Goal: Communication & Community: Answer question/provide support

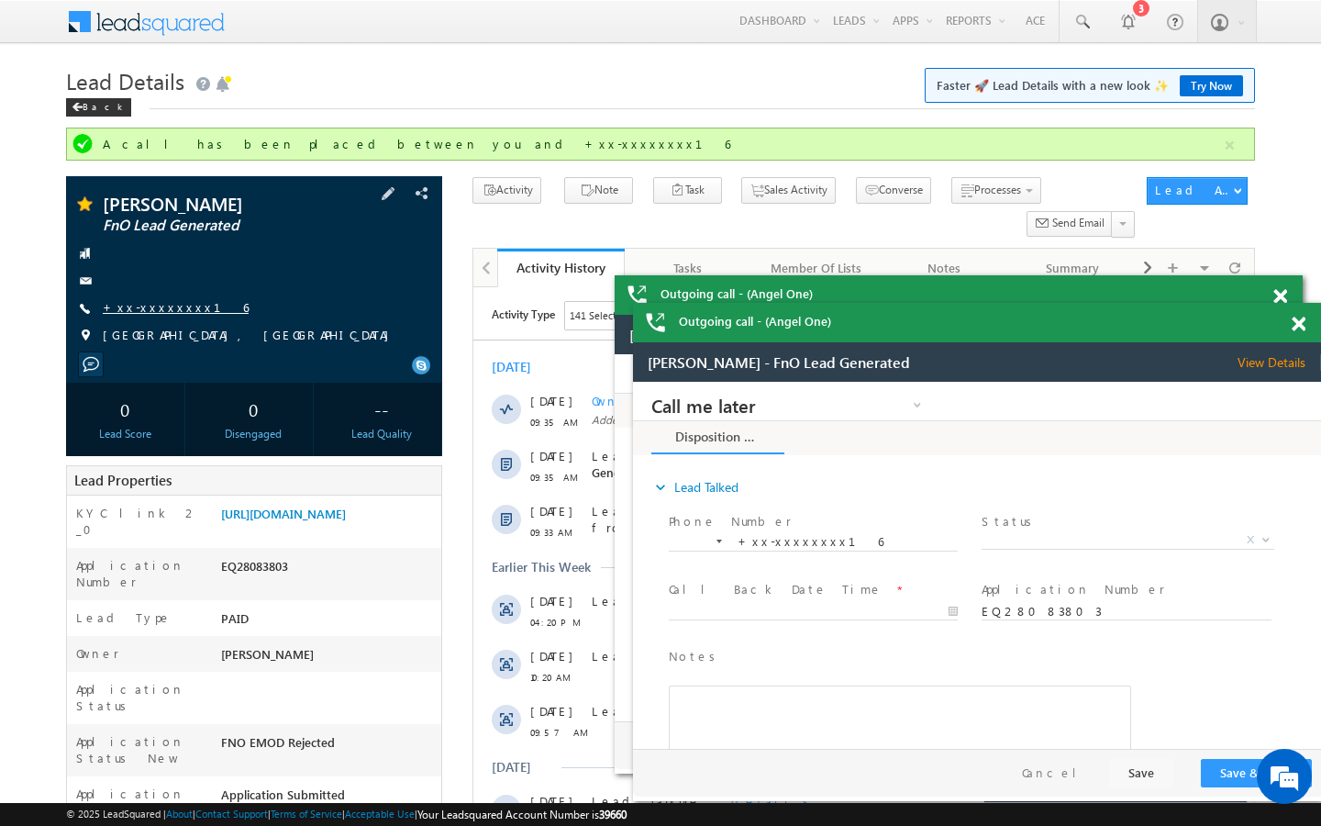
click at [166, 305] on link "+xx-xxxxxxxx16" at bounding box center [176, 307] width 146 height 16
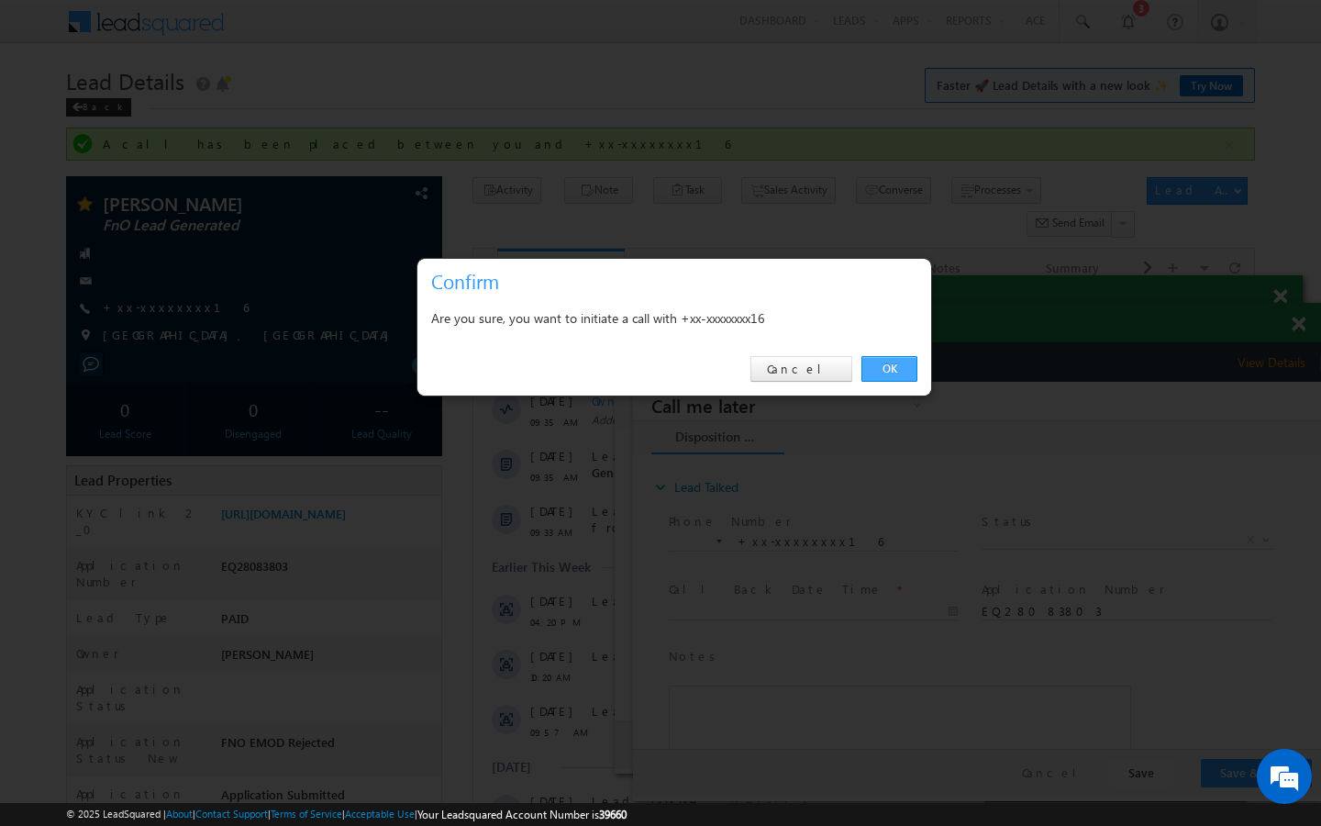
click at [879, 376] on link "OK" at bounding box center [889, 369] width 56 height 26
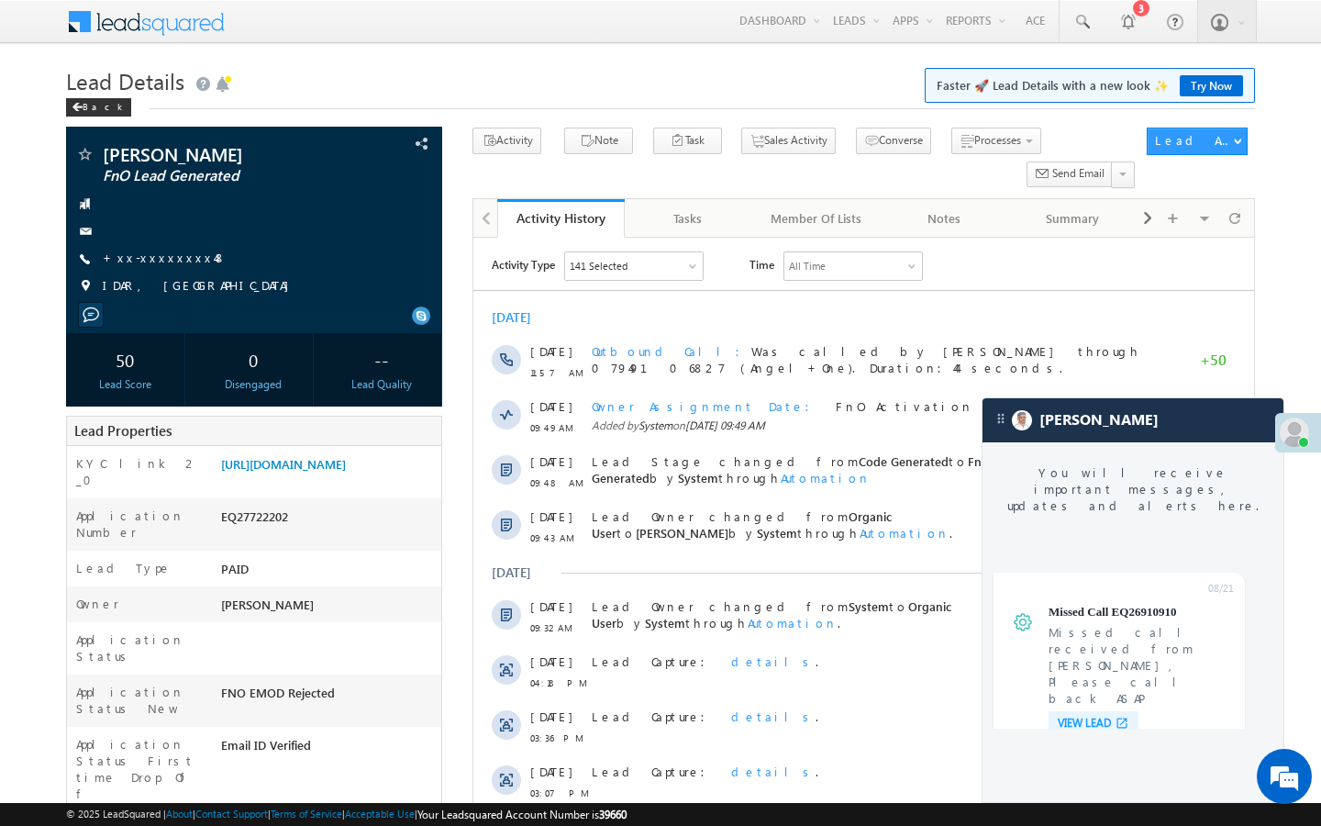
scroll to position [6951, 0]
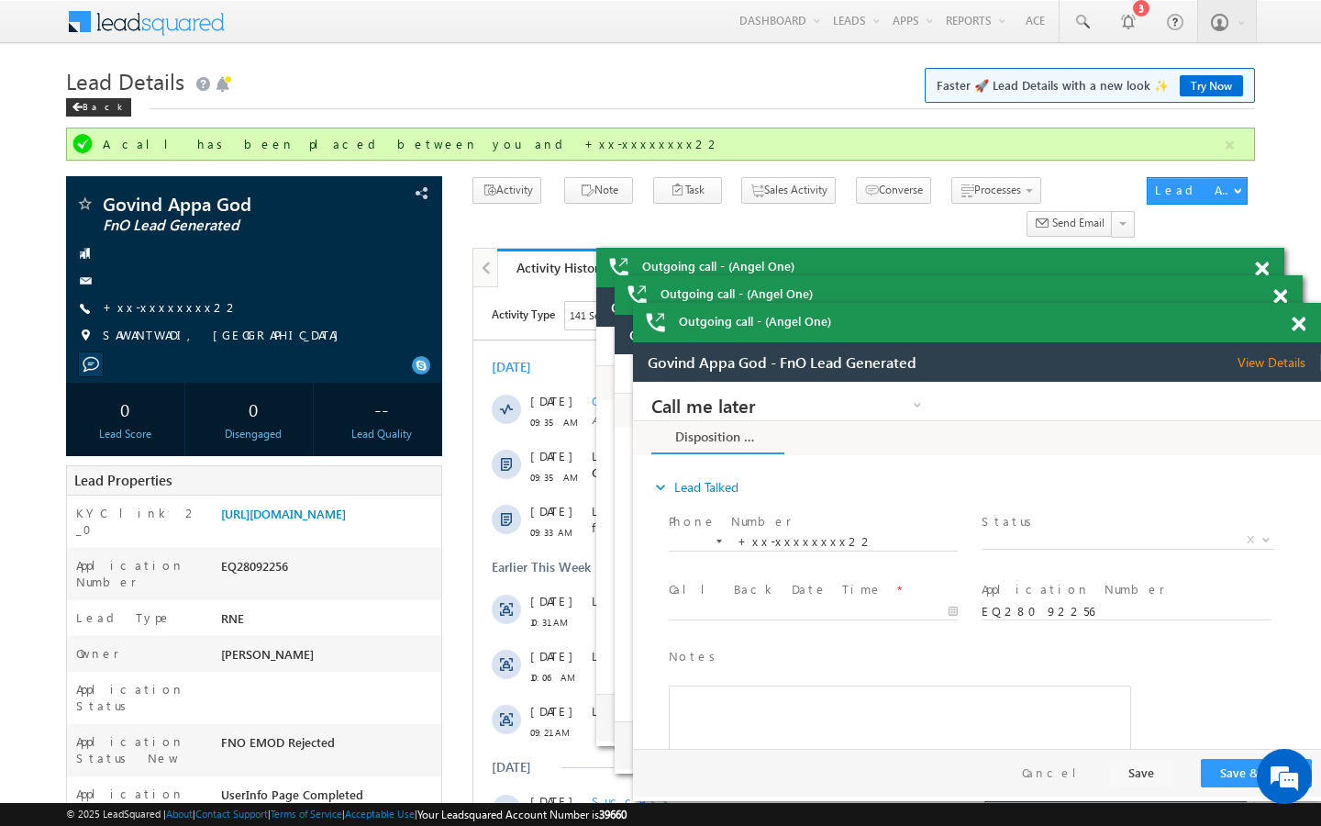
click at [153, 301] on link "+xx-xxxxxxxx22" at bounding box center [171, 307] width 137 height 16
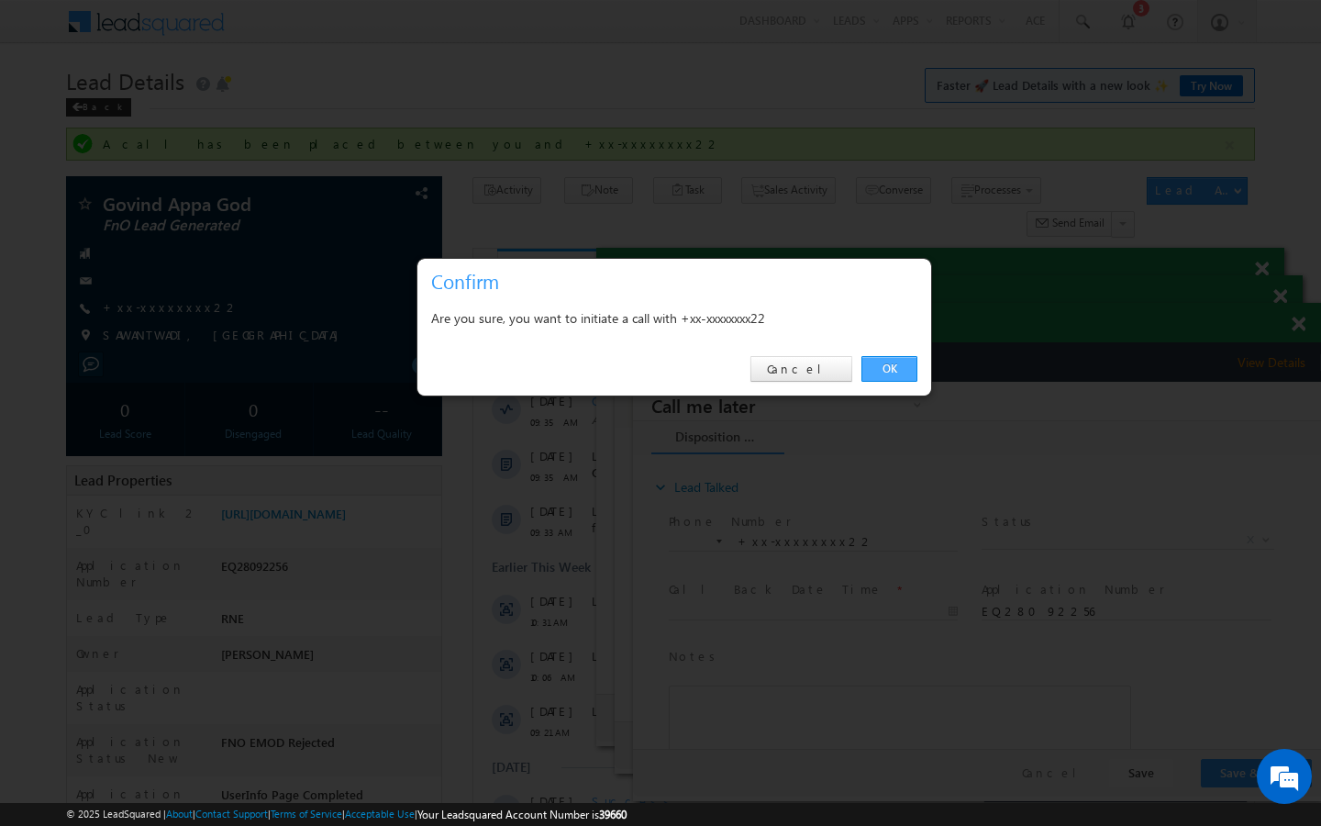
click at [917, 376] on link "OK" at bounding box center [889, 369] width 56 height 26
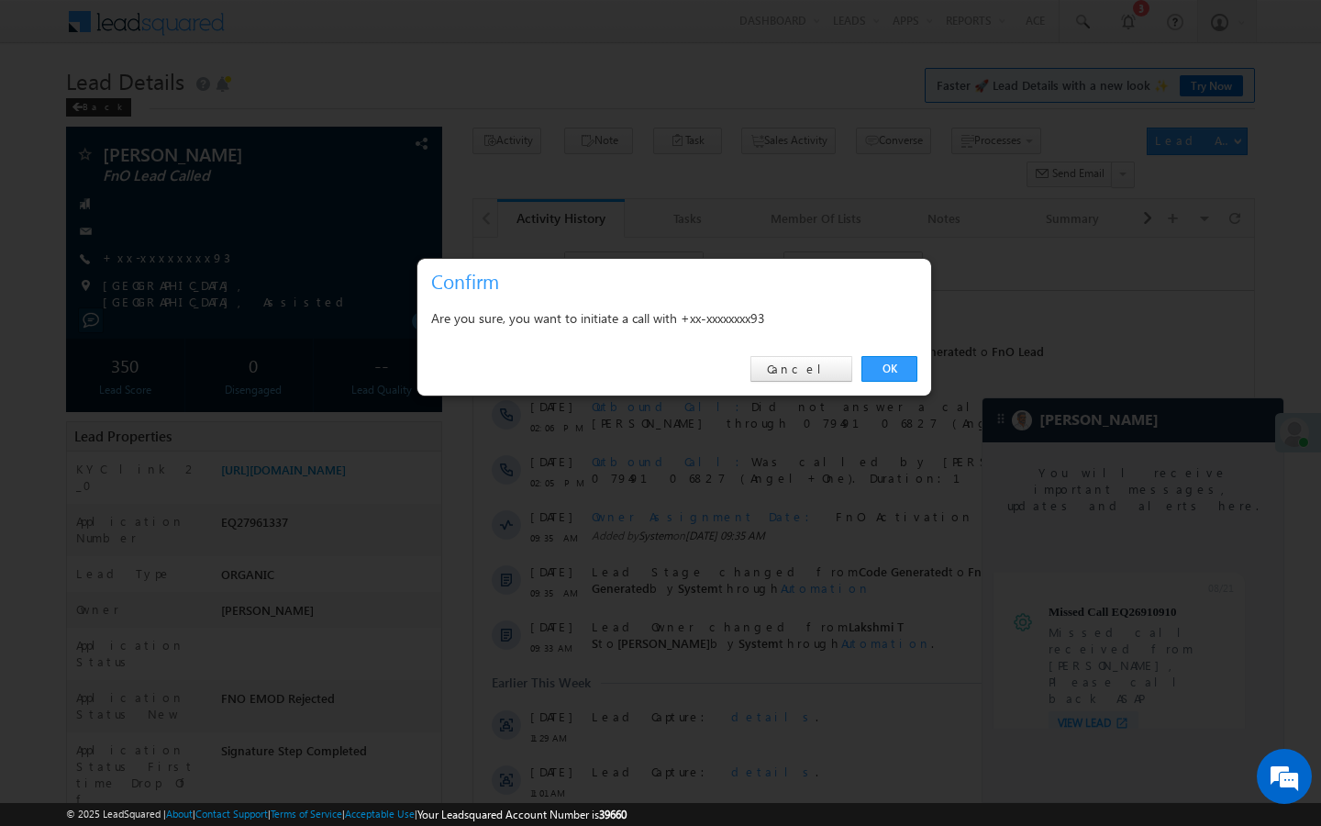
scroll to position [6951, 0]
click at [885, 364] on link "OK" at bounding box center [889, 369] width 56 height 26
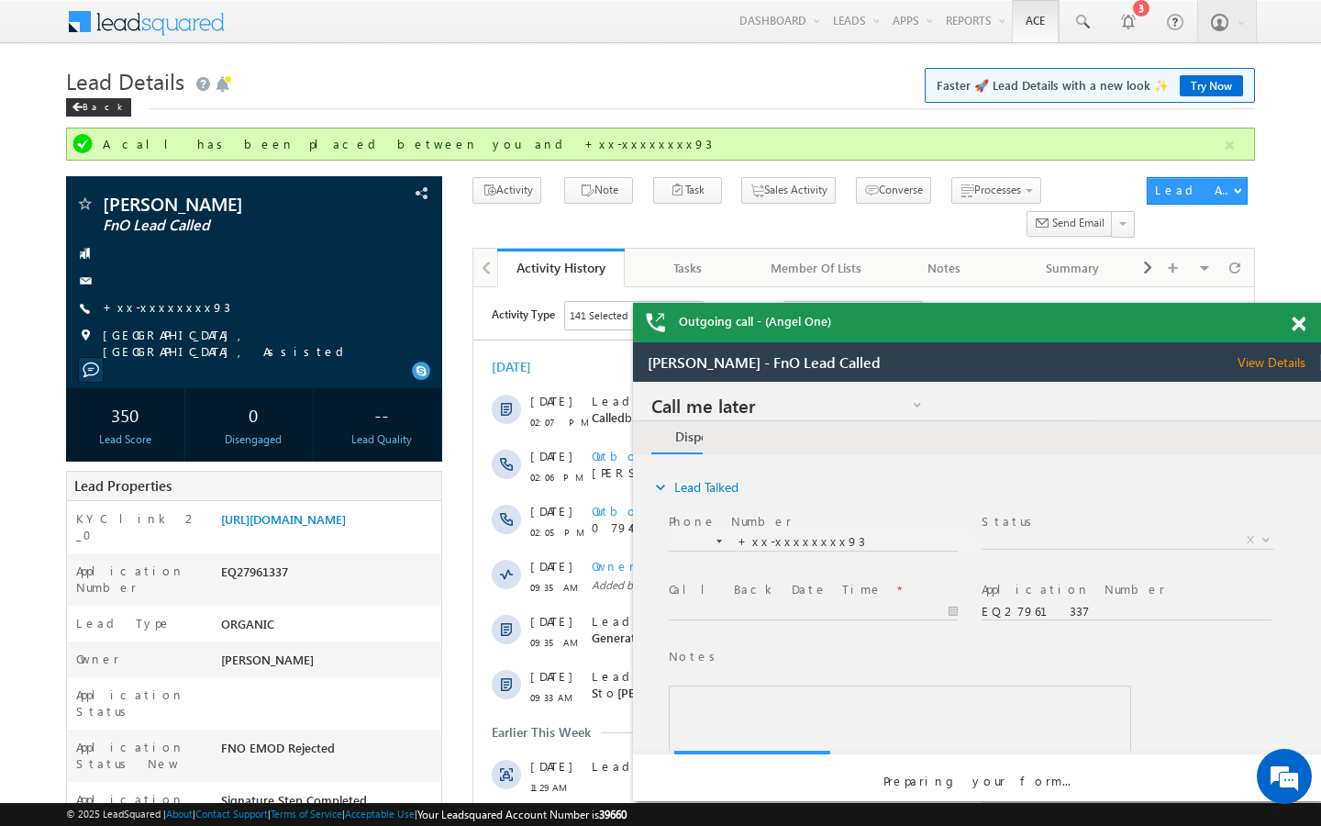
scroll to position [0, 0]
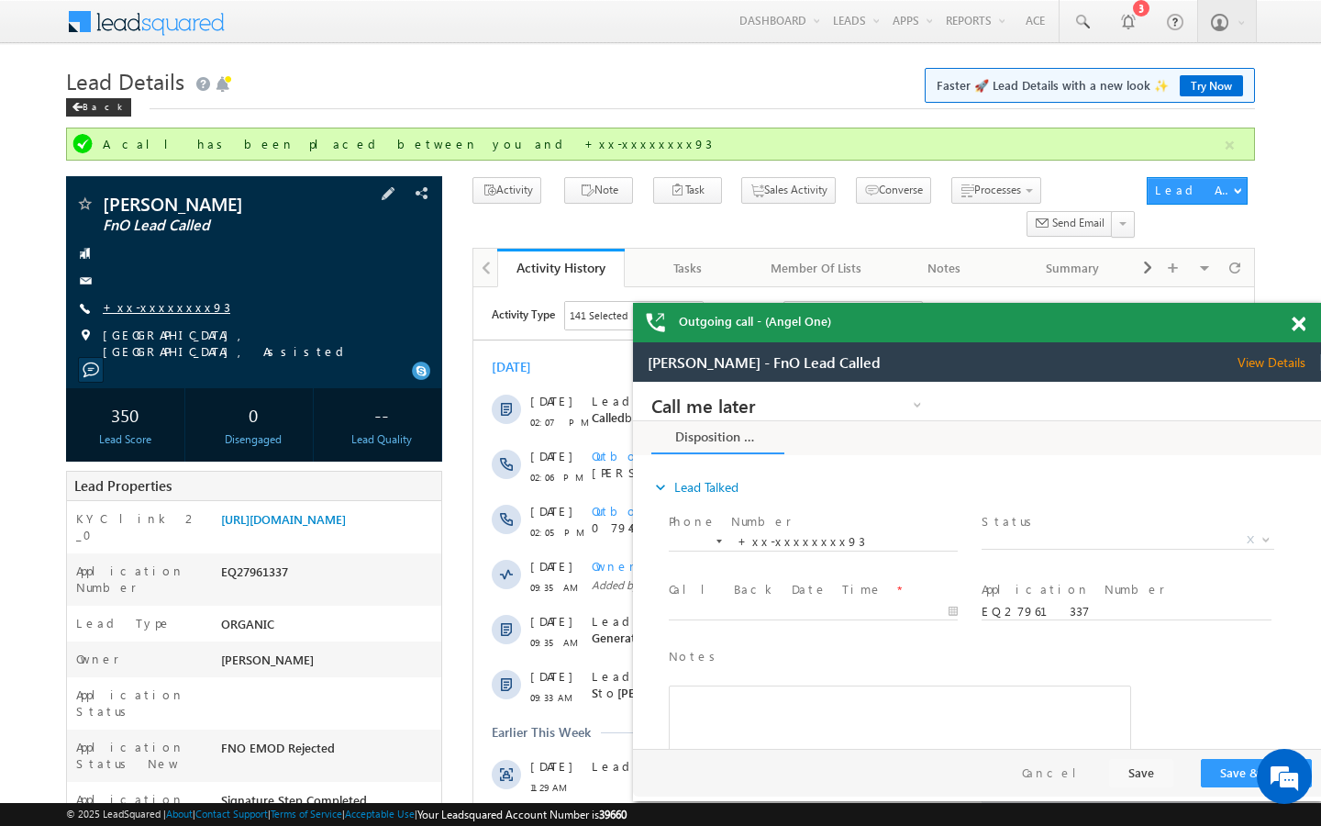
click at [157, 305] on link "+xx-xxxxxxxx93" at bounding box center [167, 307] width 128 height 16
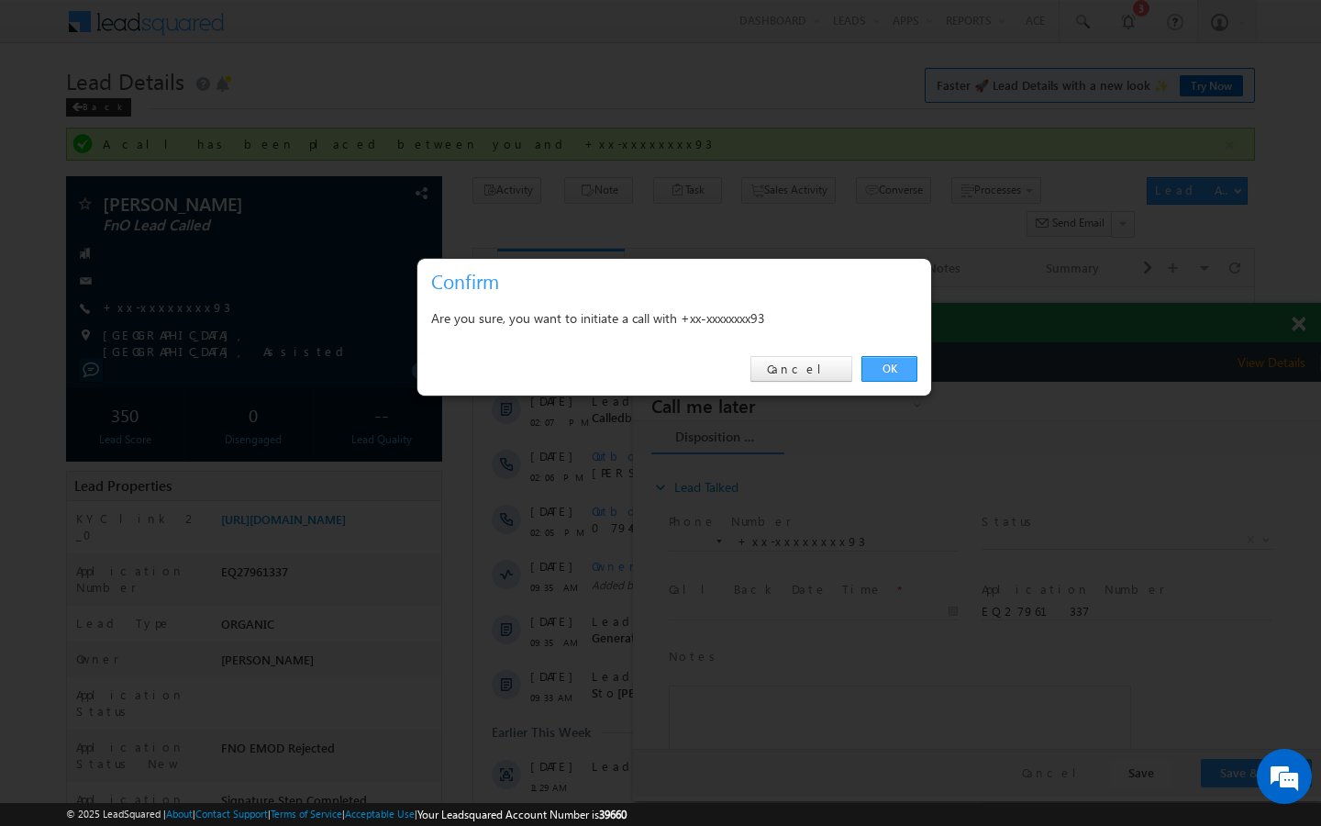
click at [887, 371] on link "OK" at bounding box center [889, 369] width 56 height 26
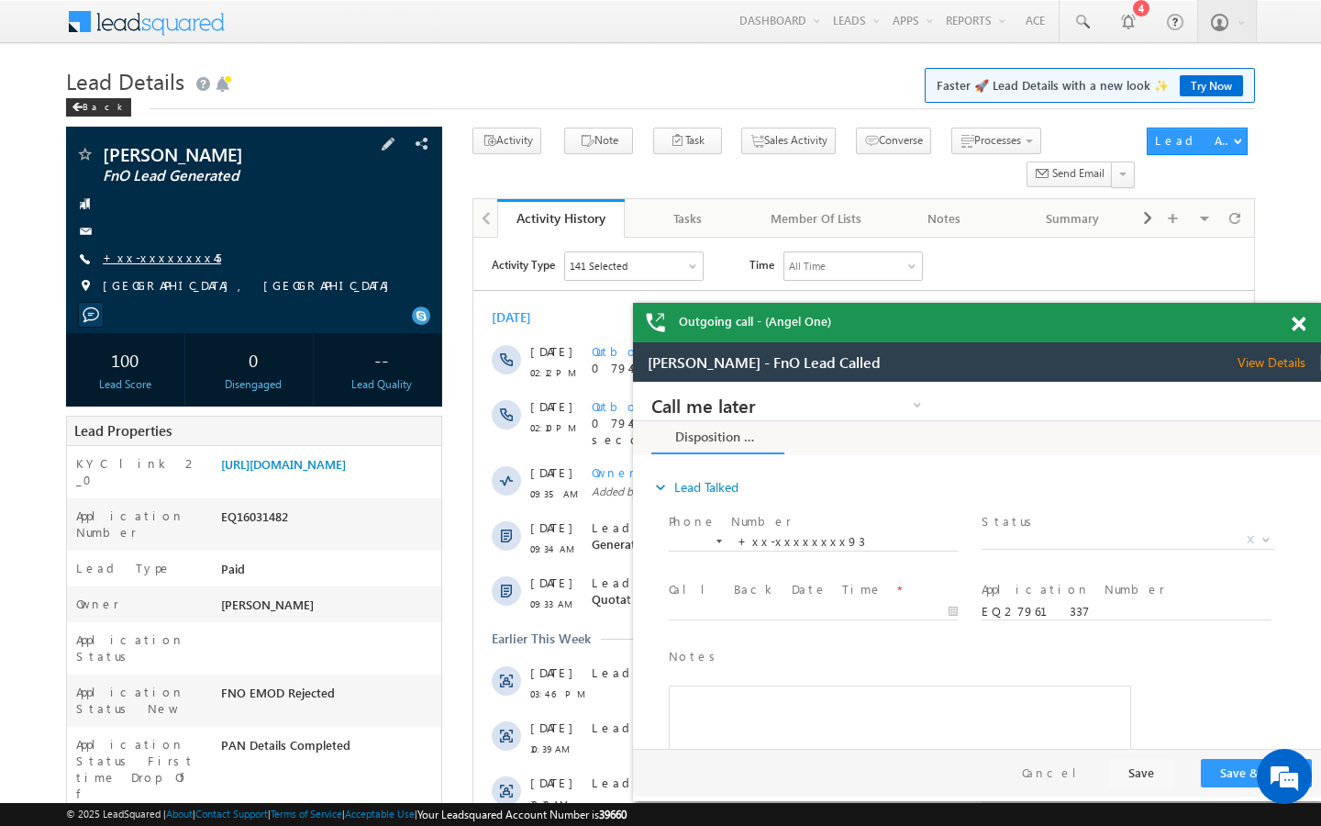
click at [164, 264] on link "+xx-xxxxxxxx45" at bounding box center [162, 258] width 118 height 16
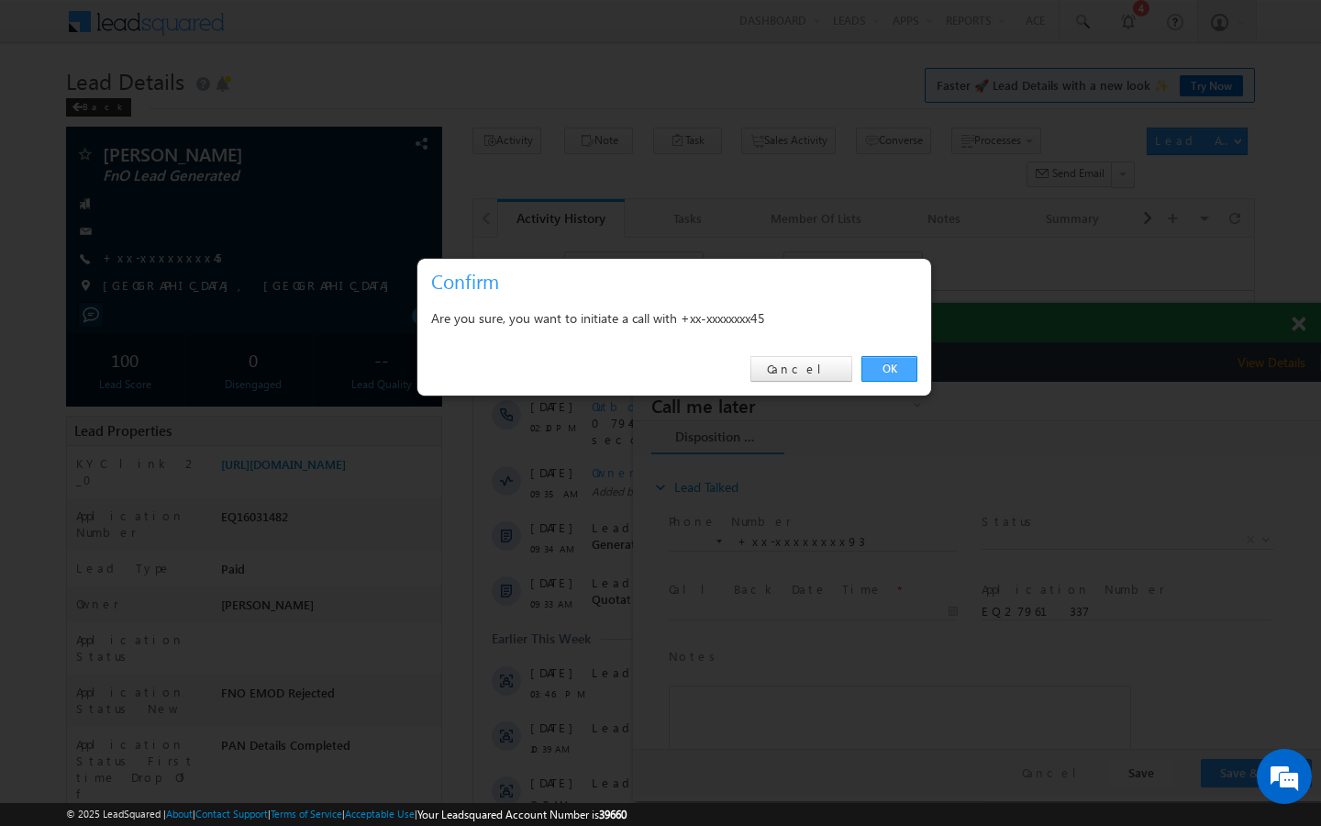
click at [906, 360] on link "OK" at bounding box center [889, 369] width 56 height 26
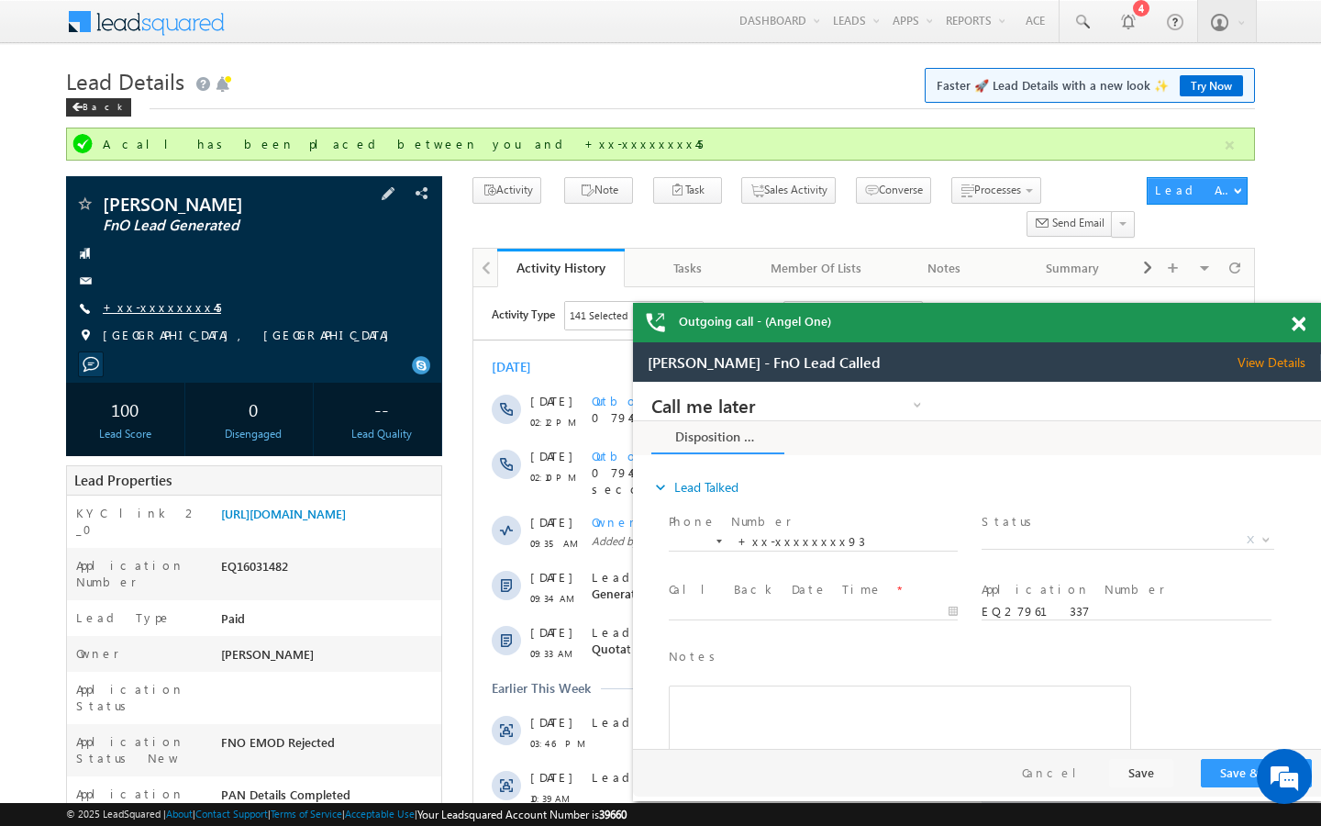
click at [157, 301] on link "+xx-xxxxxxxx45" at bounding box center [162, 307] width 118 height 16
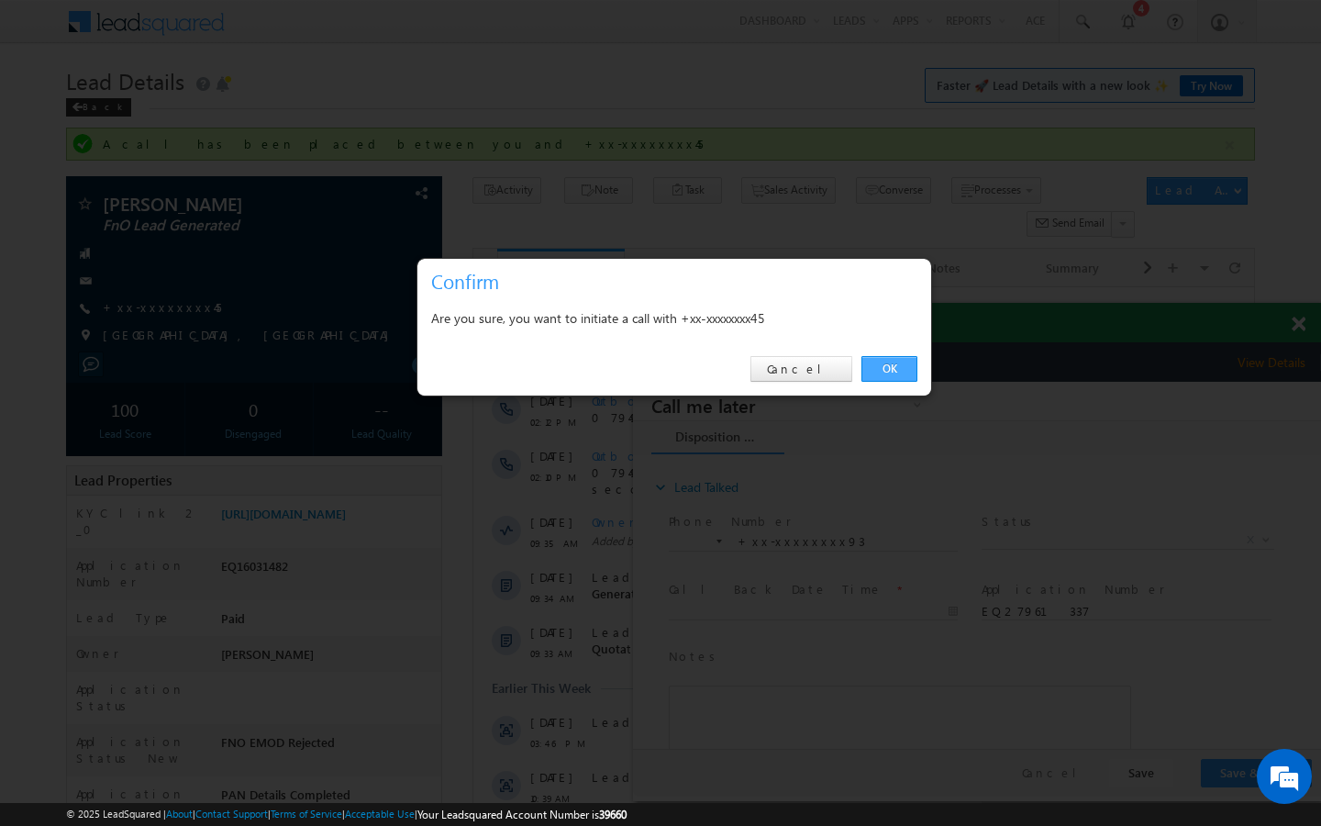
click at [885, 380] on link "OK" at bounding box center [889, 369] width 56 height 26
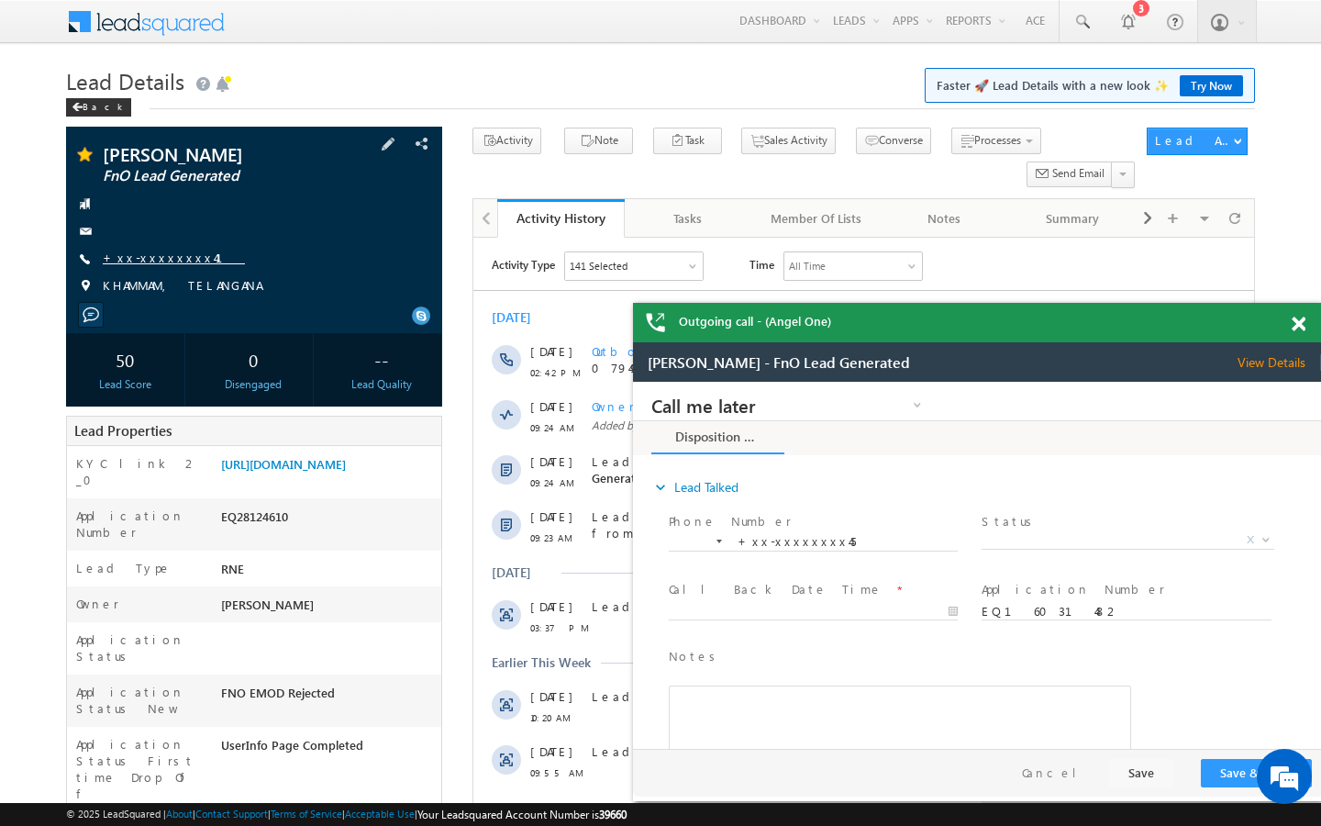
click at [166, 258] on link "+xx-xxxxxxxx41" at bounding box center [174, 258] width 142 height 16
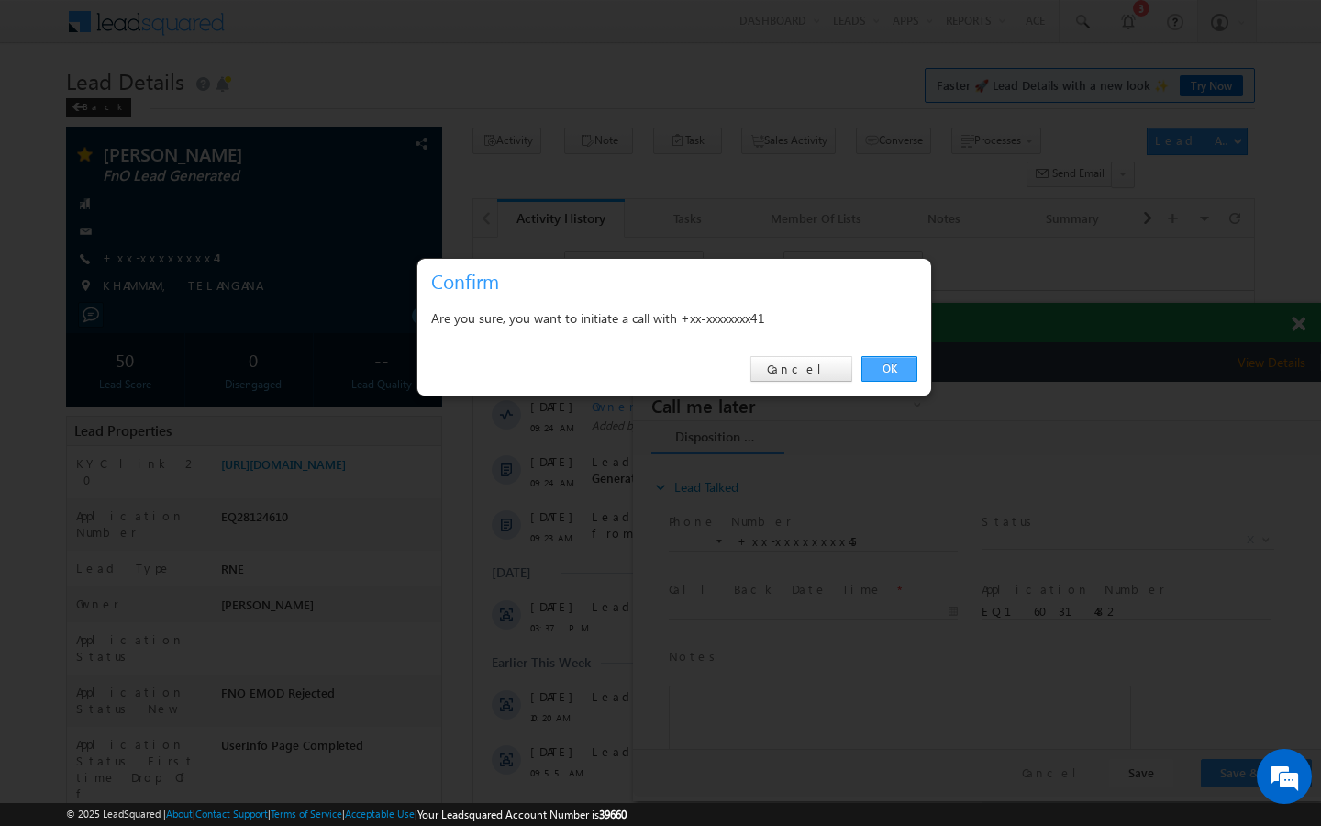
click at [887, 361] on link "OK" at bounding box center [889, 369] width 56 height 26
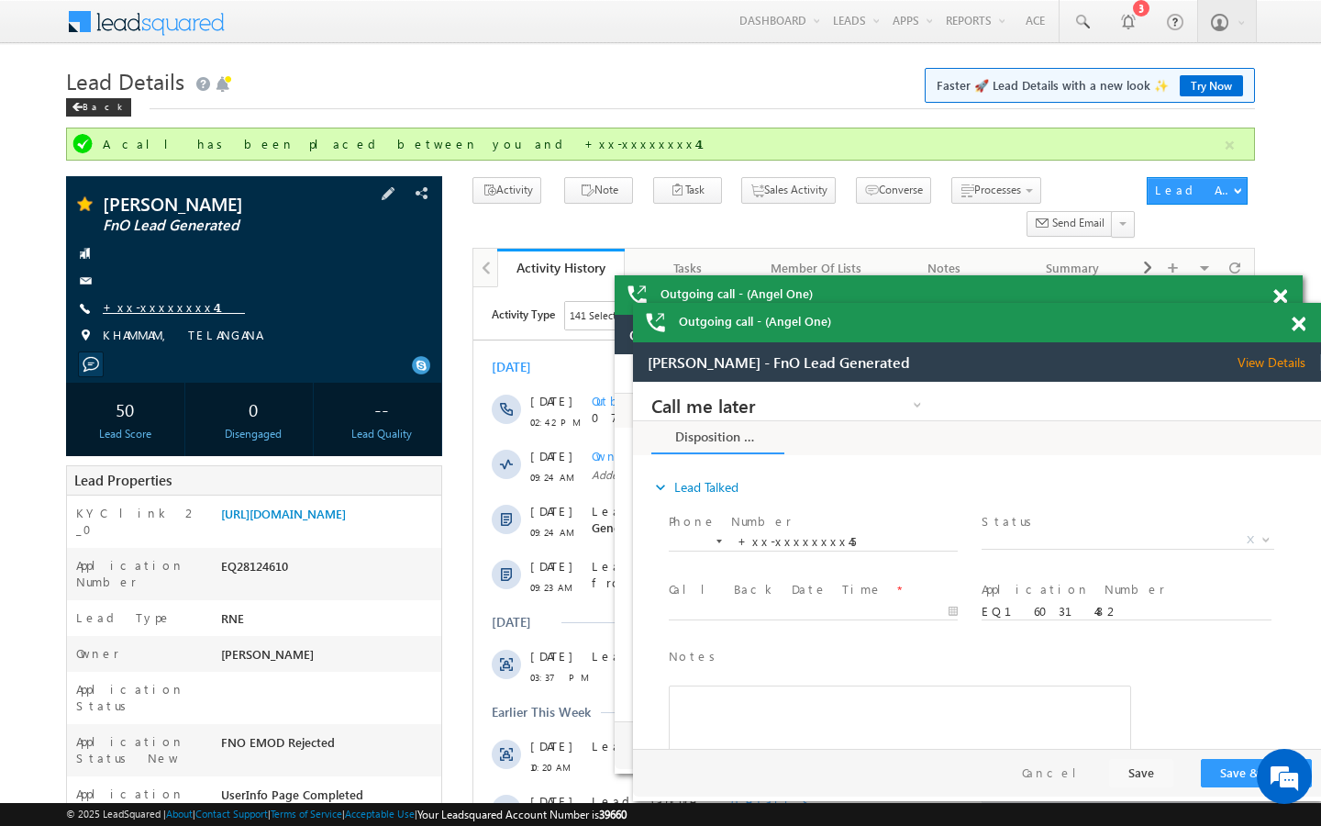
click at [172, 307] on link "+xx-xxxxxxxx41" at bounding box center [174, 307] width 142 height 16
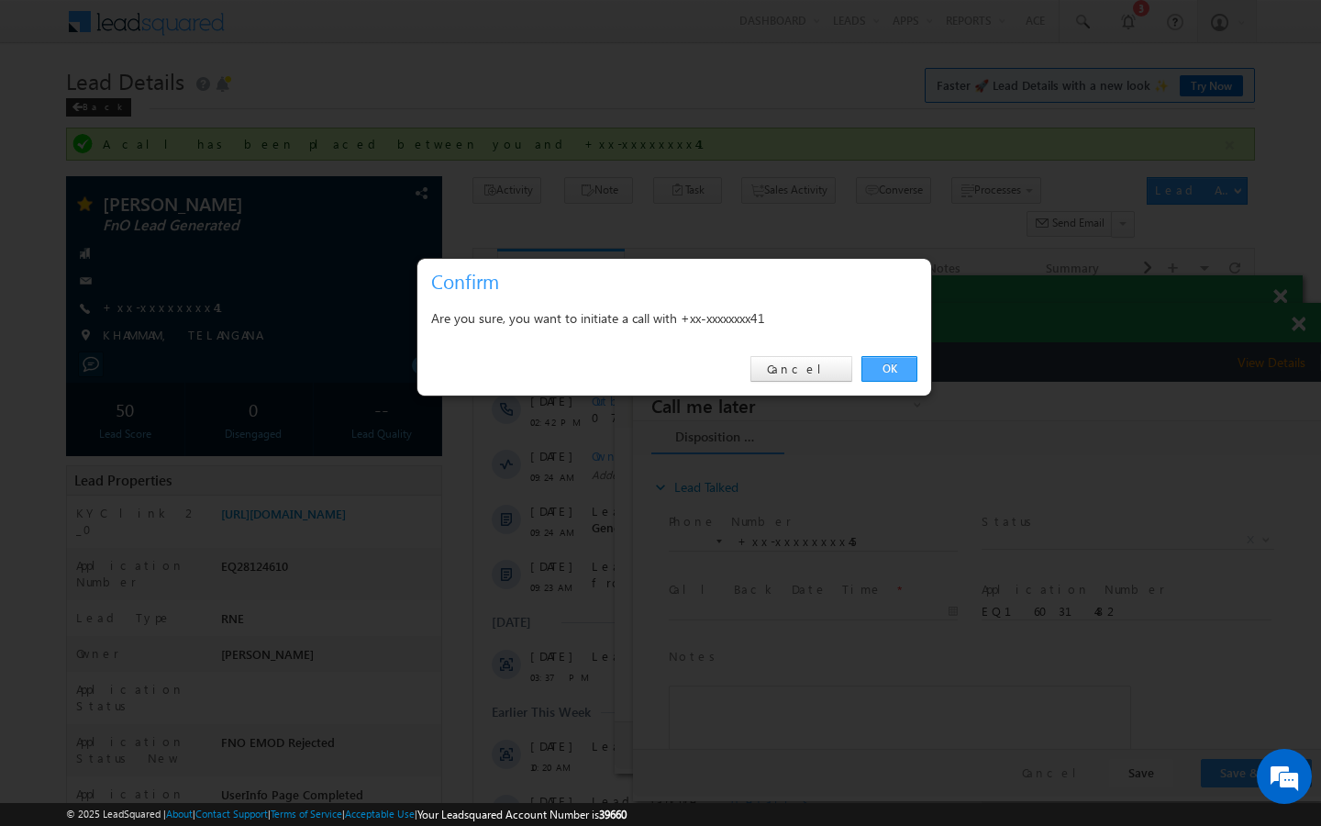
click at [886, 369] on link "OK" at bounding box center [889, 369] width 56 height 26
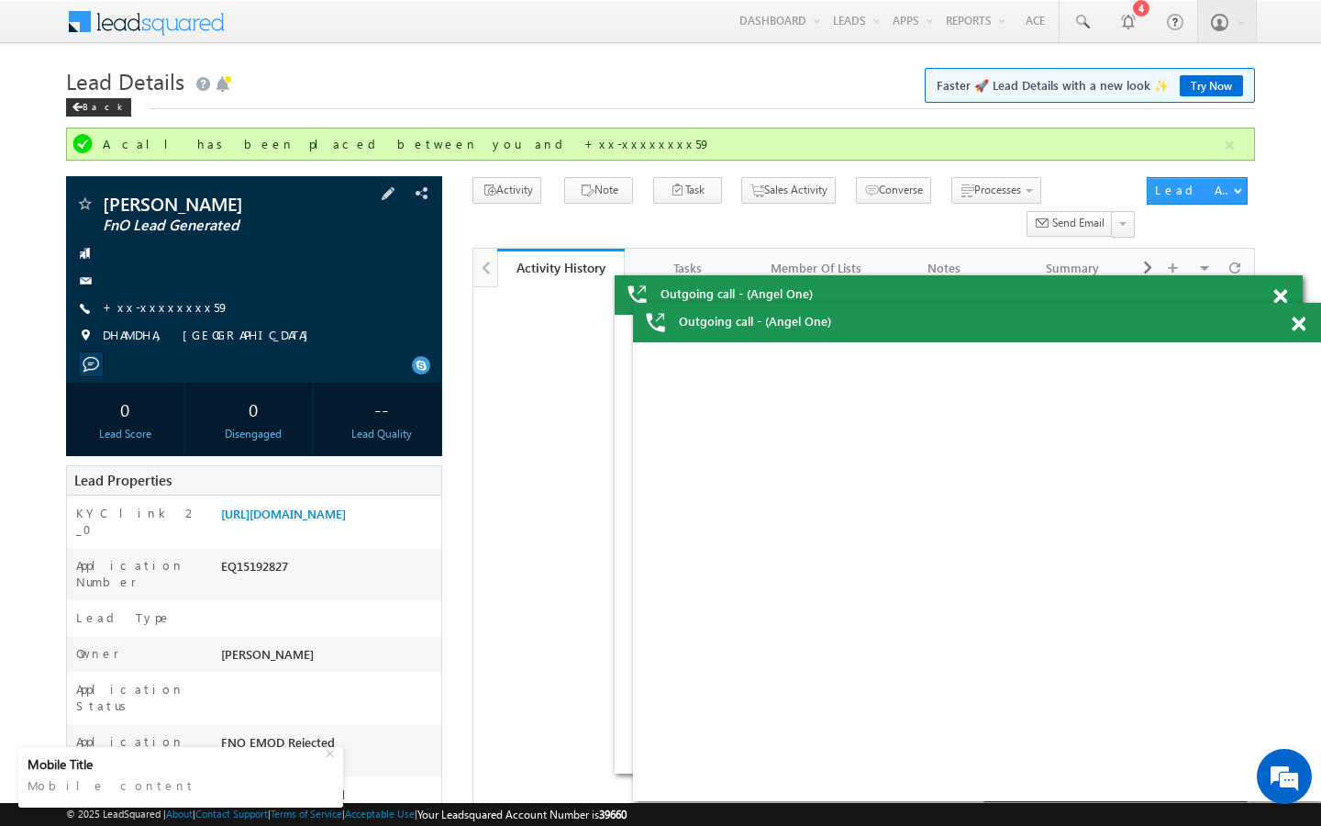
click at [173, 296] on div "[PERSON_NAME] FnO Lead Generated +xx-xxxxxxxx59" at bounding box center [254, 275] width 358 height 160
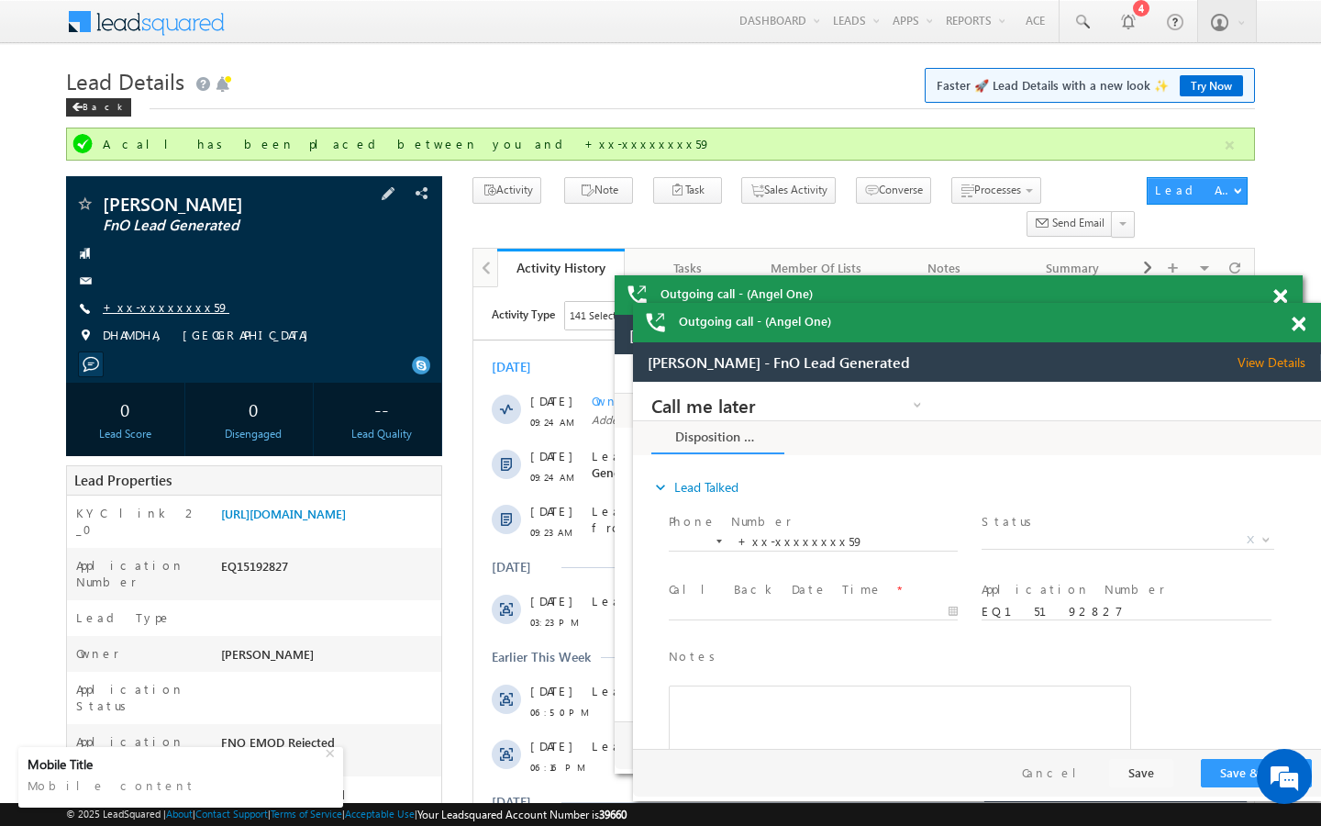
click at [173, 309] on link "+xx-xxxxxxxx59" at bounding box center [166, 307] width 127 height 16
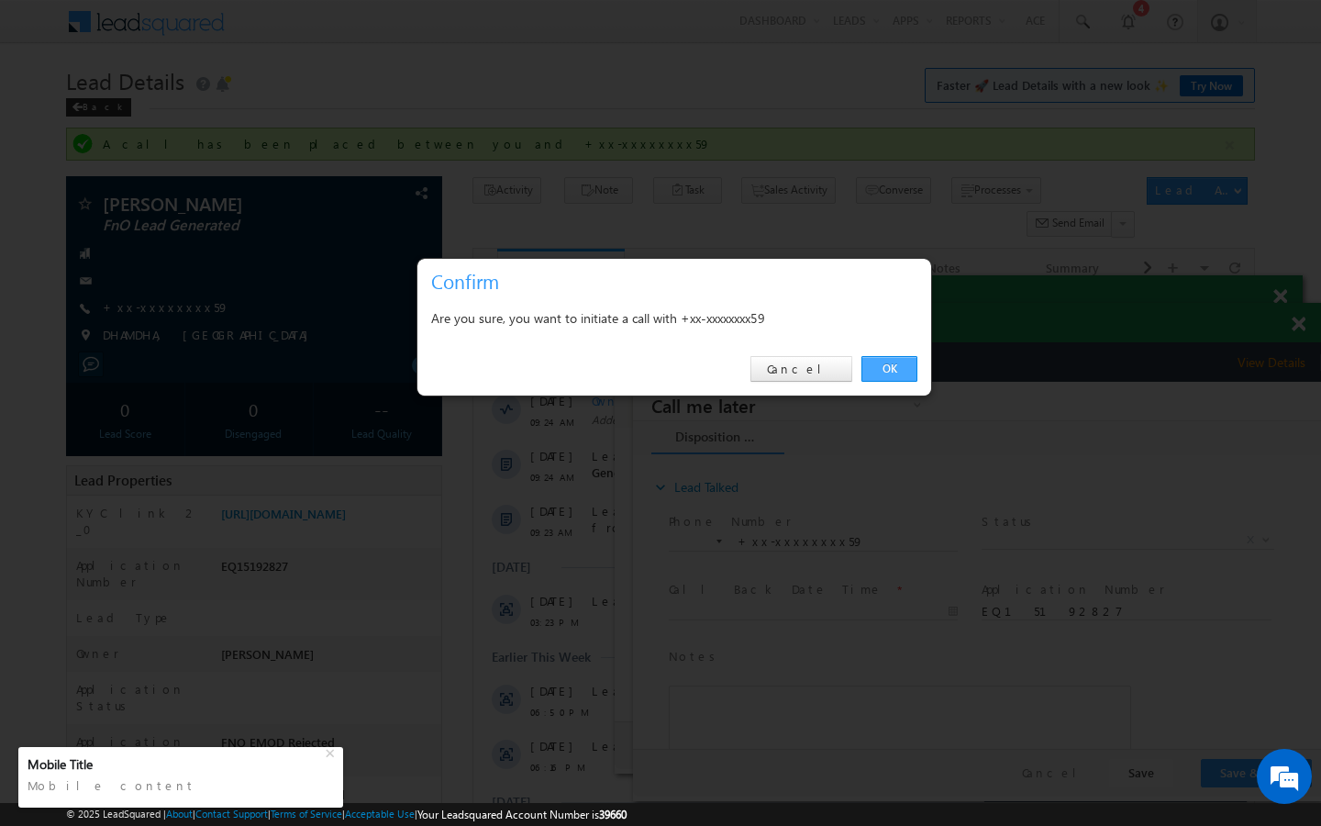
click at [898, 372] on link "OK" at bounding box center [889, 369] width 56 height 26
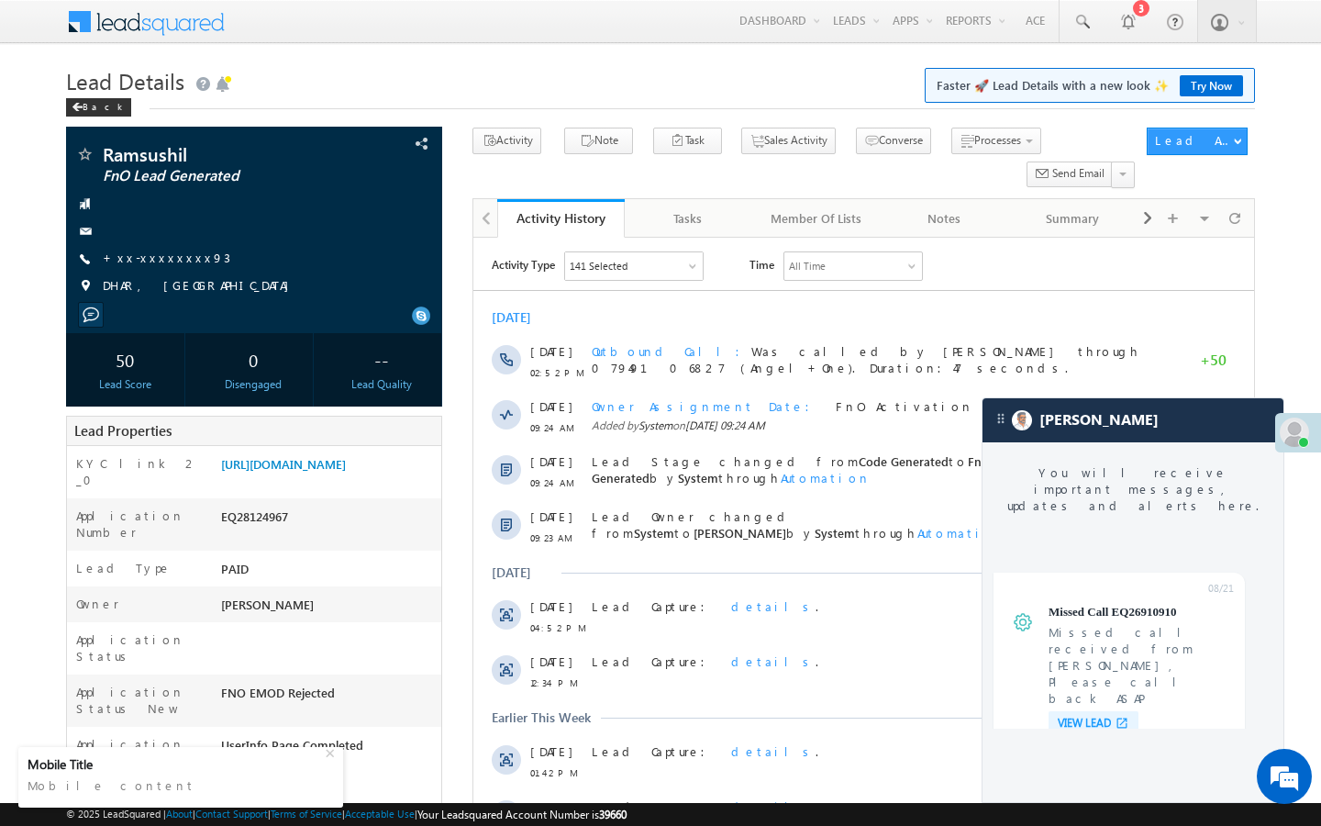
scroll to position [6951, 0]
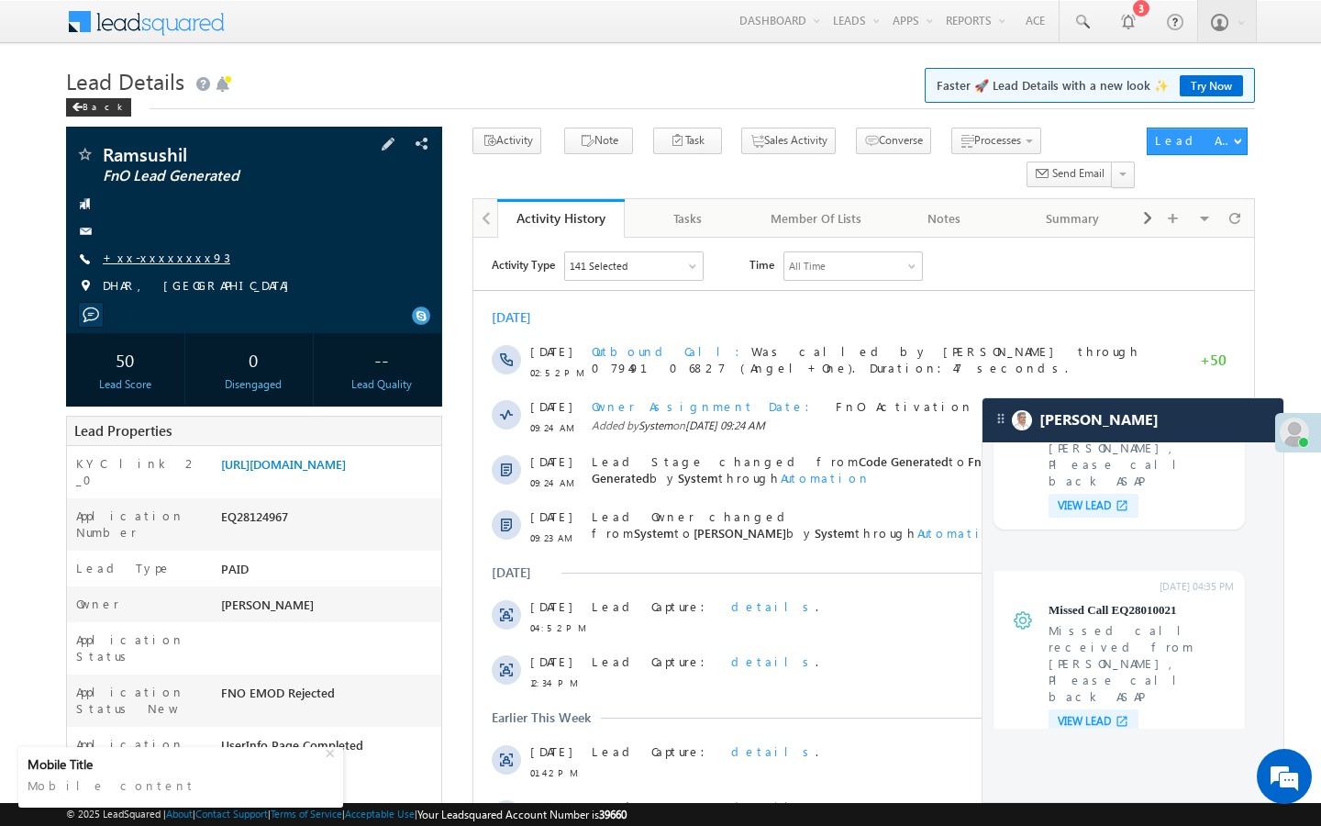
click at [168, 264] on link "+xx-xxxxxxxx93" at bounding box center [167, 258] width 128 height 16
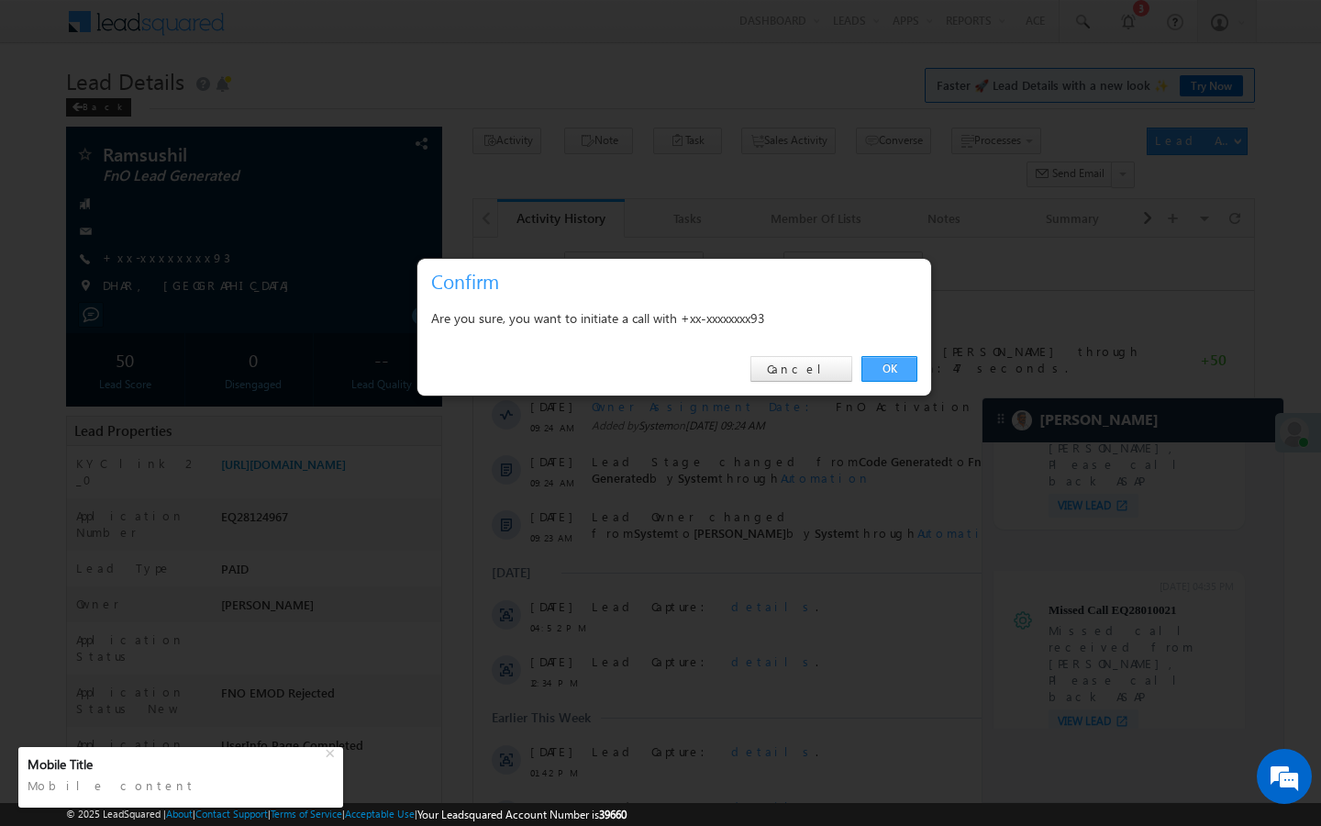
click at [893, 360] on link "OK" at bounding box center [889, 369] width 56 height 26
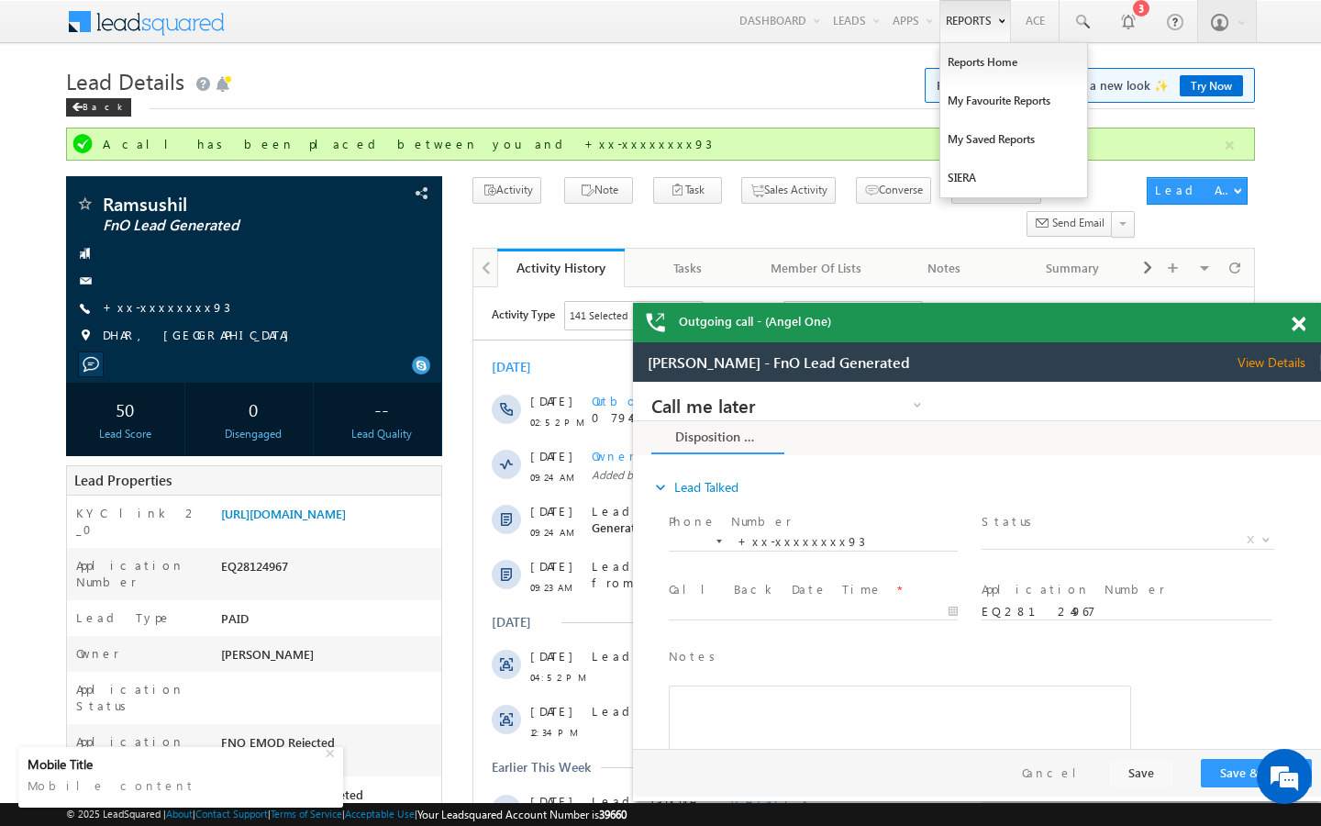
scroll to position [0, 0]
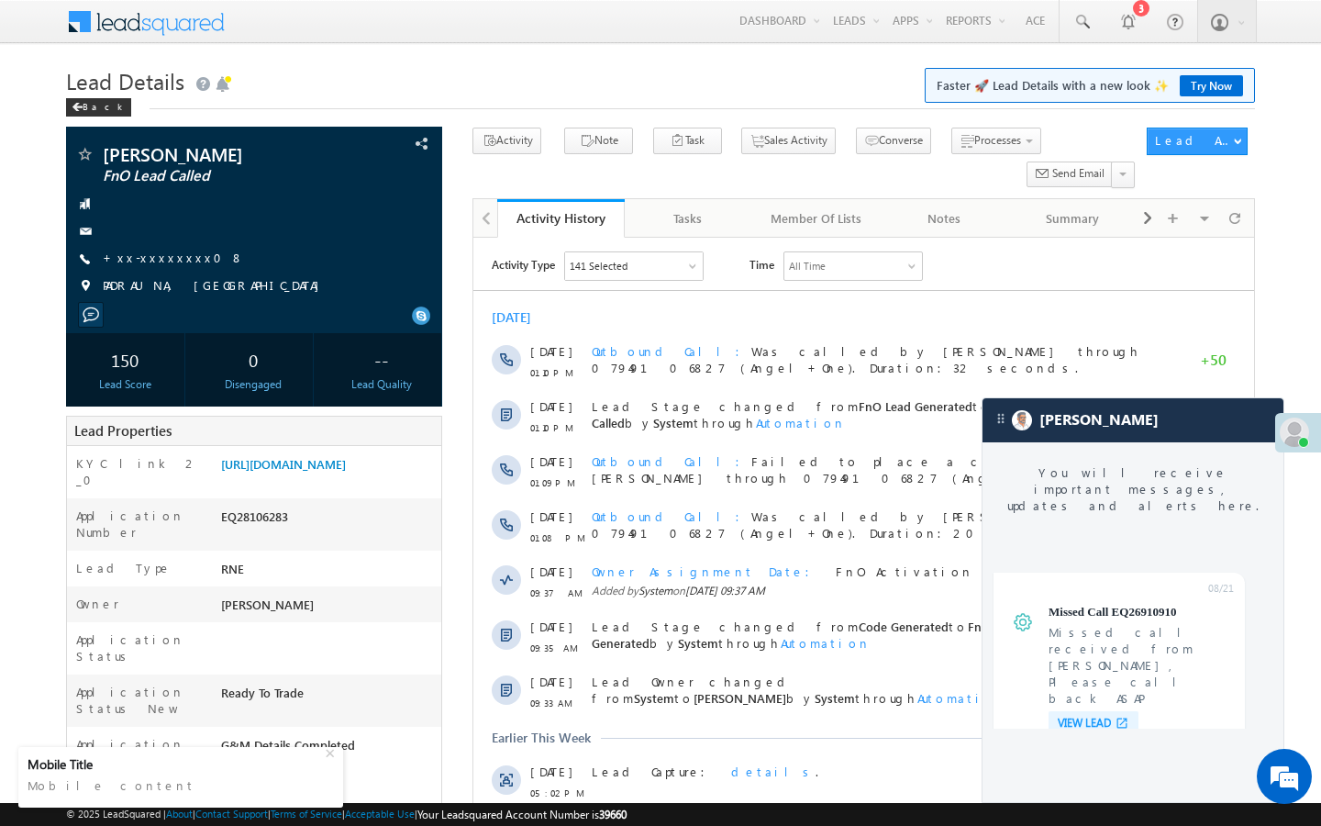
scroll to position [6951, 0]
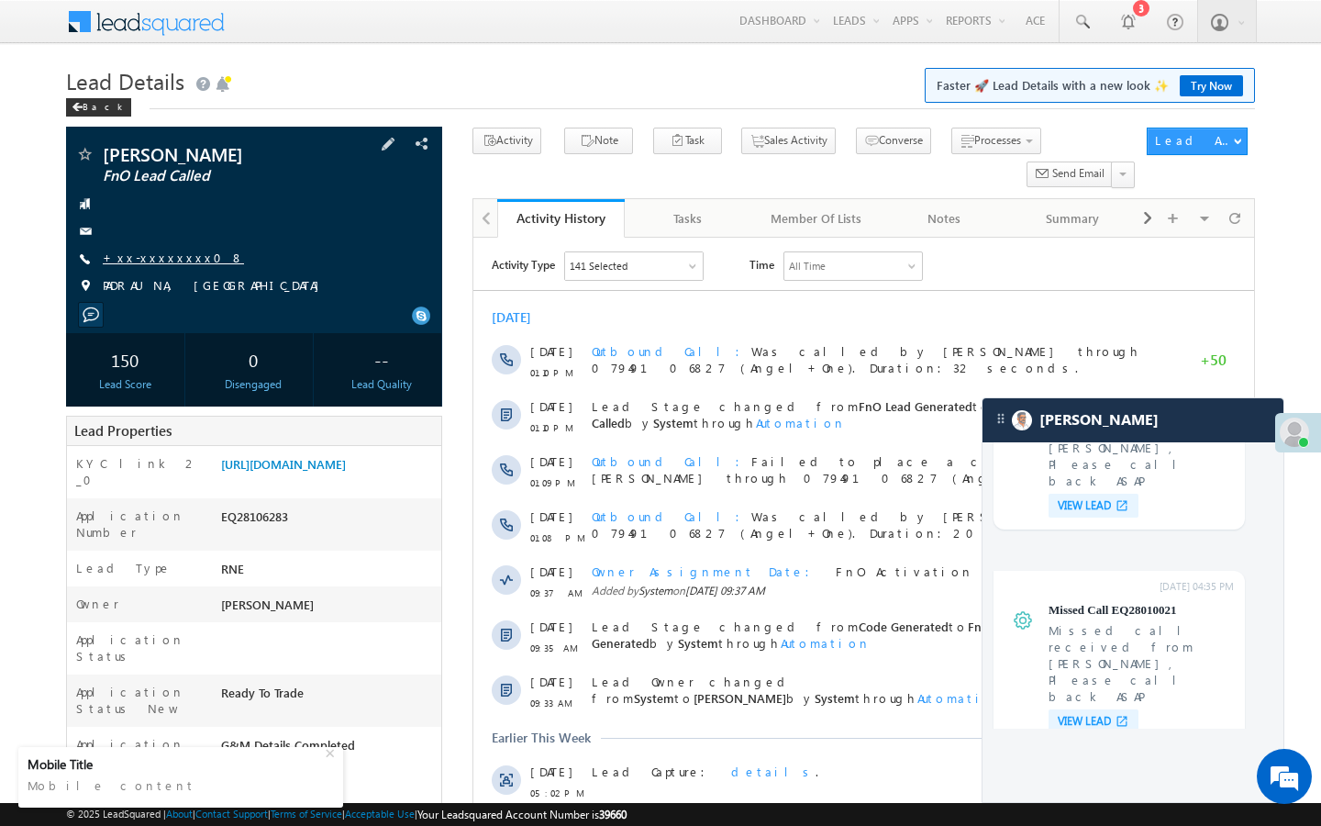
click at [161, 259] on link "+xx-xxxxxxxx08" at bounding box center [173, 258] width 141 height 16
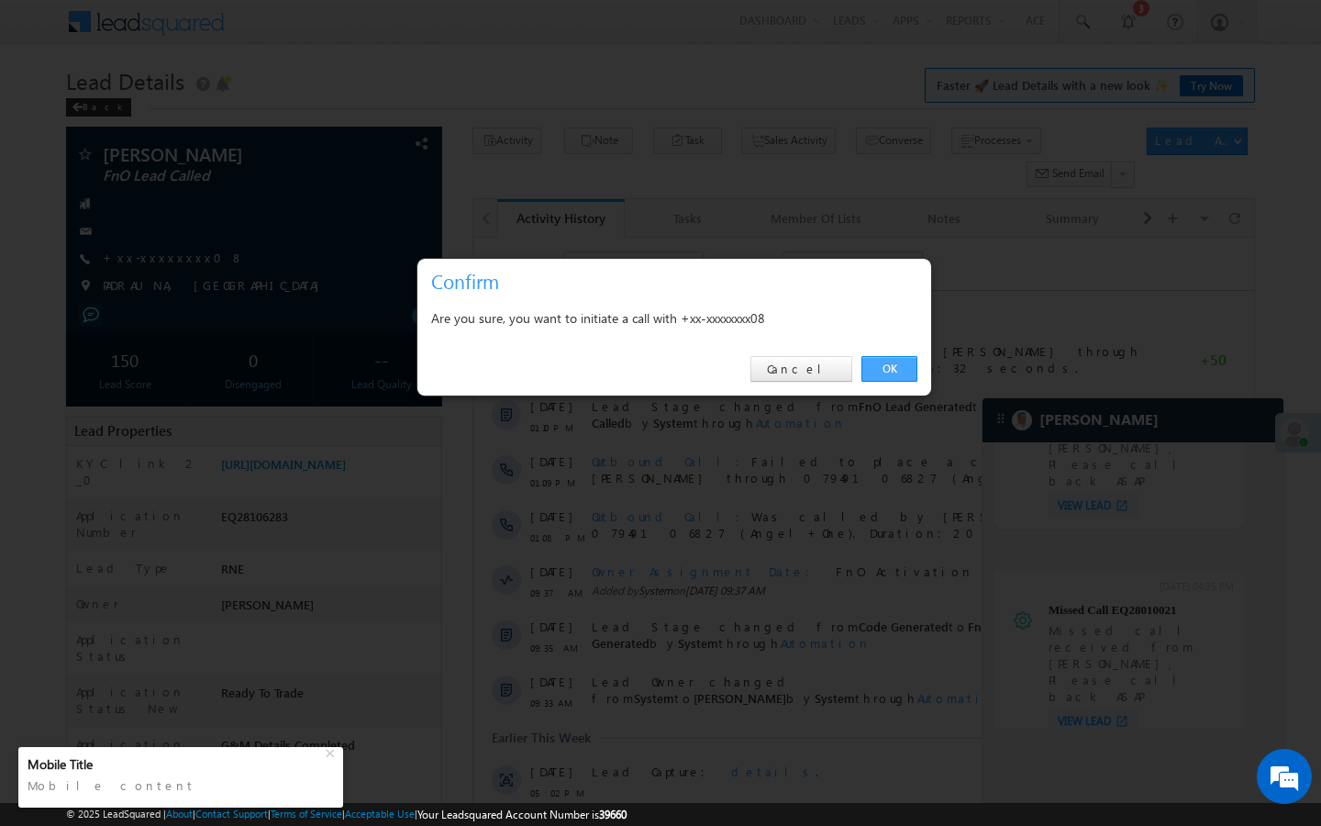
click at [912, 376] on link "OK" at bounding box center [889, 369] width 56 height 26
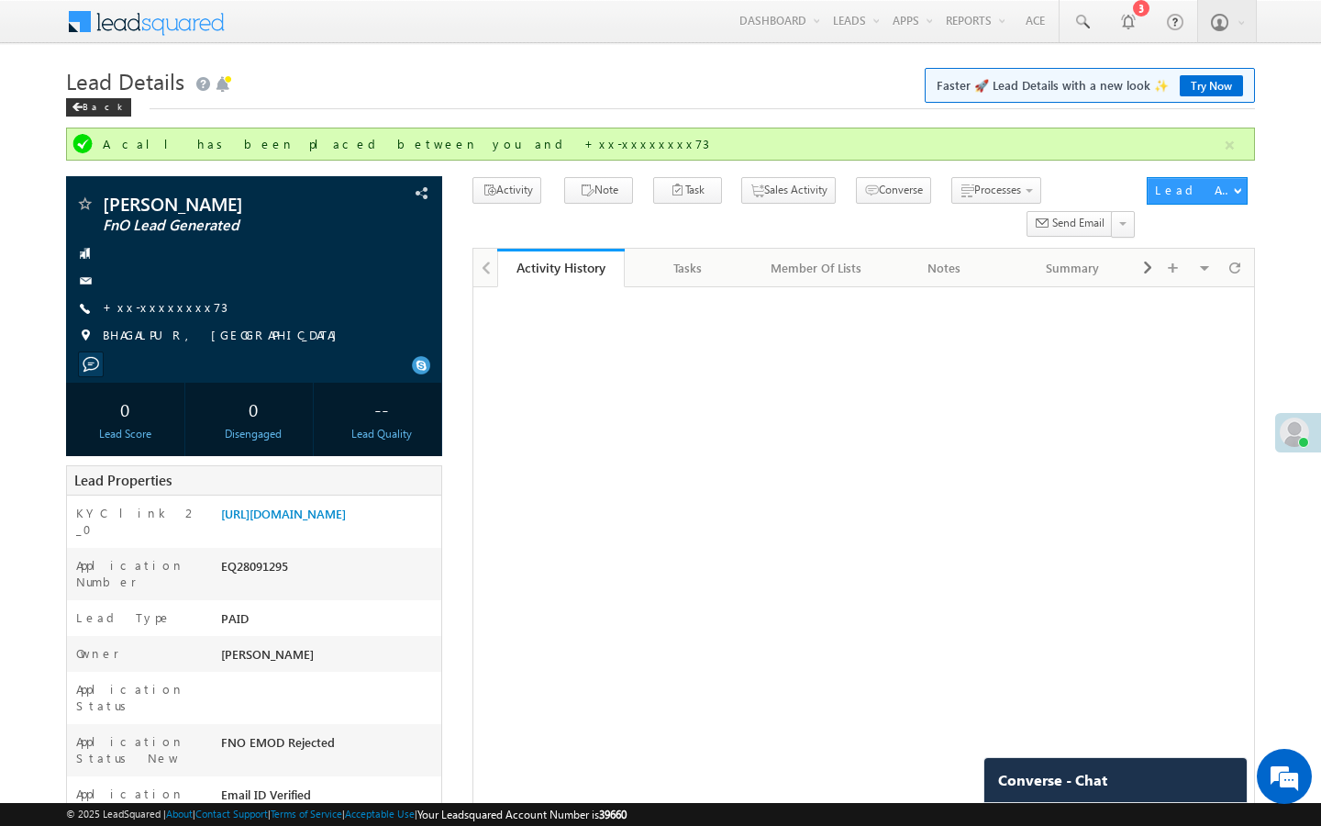
click at [150, 300] on link "+xx-xxxxxxxx73" at bounding box center [165, 307] width 125 height 16
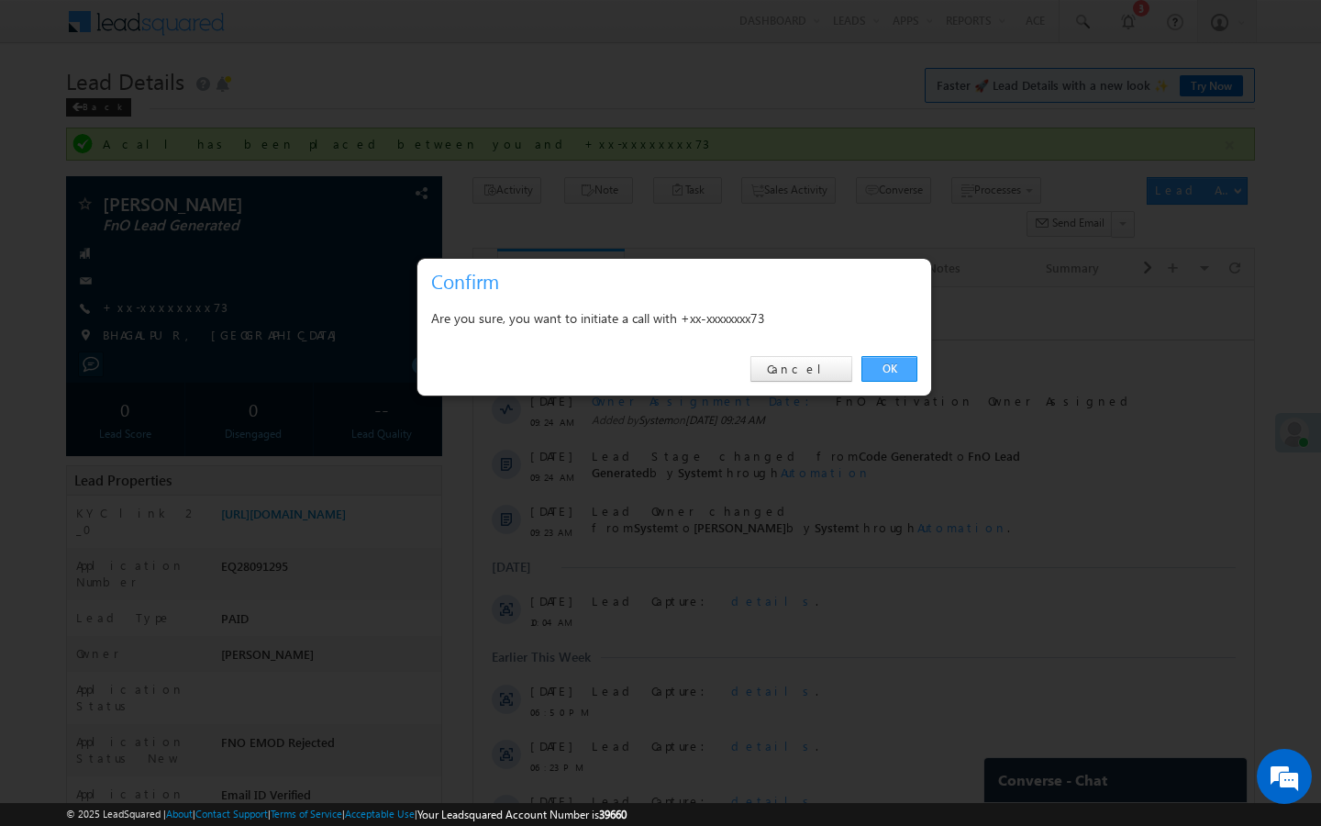
click at [878, 363] on link "OK" at bounding box center [889, 369] width 56 height 26
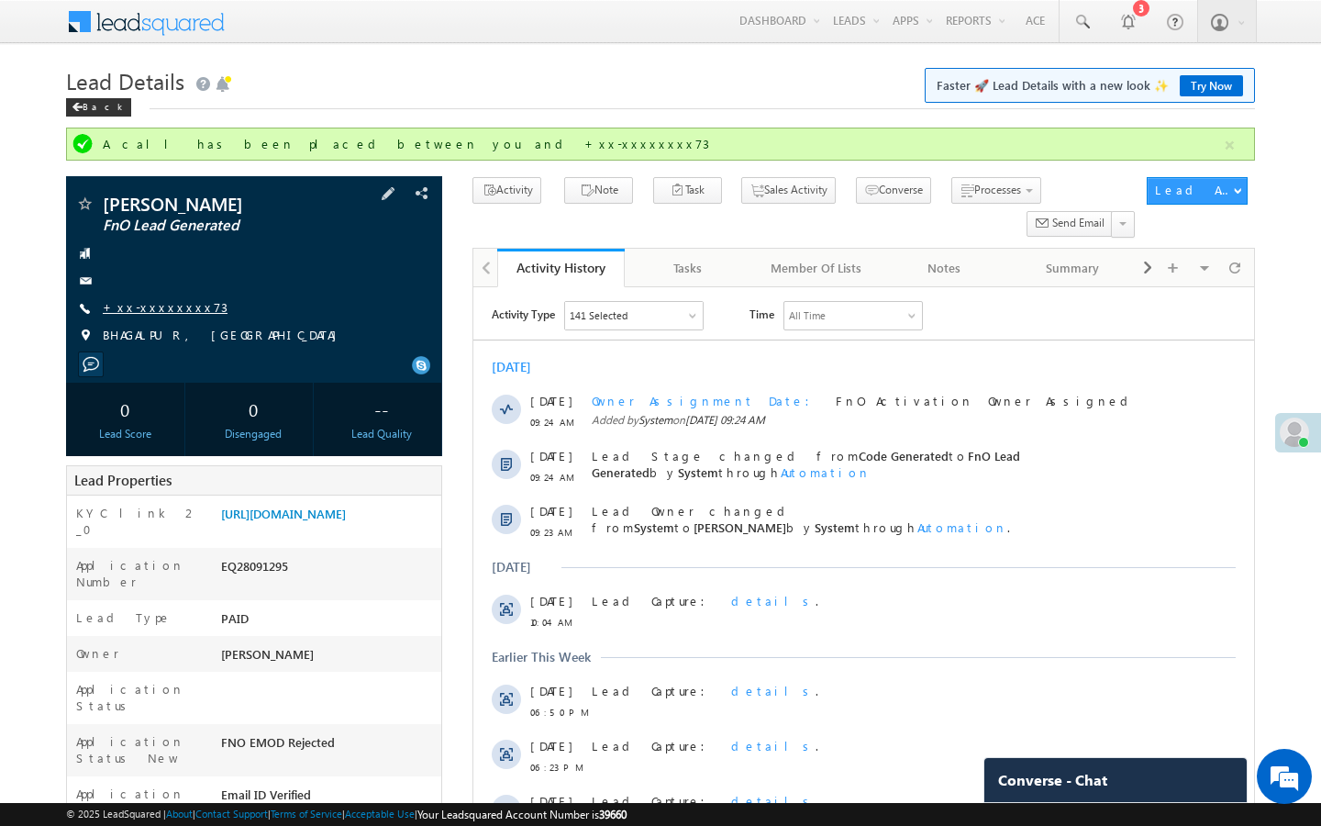
click at [168, 303] on link "+xx-xxxxxxxx73" at bounding box center [165, 307] width 125 height 16
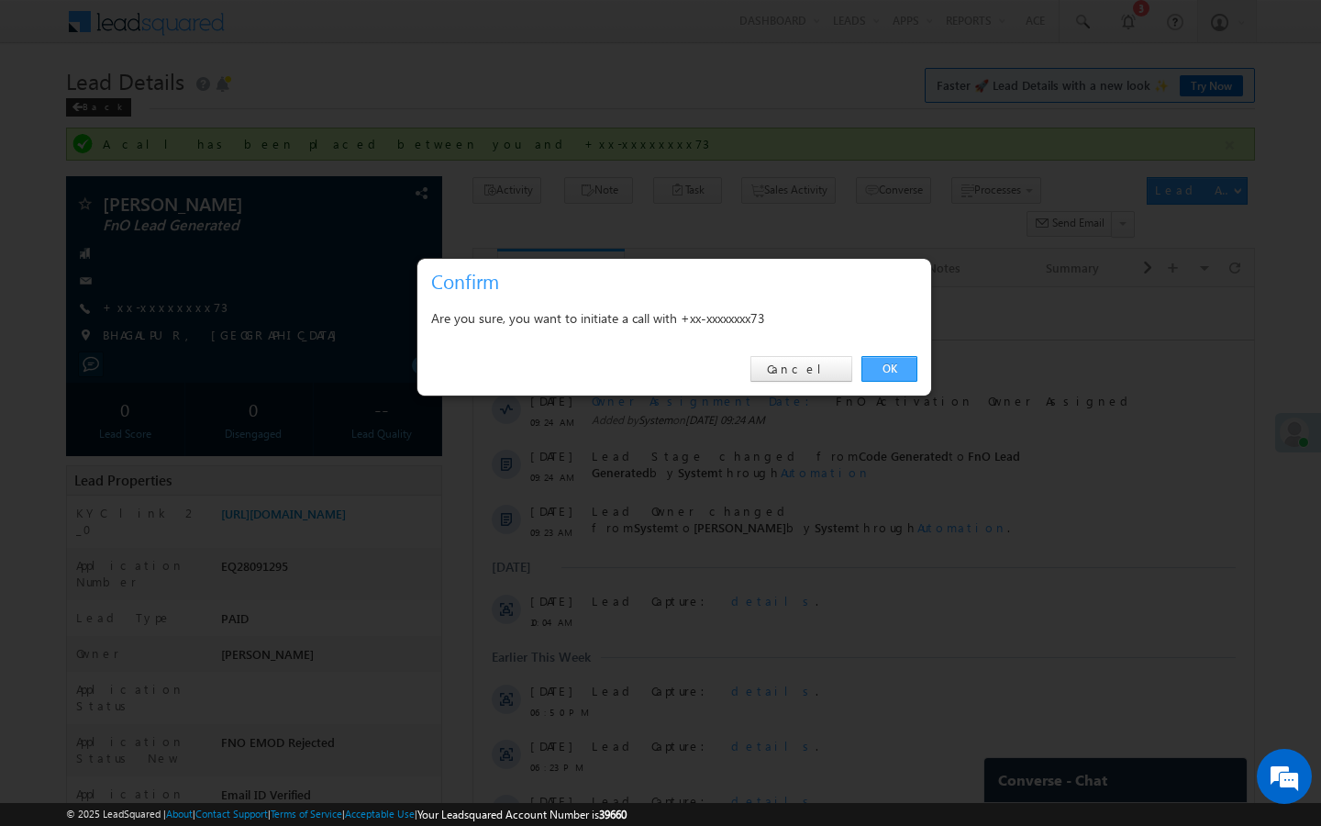
click at [895, 365] on link "OK" at bounding box center [889, 369] width 56 height 26
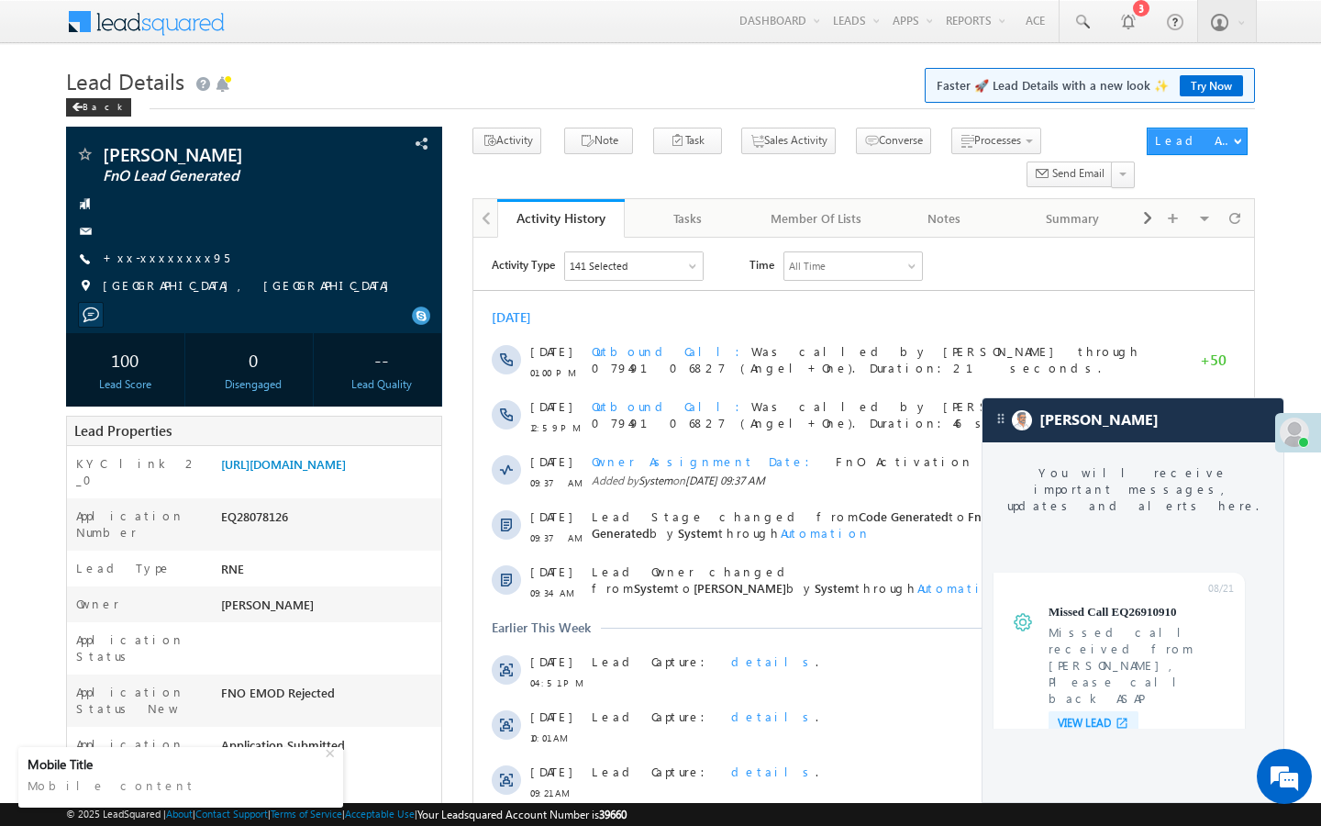
scroll to position [6951, 0]
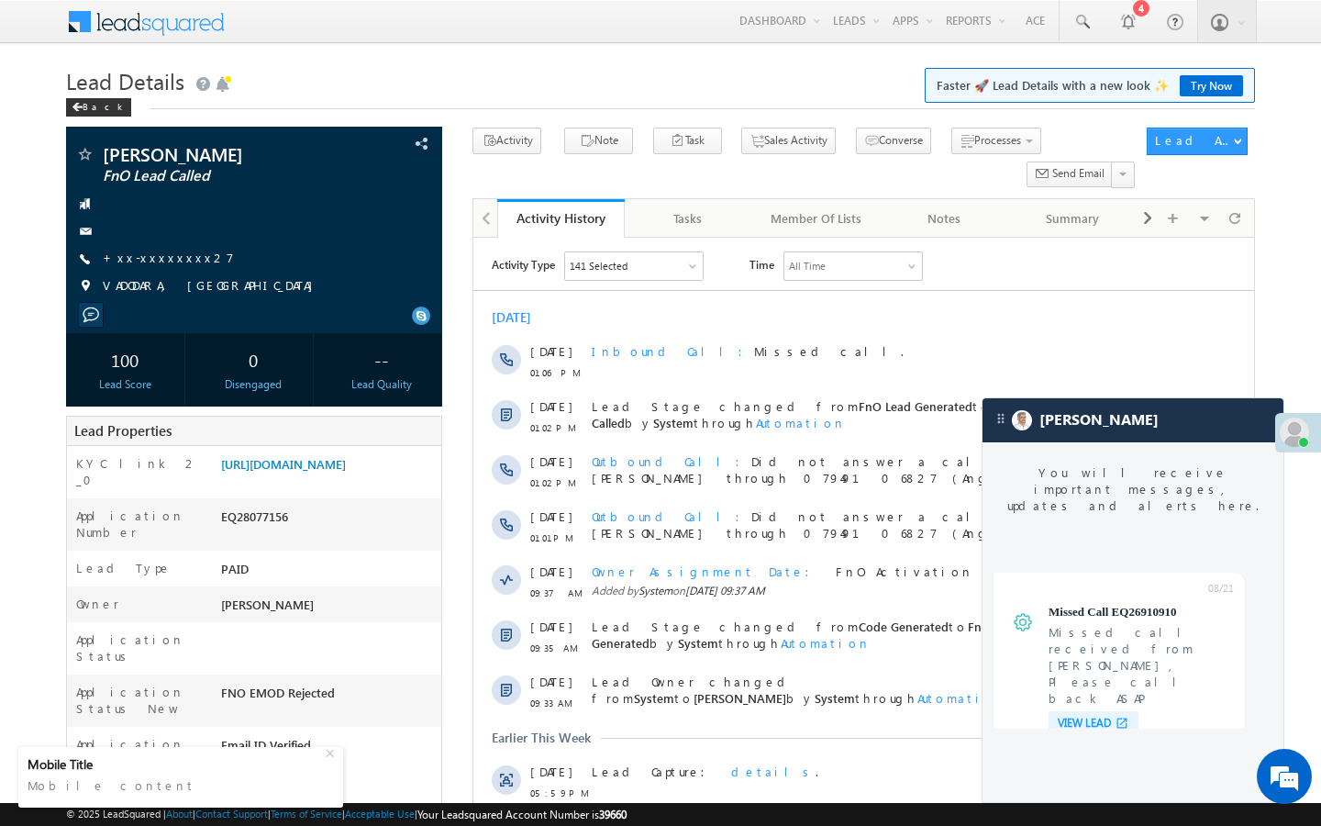
scroll to position [6951, 0]
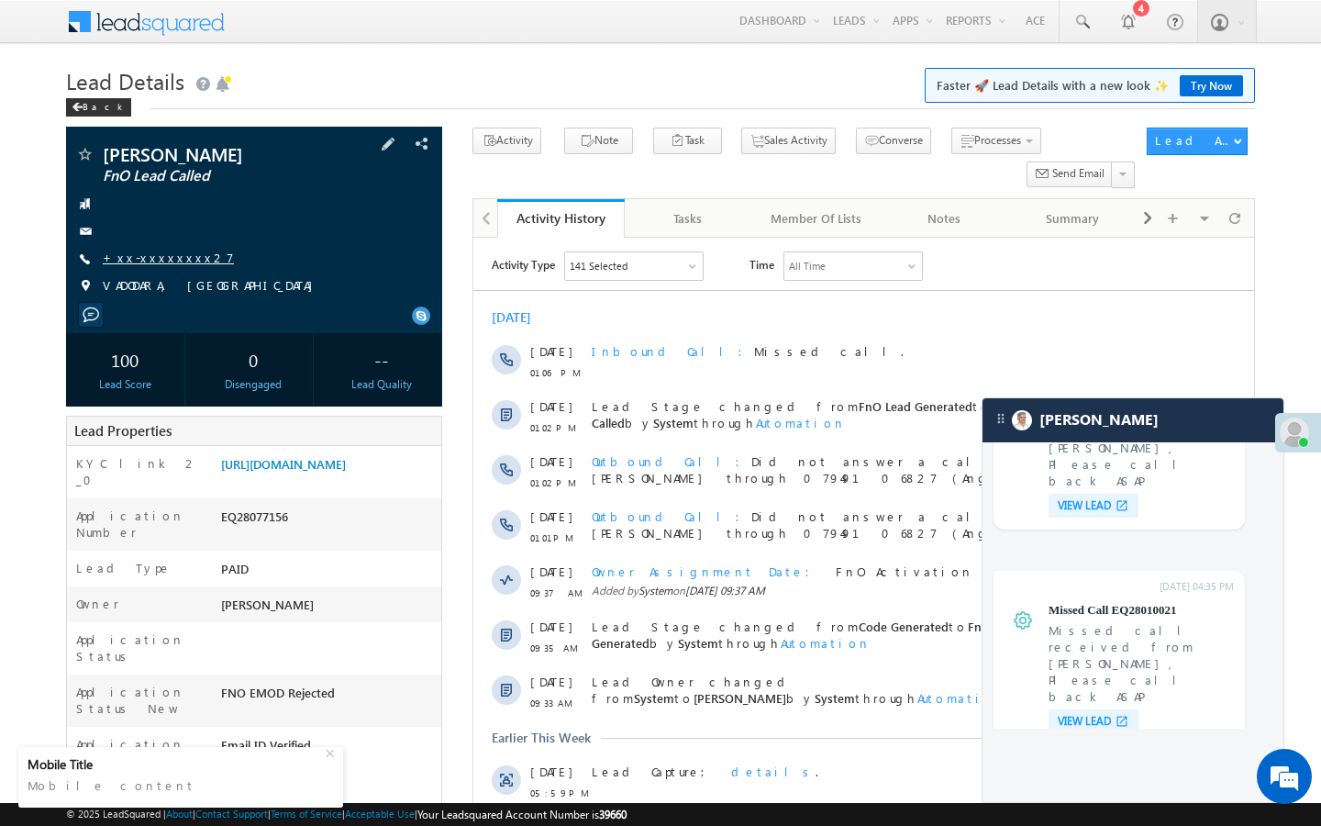
click at [170, 261] on link "+xx-xxxxxxxx27" at bounding box center [168, 258] width 131 height 16
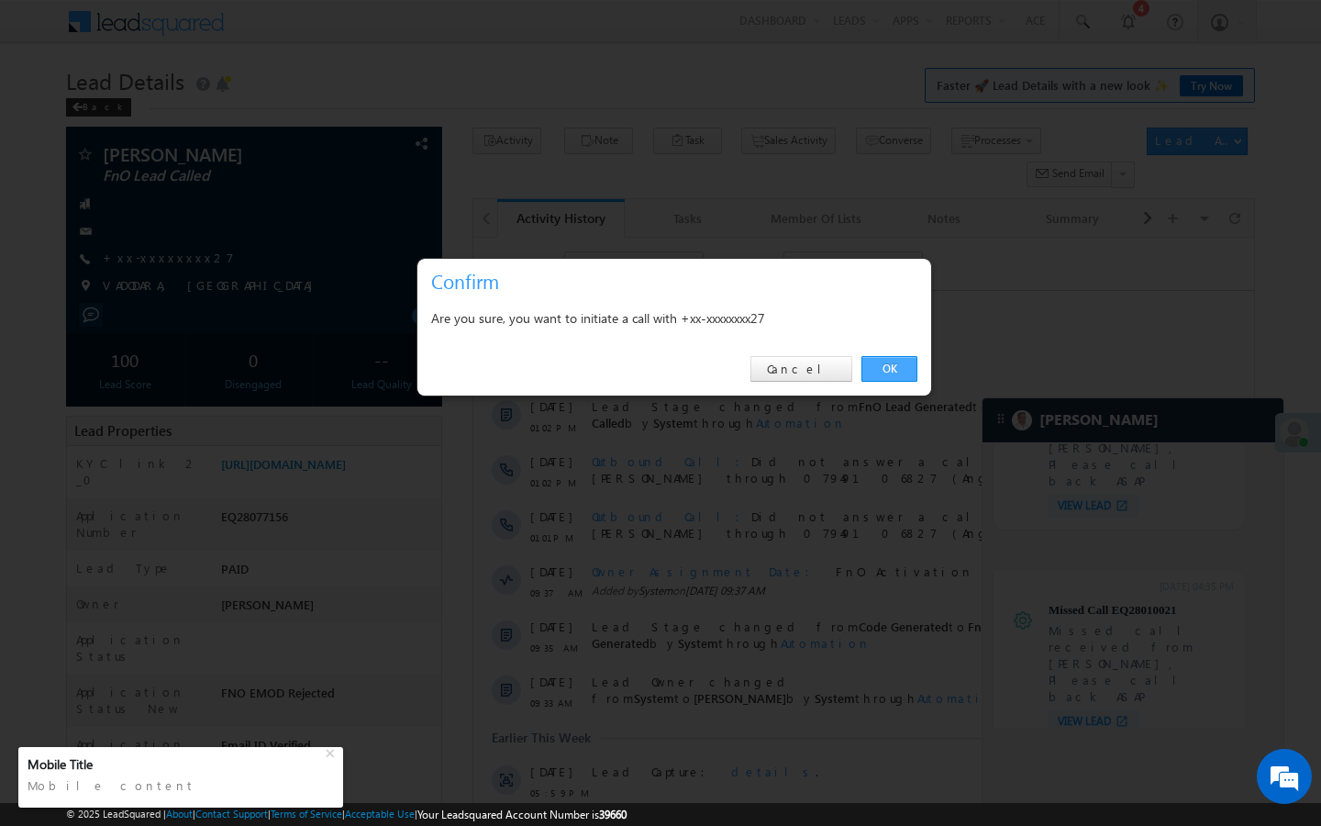
click at [894, 374] on link "OK" at bounding box center [889, 369] width 56 height 26
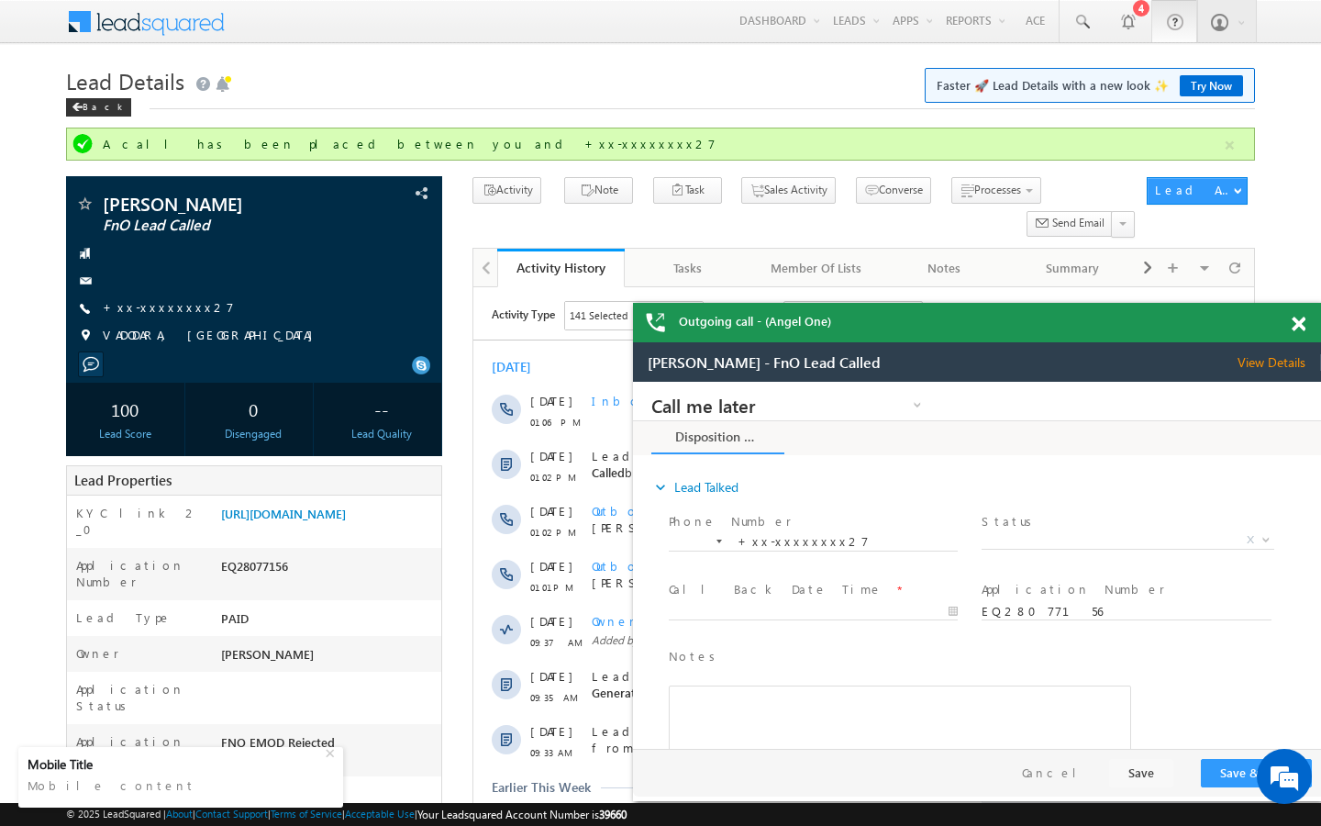
scroll to position [0, 0]
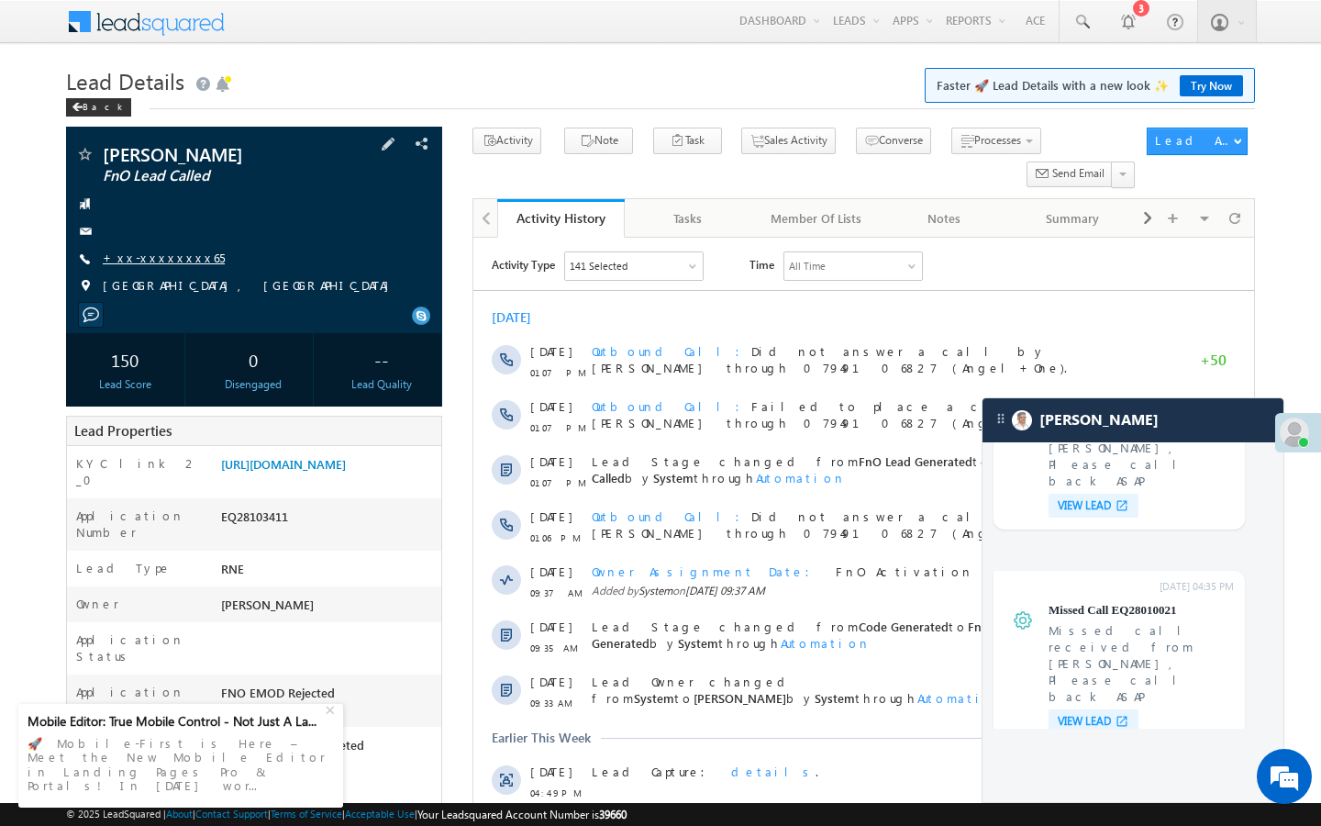
click at [170, 250] on link "+xx-xxxxxxxx65" at bounding box center [164, 258] width 122 height 16
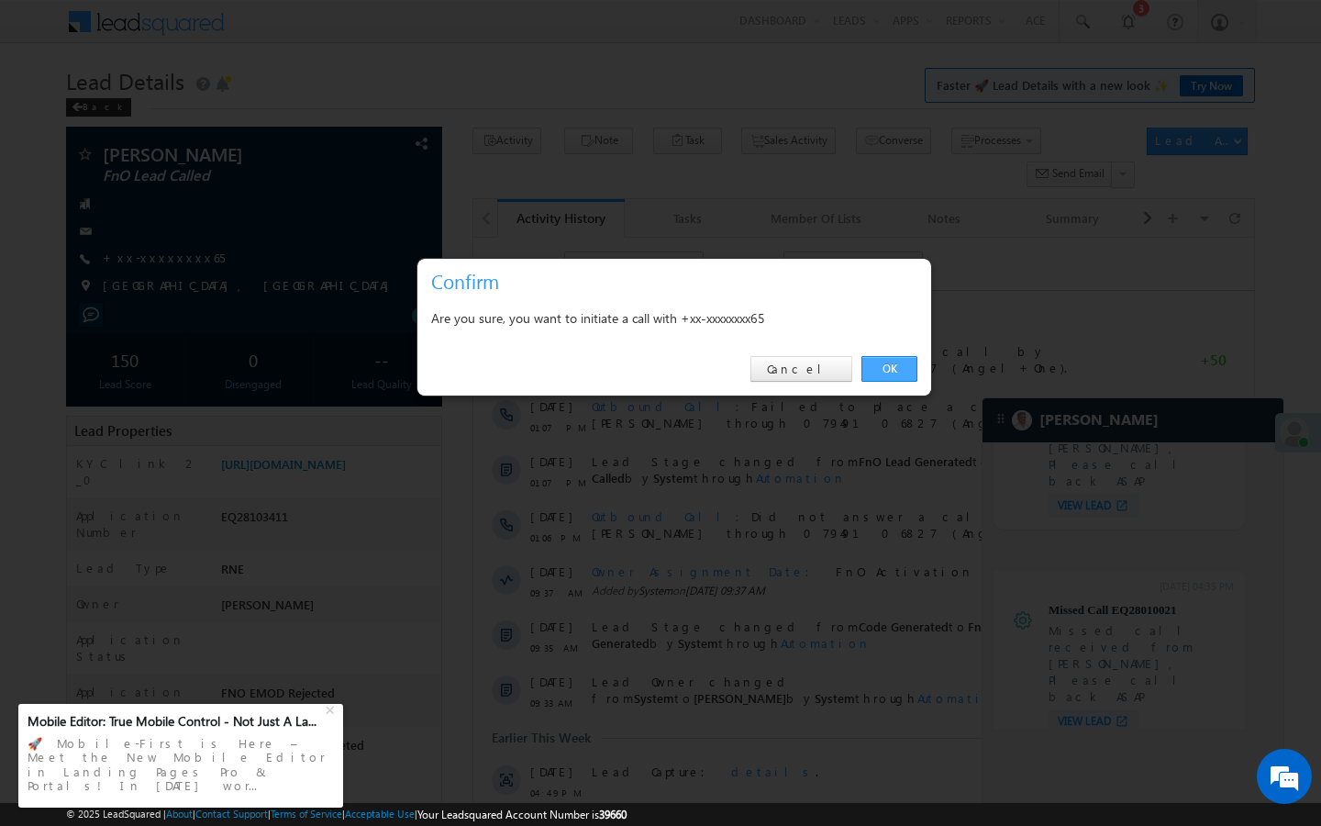
click at [882, 370] on link "OK" at bounding box center [889, 369] width 56 height 26
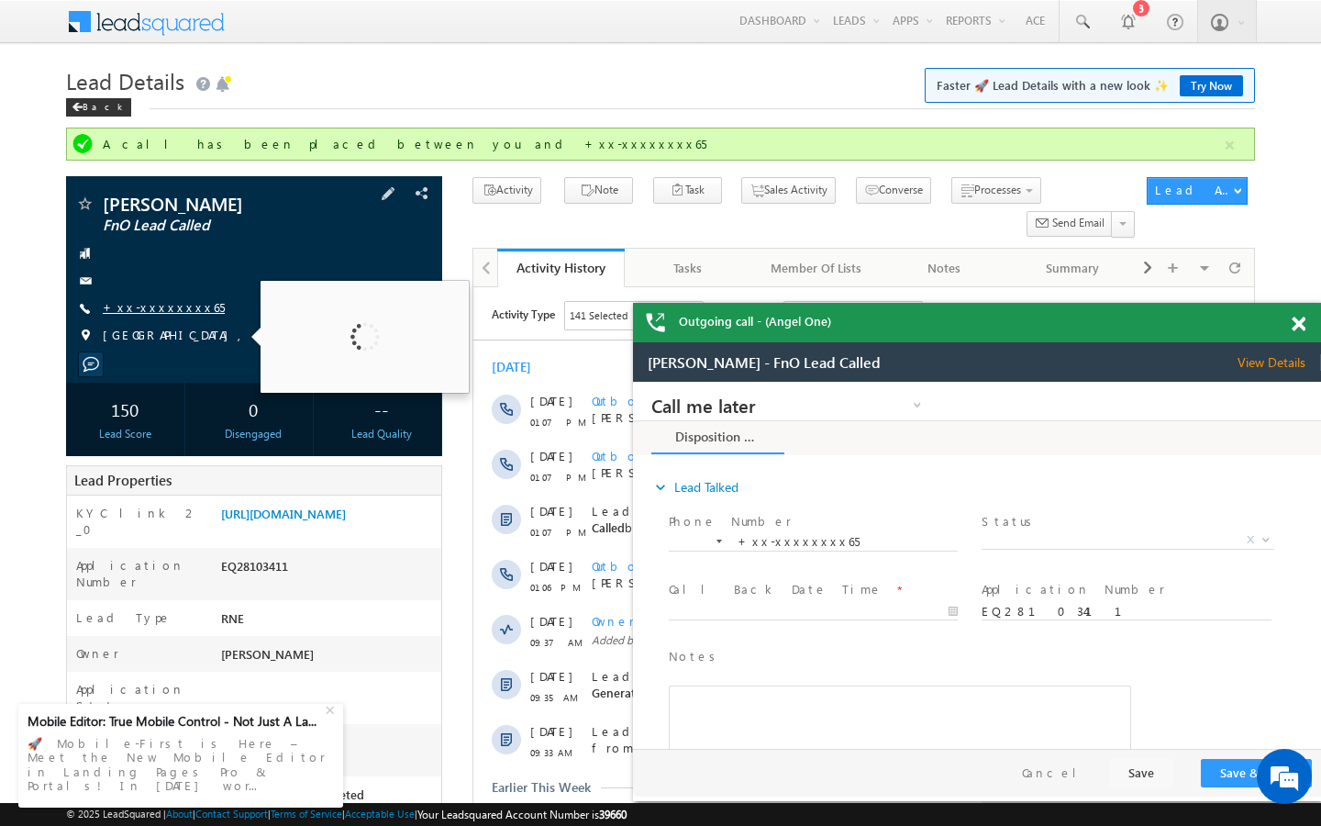
click at [162, 310] on link "+xx-xxxxxxxx65" at bounding box center [164, 307] width 122 height 16
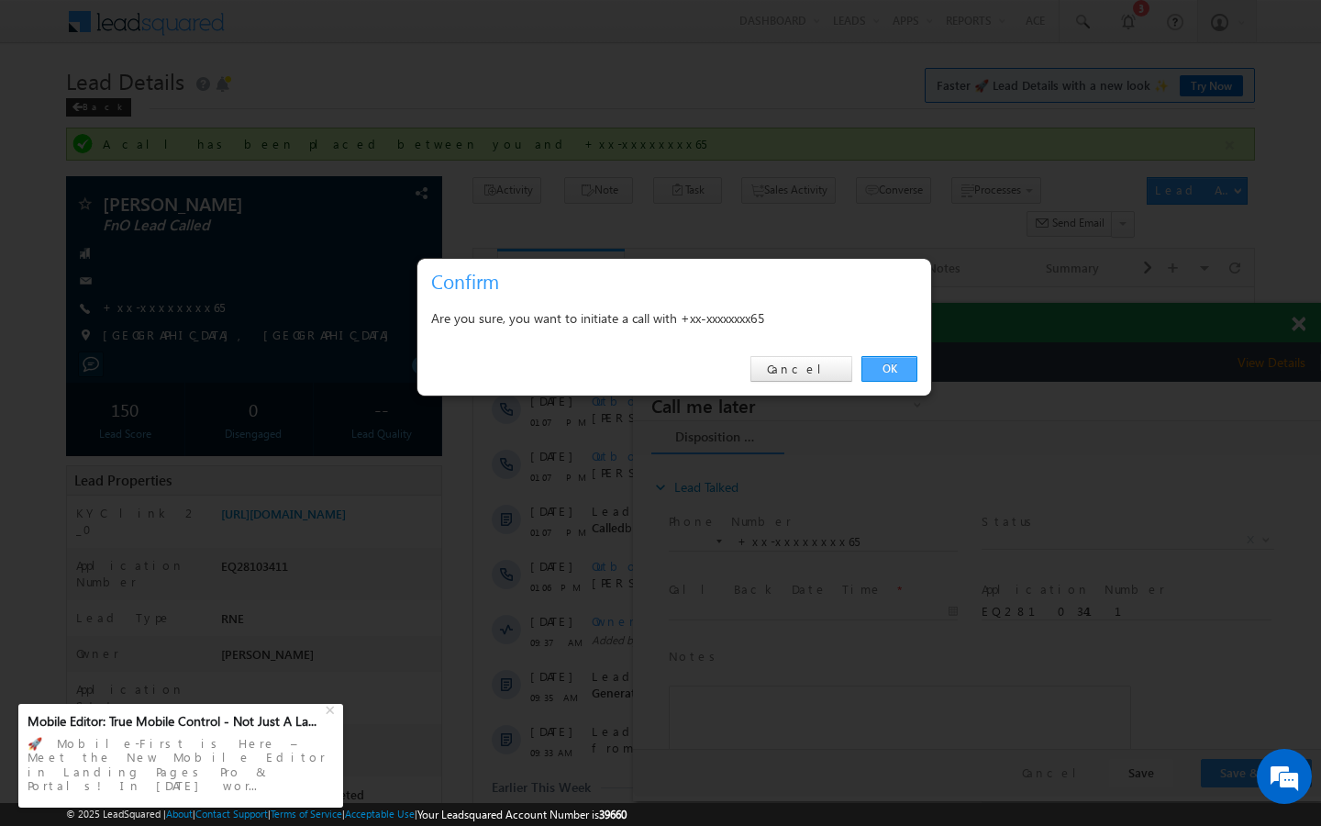
click at [879, 377] on link "OK" at bounding box center [889, 369] width 56 height 26
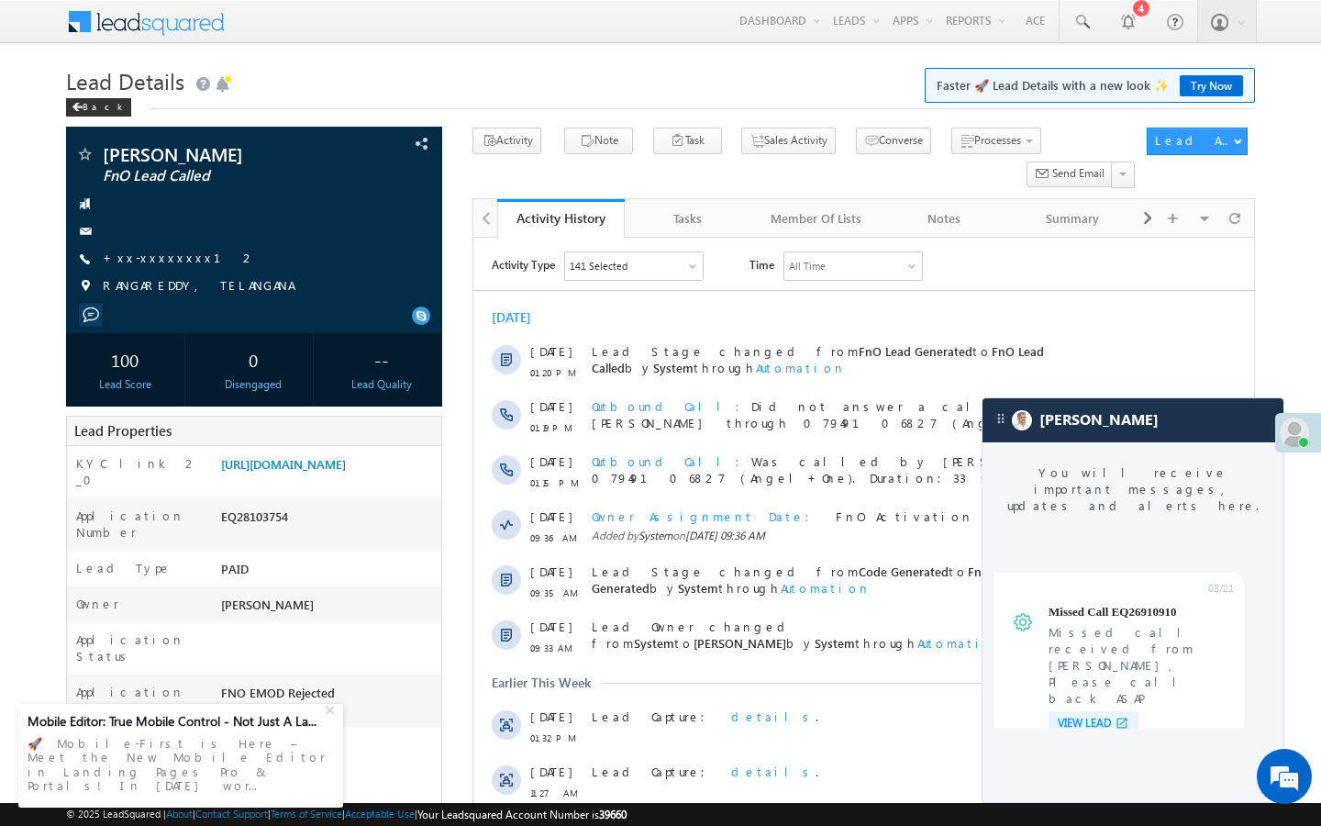
scroll to position [6951, 0]
click at [161, 267] on span "+xx-xxxxxxxx12" at bounding box center [179, 259] width 153 height 18
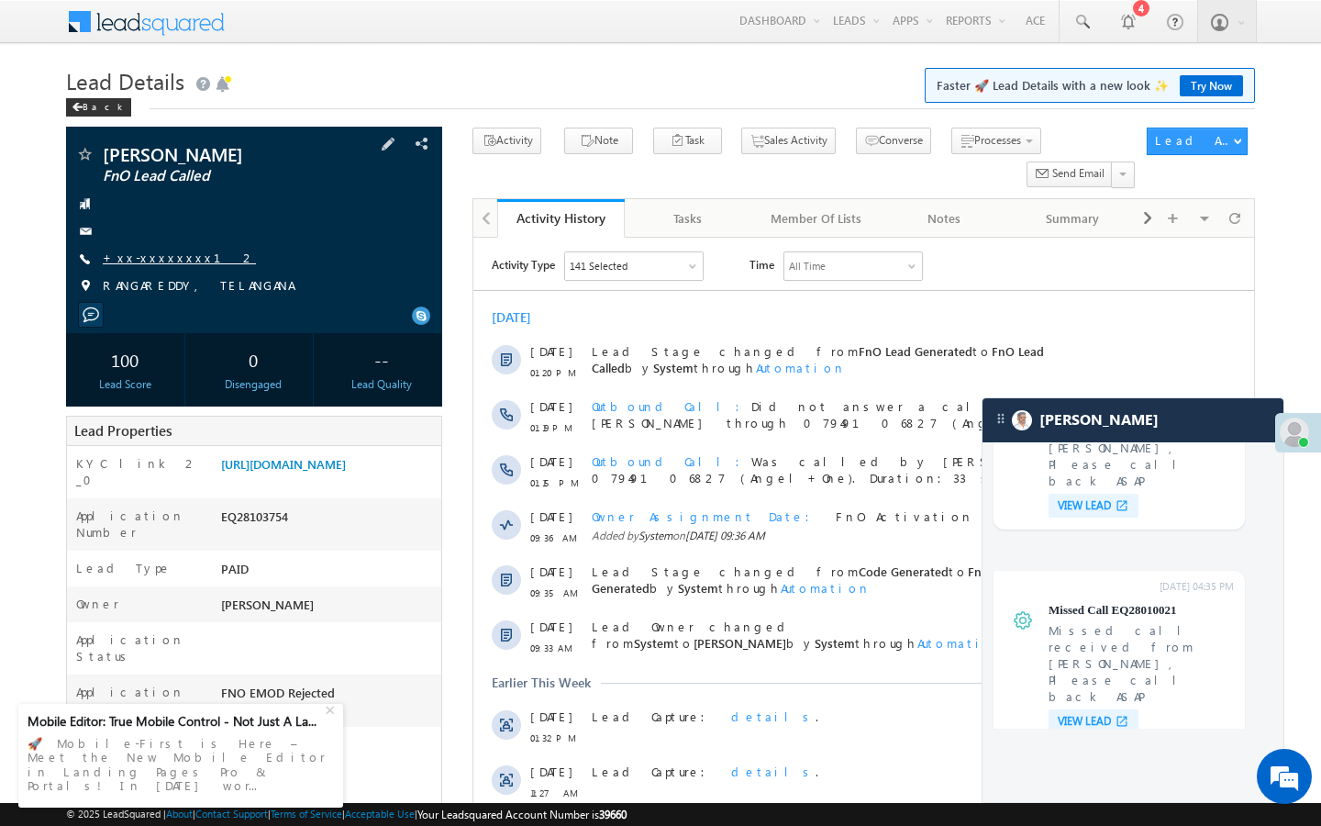
click at [163, 262] on link "+xx-xxxxxxxx12" at bounding box center [179, 258] width 153 height 16
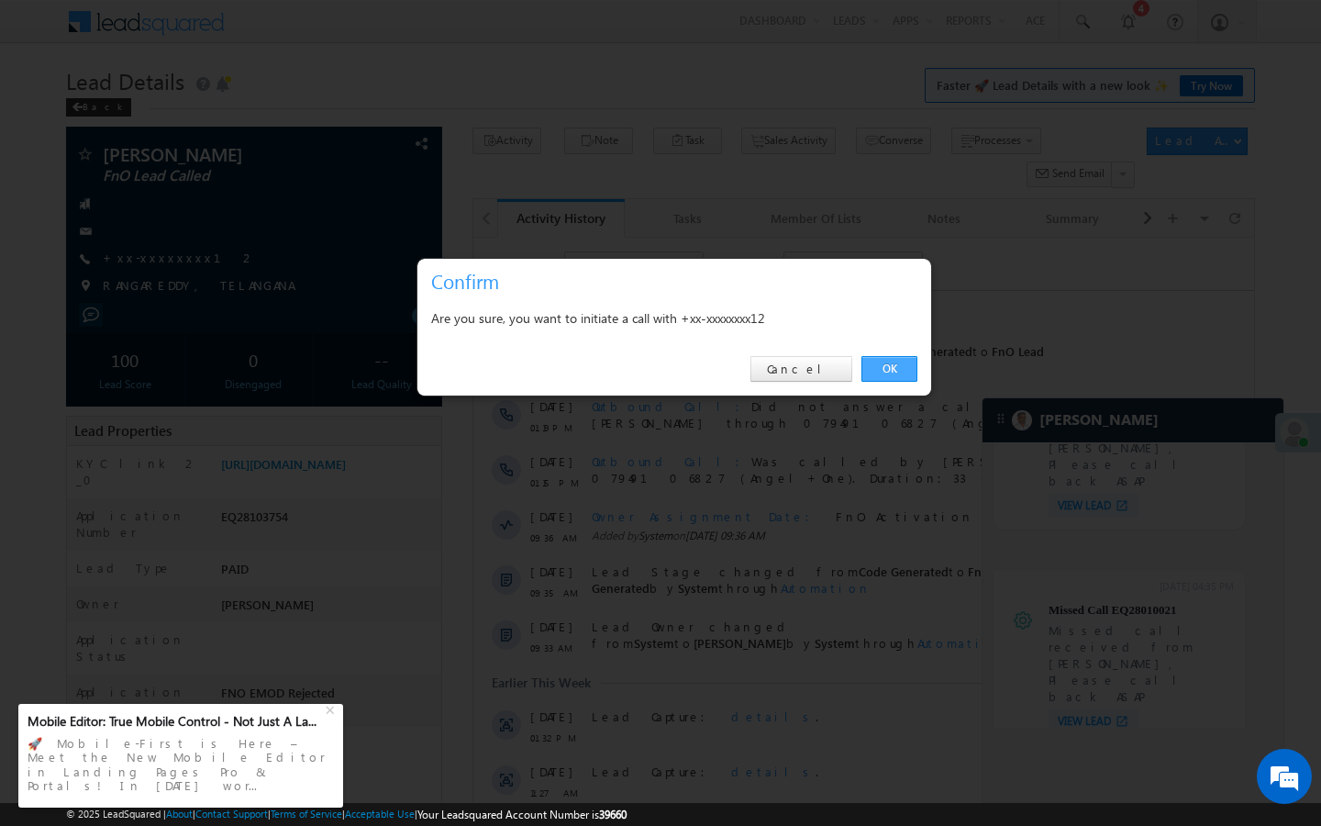
click at [877, 374] on link "OK" at bounding box center [889, 369] width 56 height 26
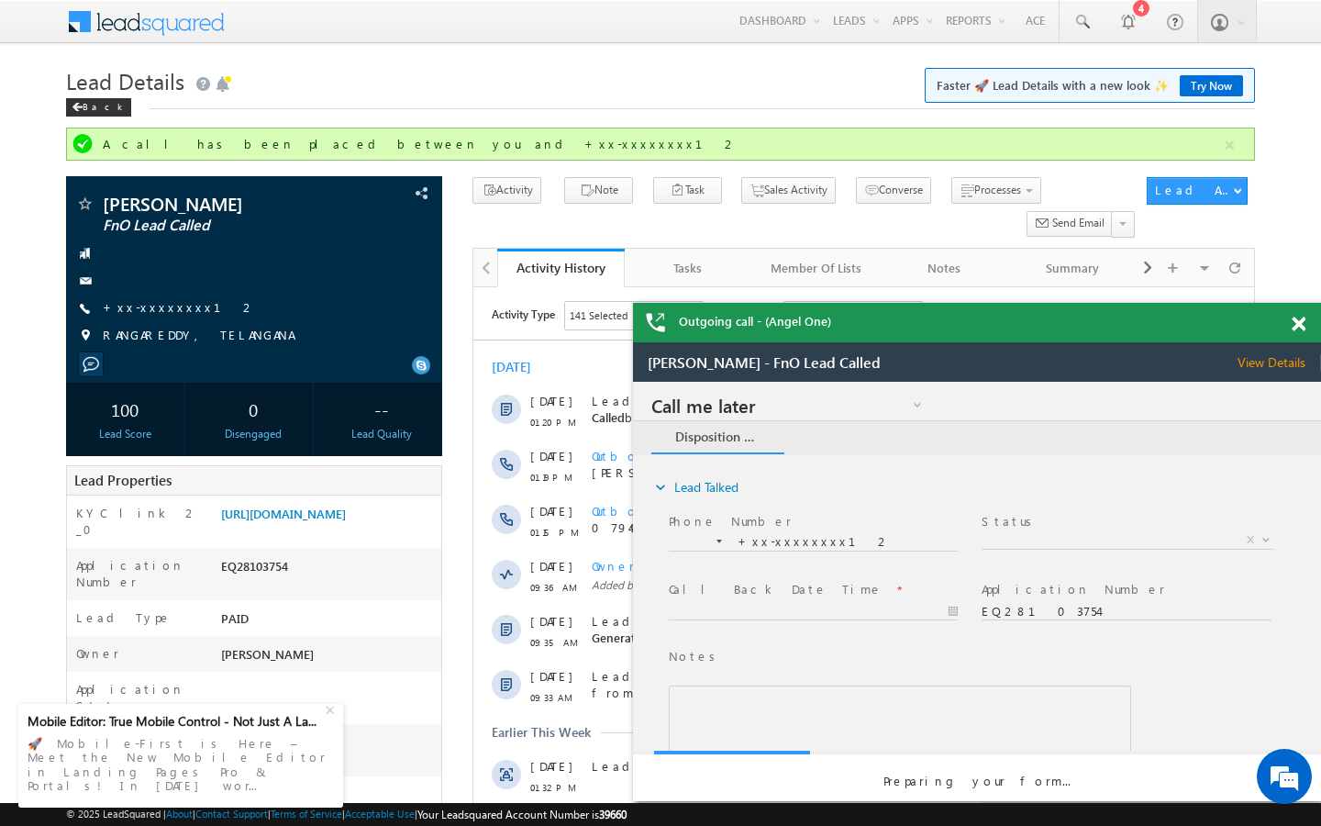
scroll to position [0, 0]
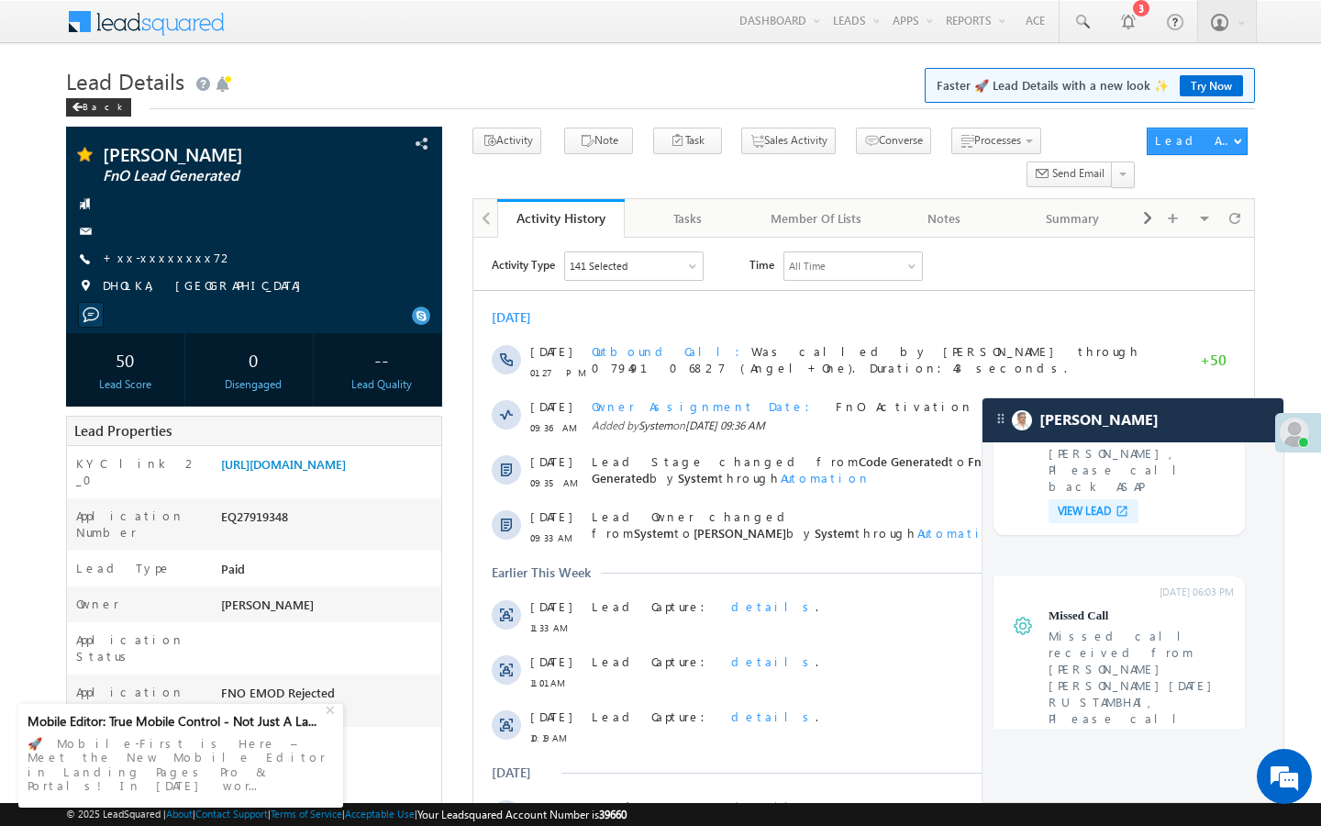
scroll to position [7327, 0]
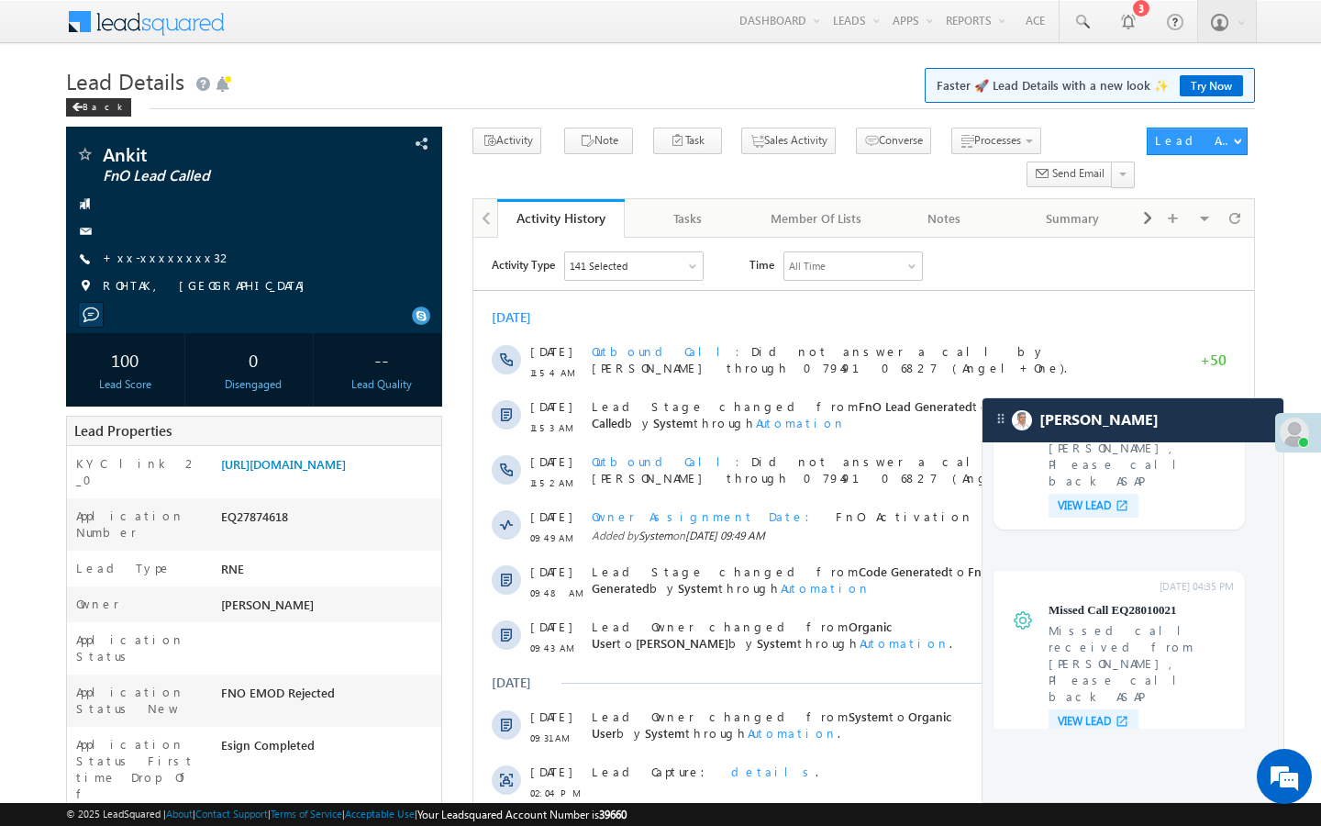
scroll to position [7327, 0]
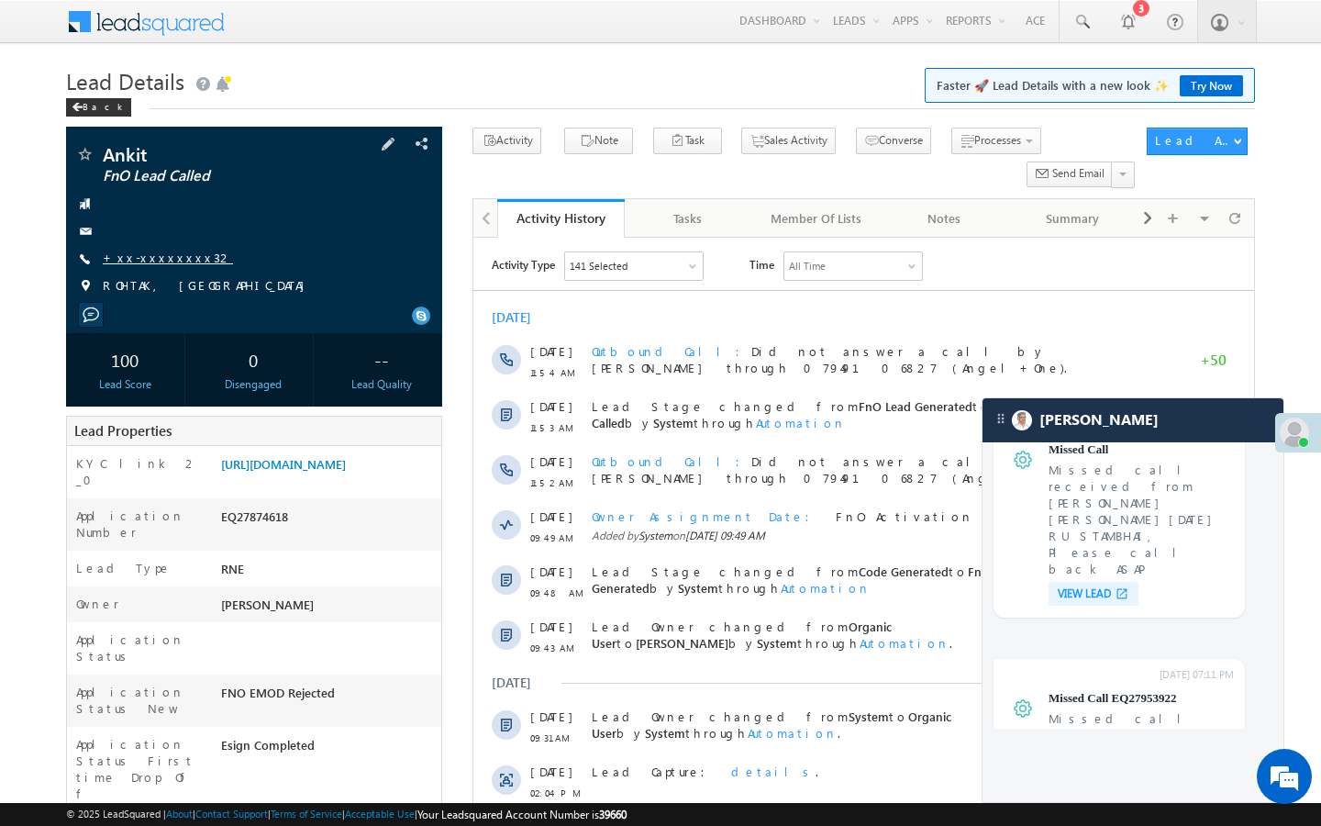
click at [171, 263] on link "+xx-xxxxxxxx32" at bounding box center [168, 258] width 130 height 16
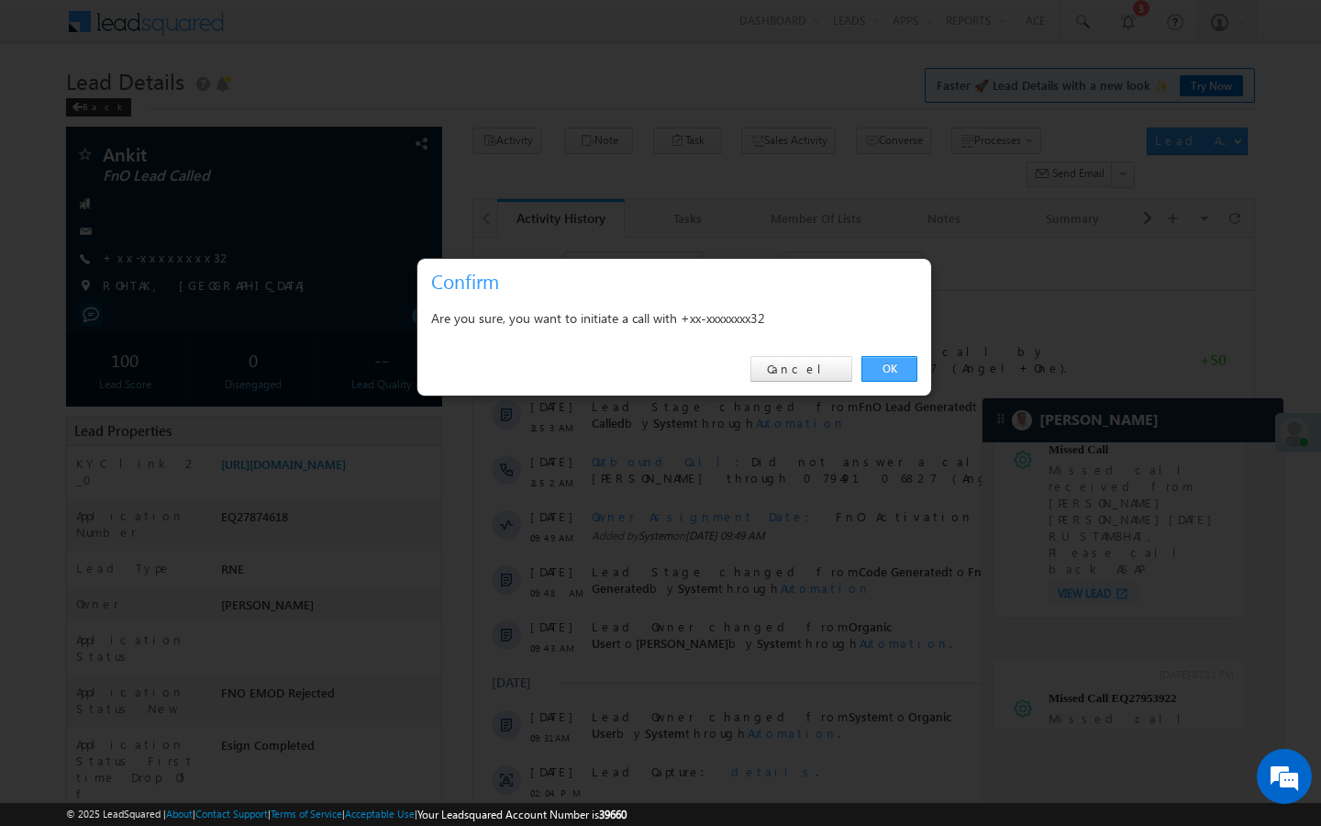
click at [895, 374] on link "OK" at bounding box center [889, 369] width 56 height 26
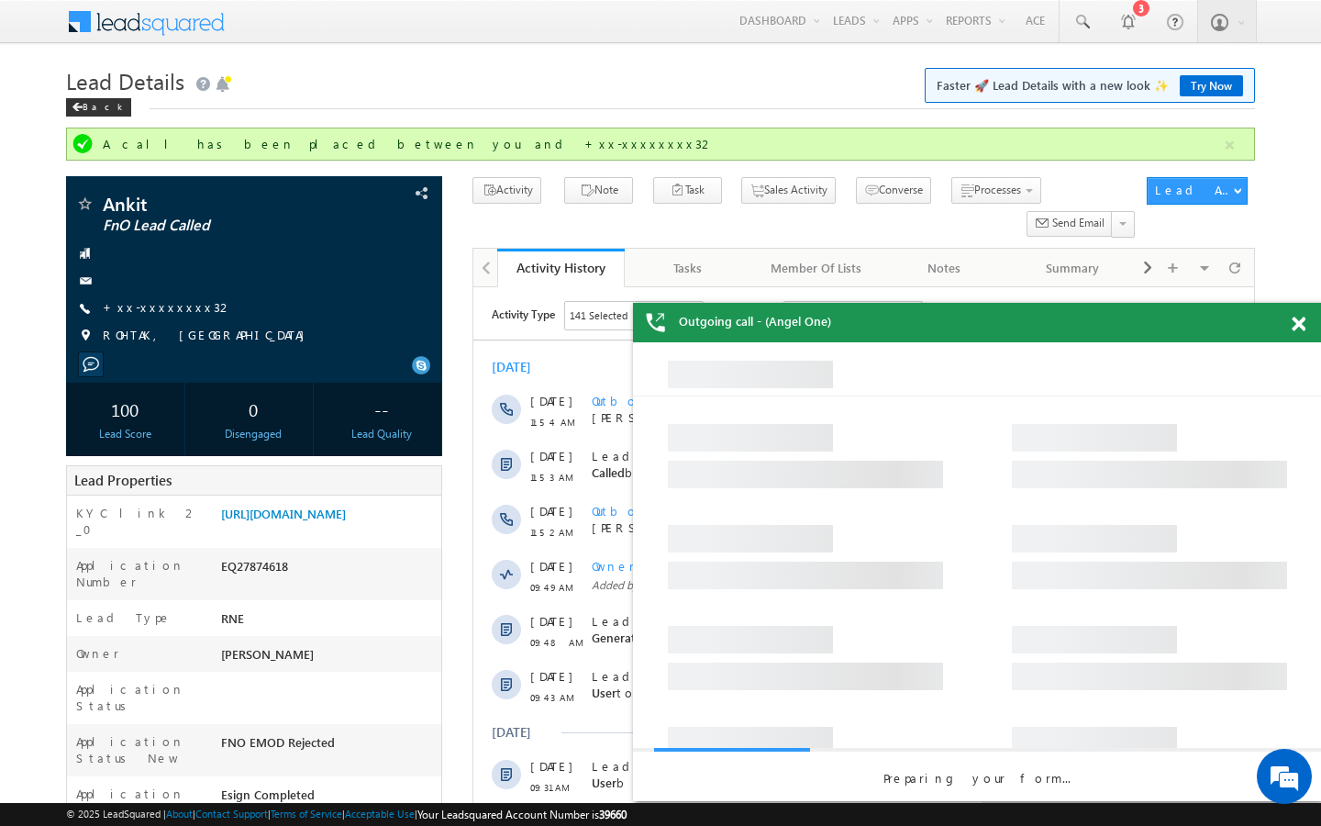
scroll to position [0, 0]
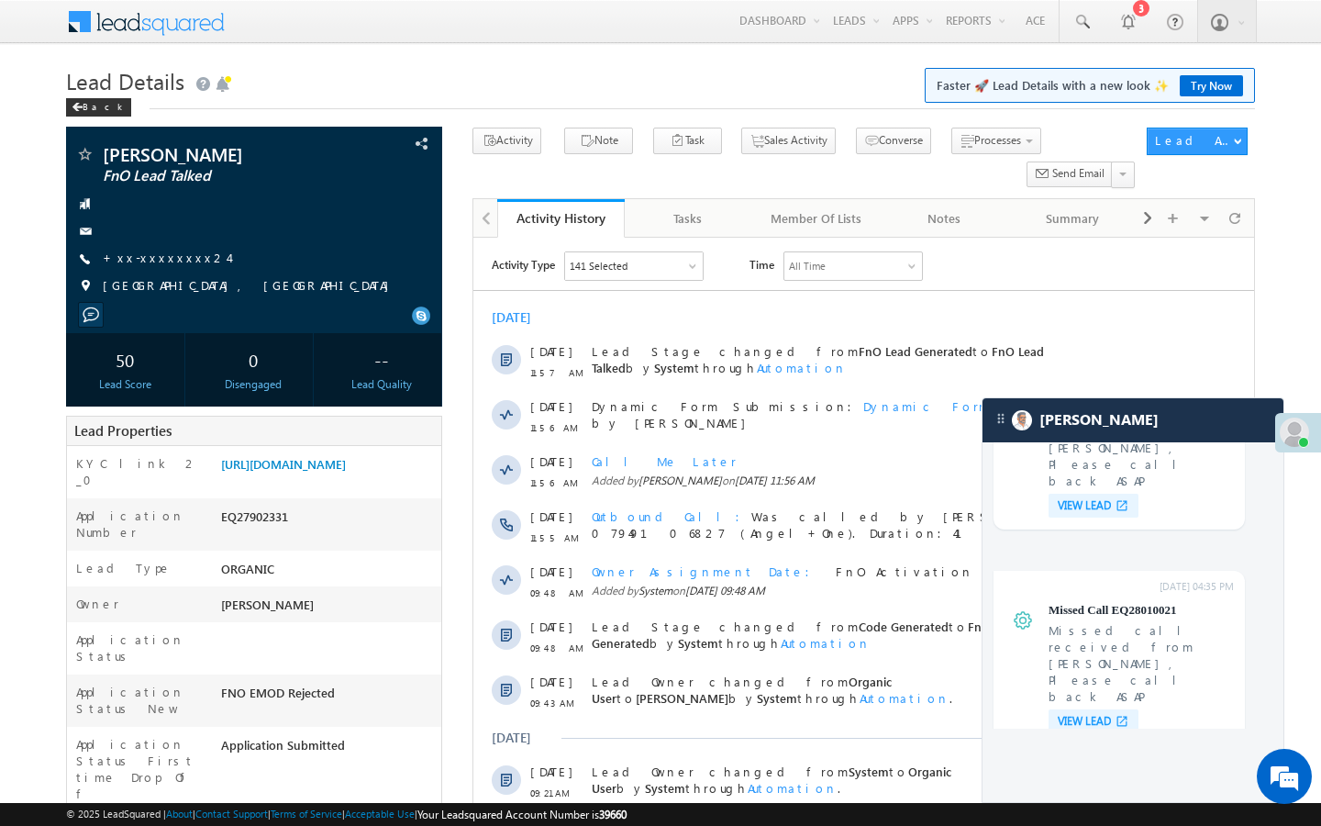
scroll to position [7327, 0]
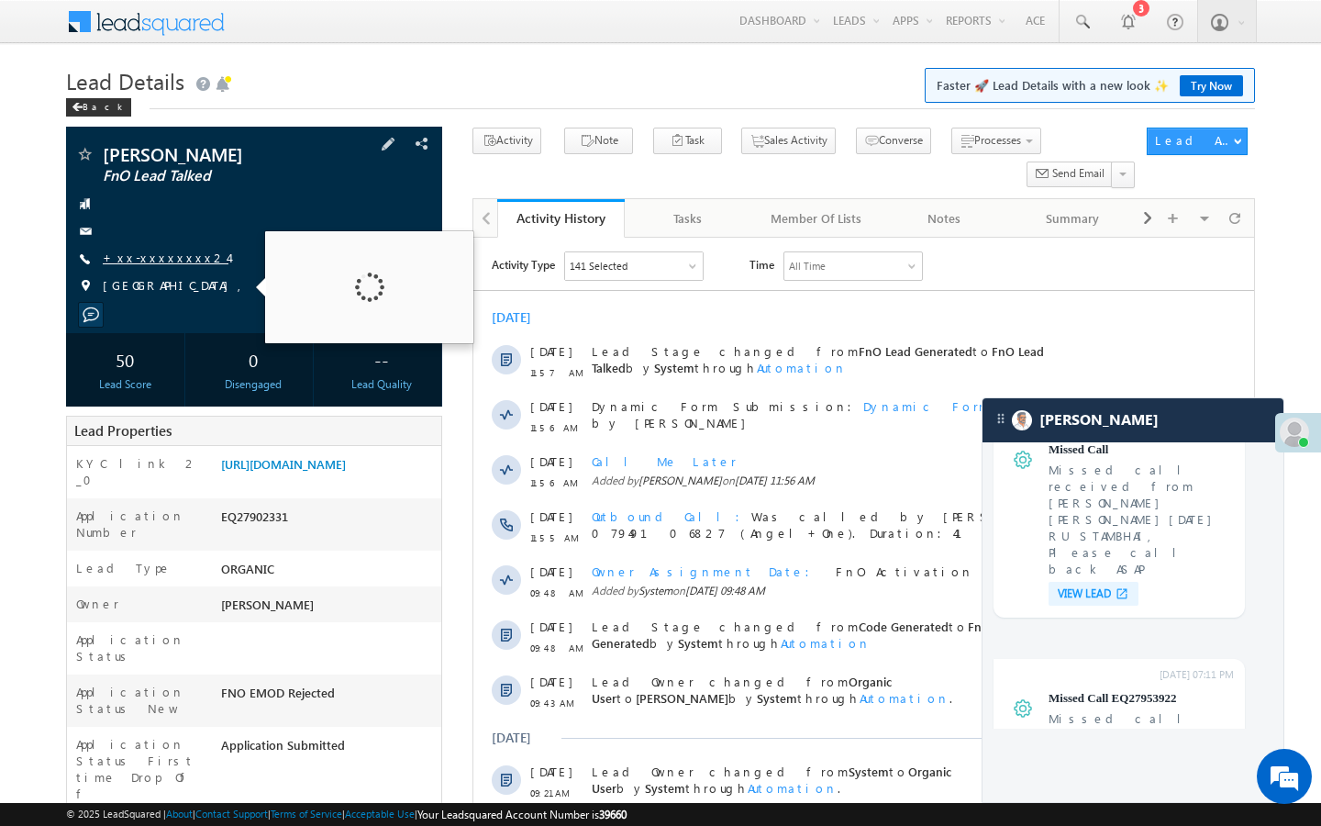
click at [165, 264] on link "+xx-xxxxxxxx24" at bounding box center [166, 258] width 126 height 16
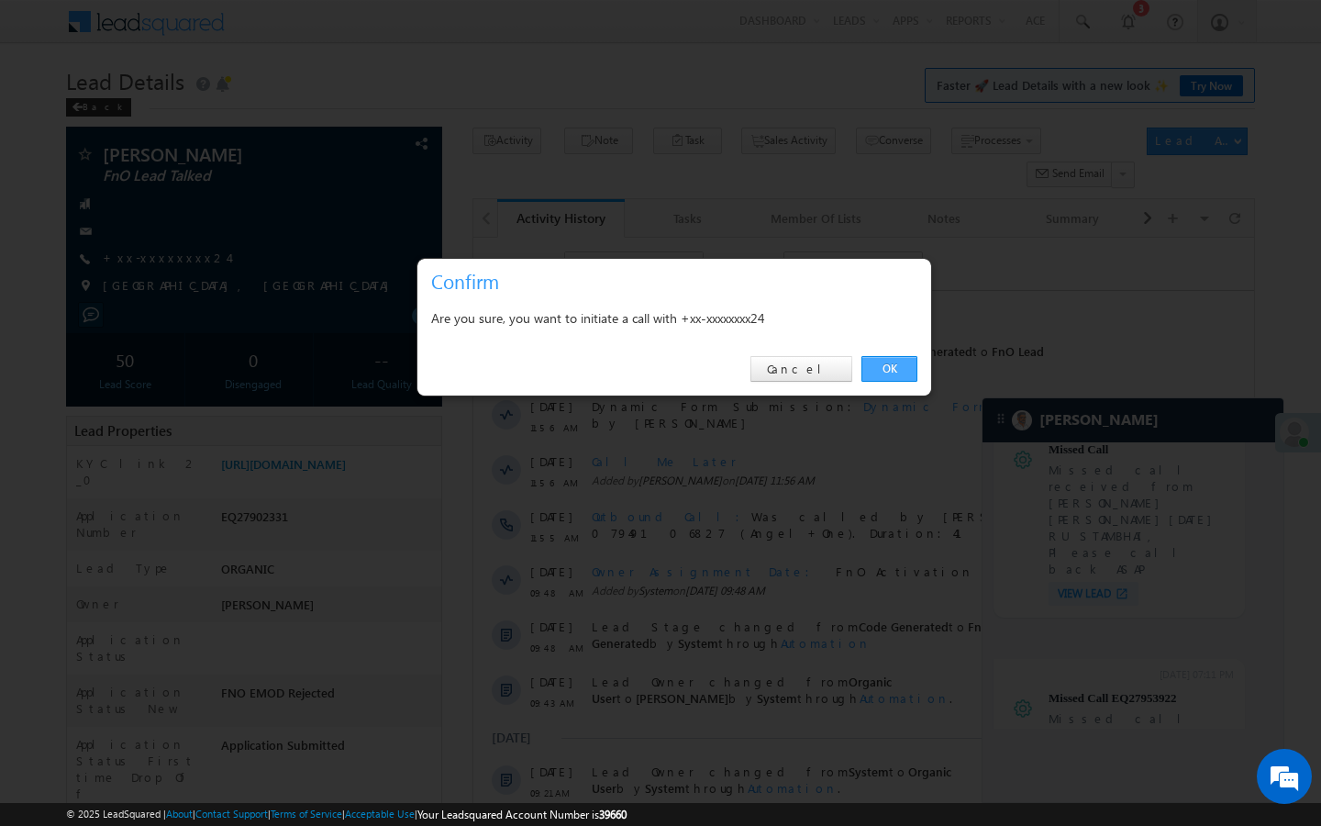
click at [880, 376] on link "OK" at bounding box center [889, 369] width 56 height 26
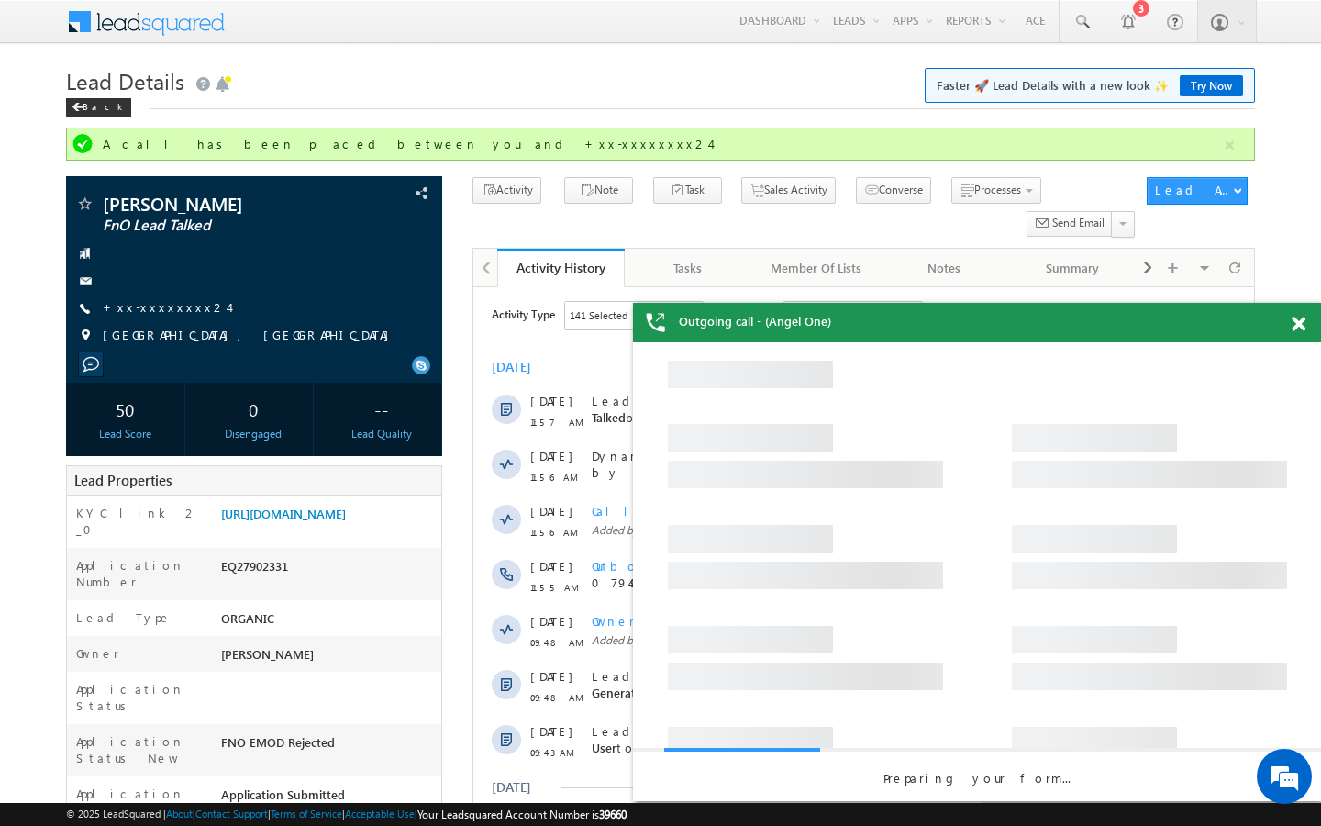
scroll to position [0, 0]
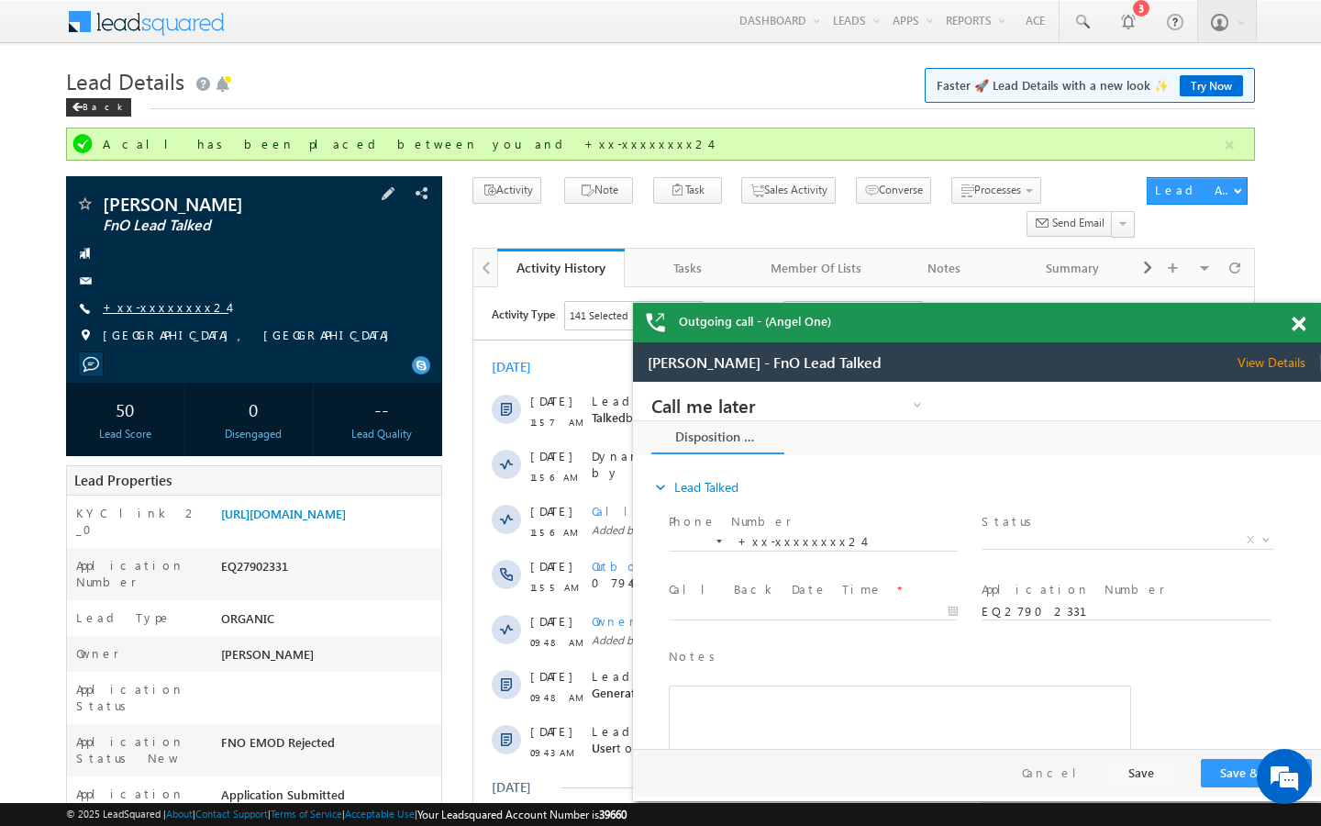
click at [161, 309] on link "+xx-xxxxxxxx24" at bounding box center [166, 307] width 126 height 16
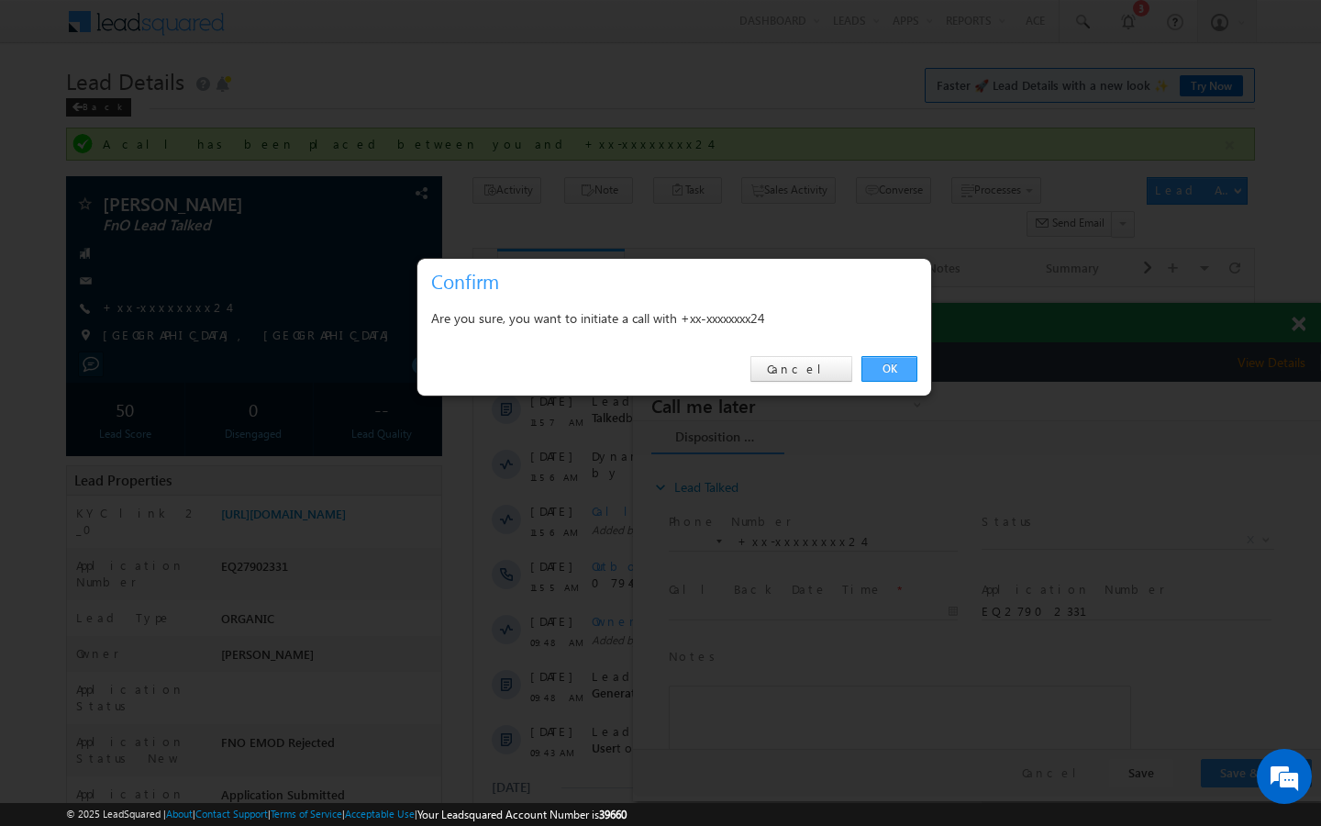
click at [890, 378] on link "OK" at bounding box center [889, 369] width 56 height 26
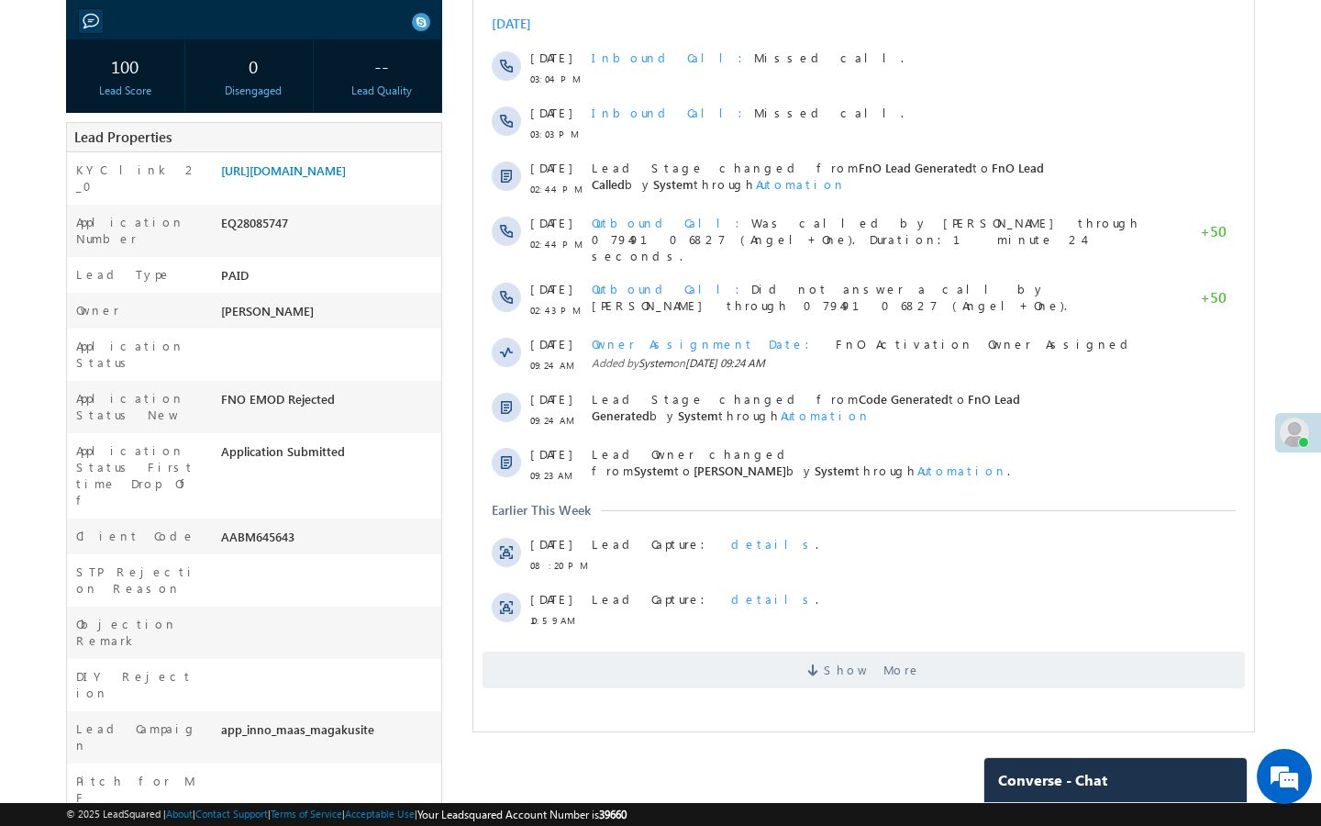
scroll to position [330, 0]
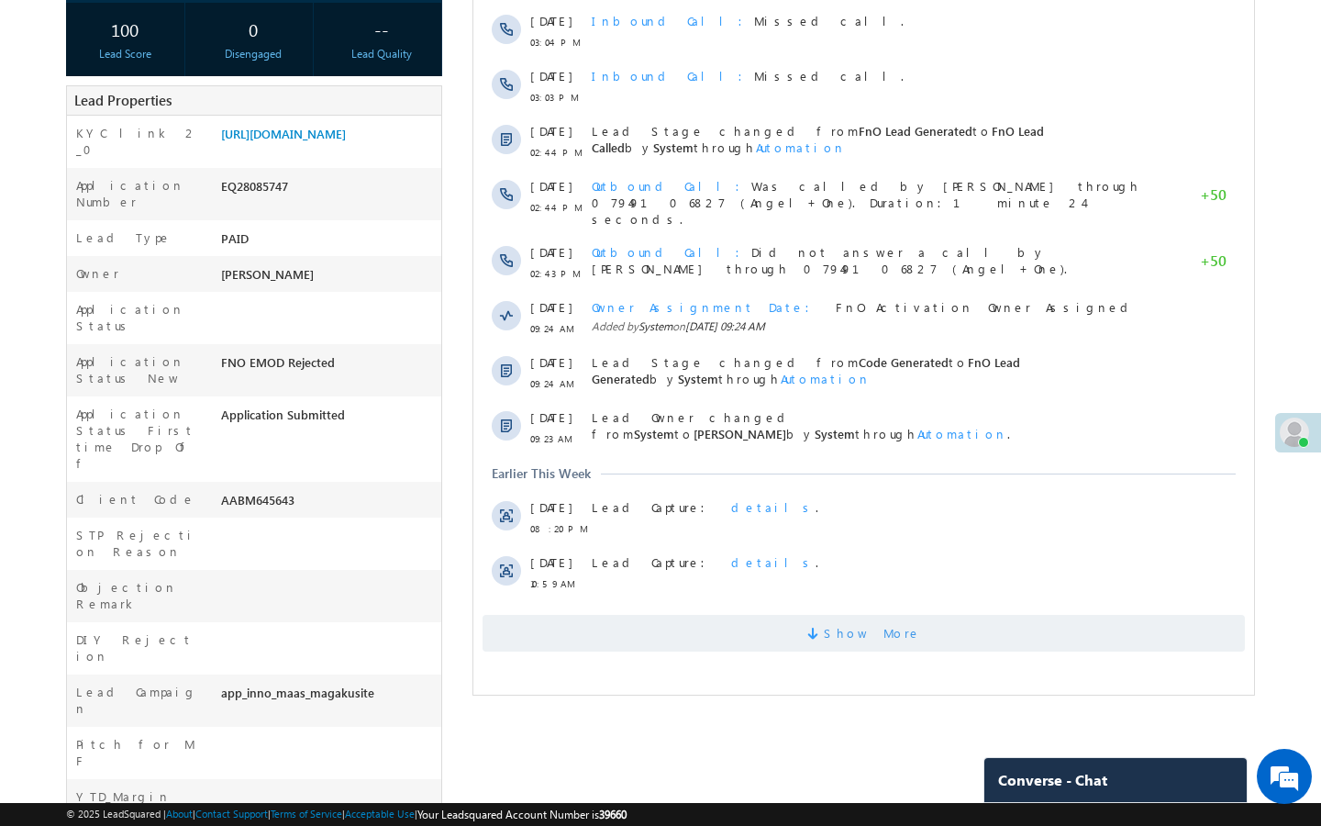
click at [688, 615] on span "Show More" at bounding box center [864, 633] width 762 height 37
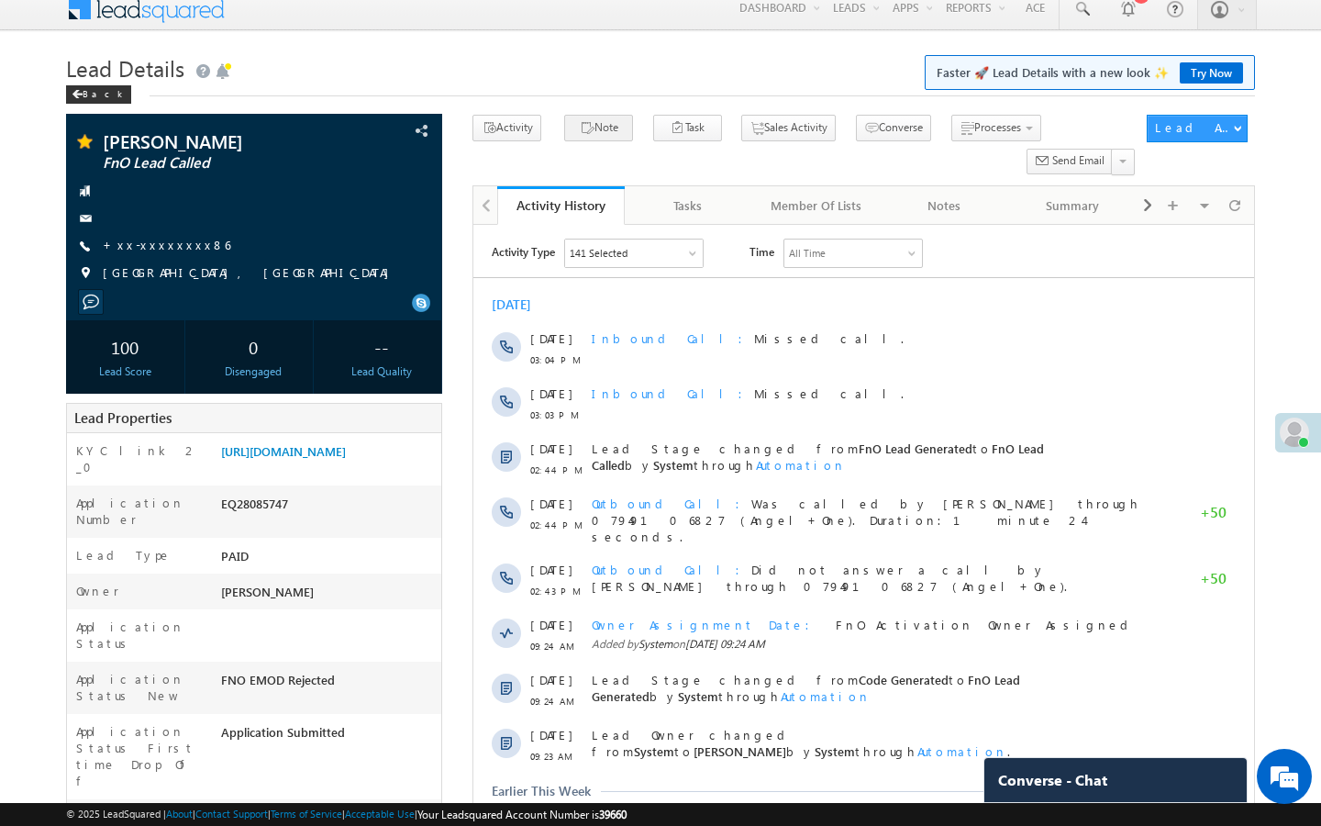
scroll to position [0, 0]
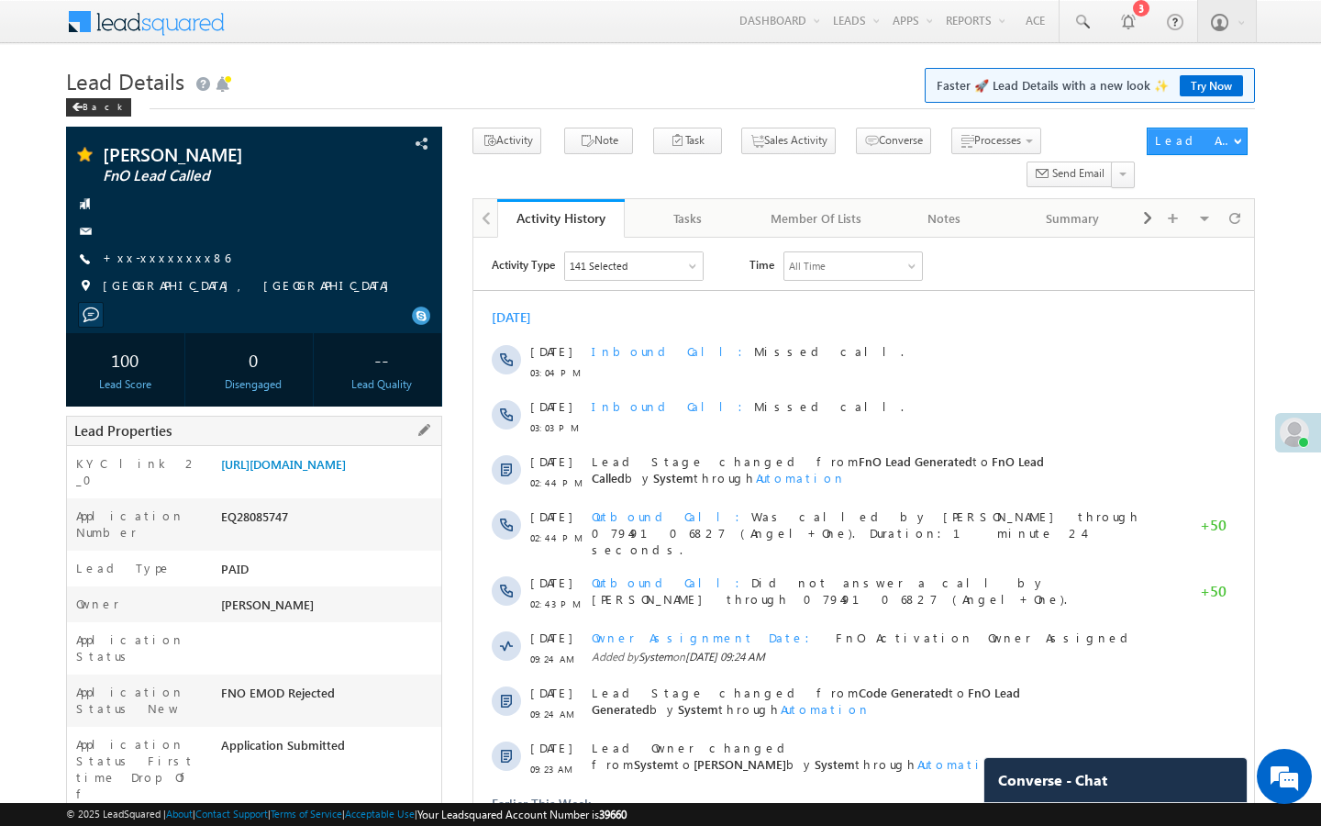
drag, startPoint x: 223, startPoint y: 758, endPoint x: 363, endPoint y: 763, distance: 140.5
click at [363, 821] on div "AABM645643" at bounding box center [329, 834] width 225 height 26
copy div "AABM645643"
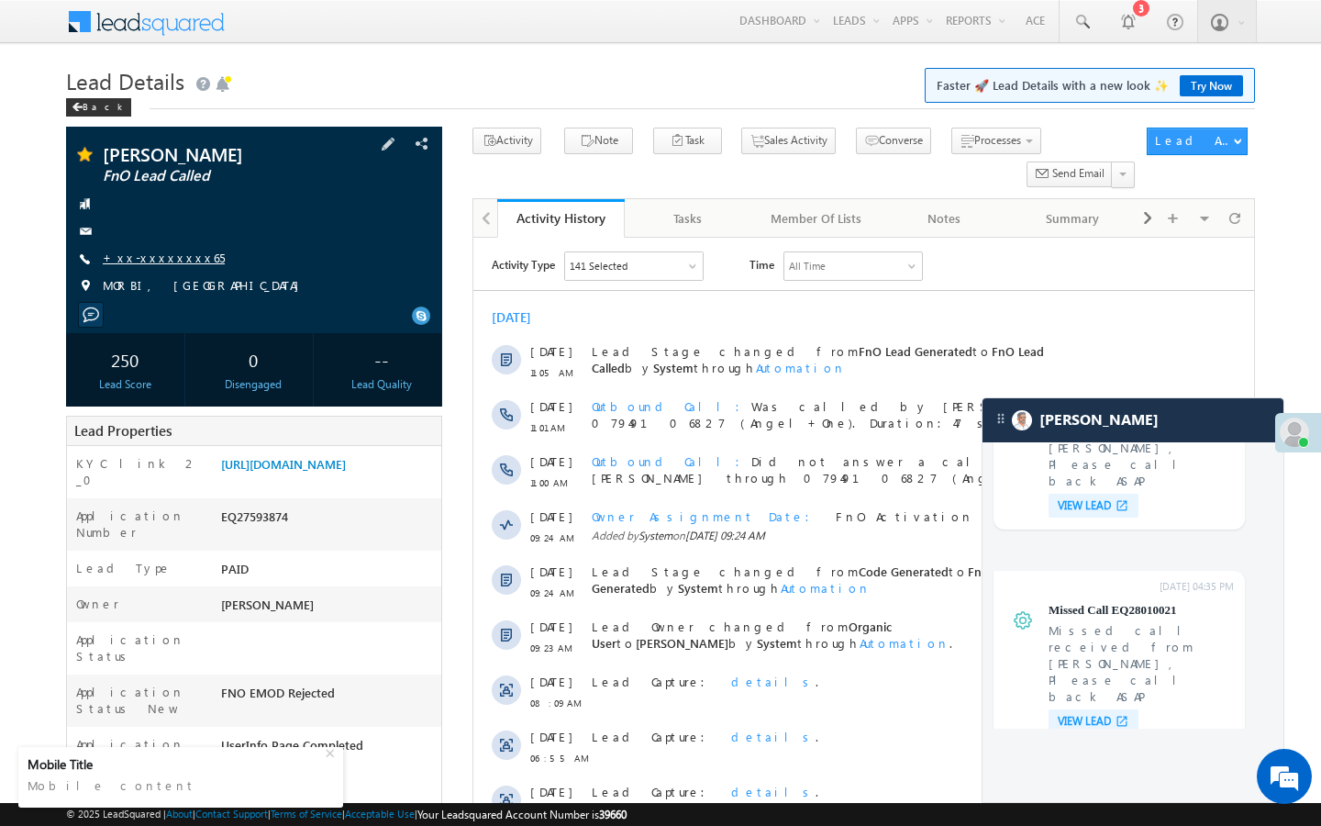
click at [180, 261] on link "+xx-xxxxxxxx65" at bounding box center [164, 258] width 122 height 16
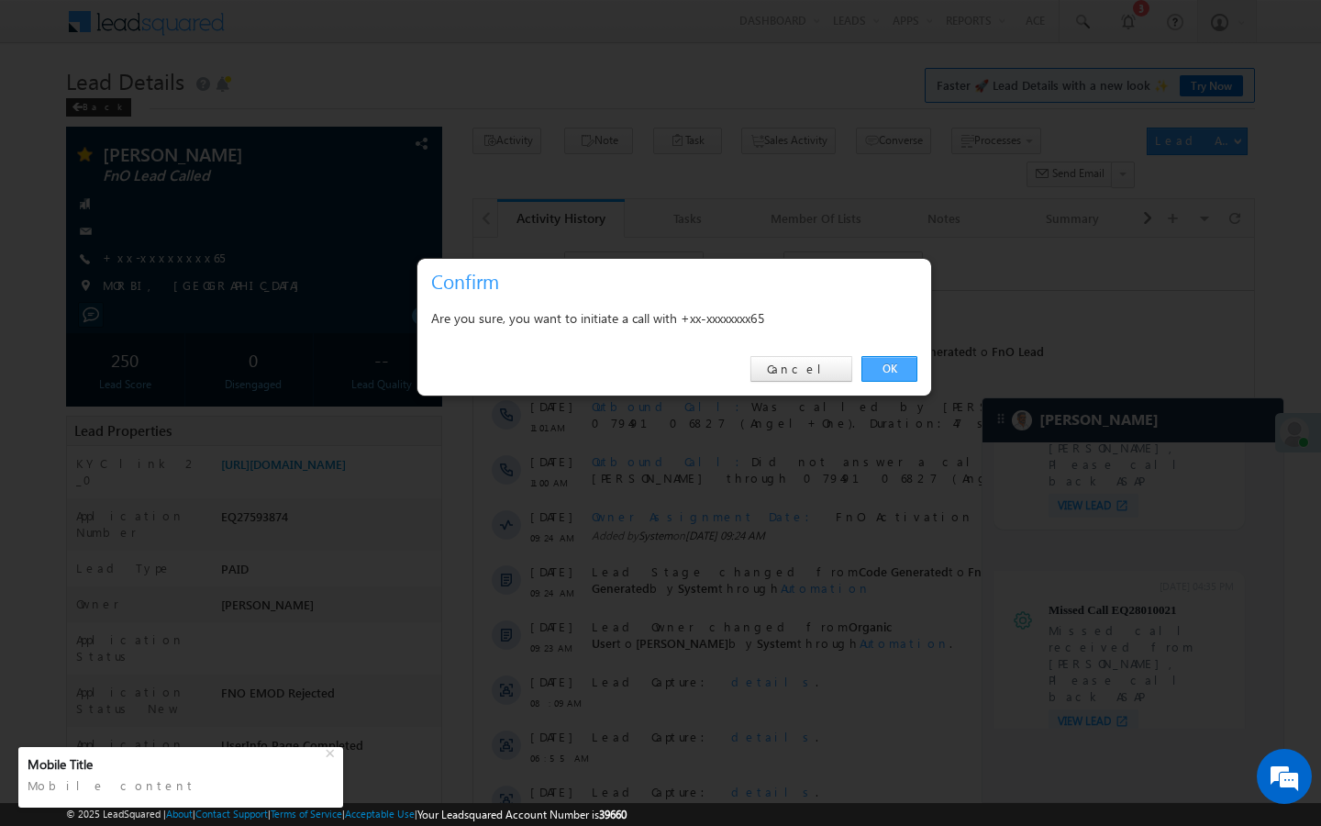
click at [890, 367] on link "OK" at bounding box center [889, 369] width 56 height 26
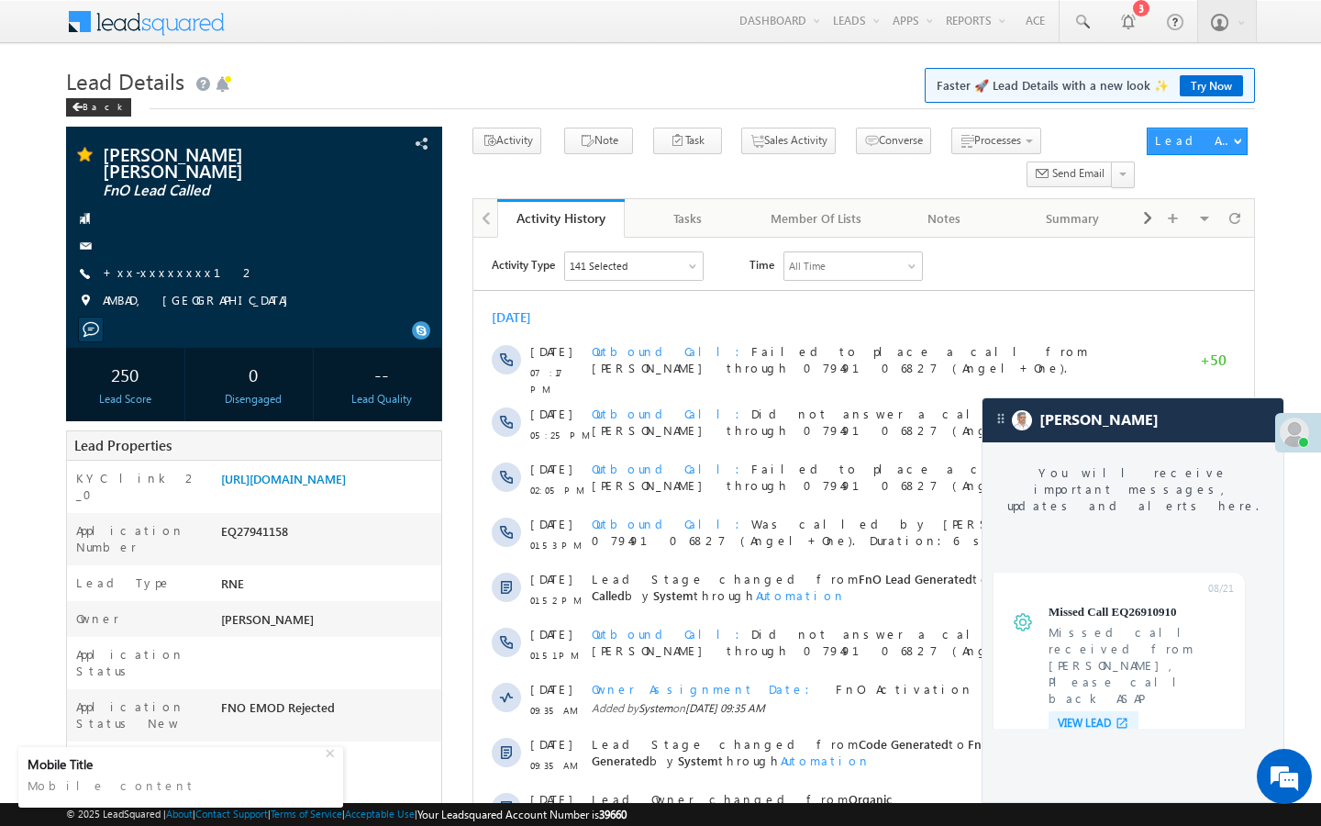
scroll to position [7327, 0]
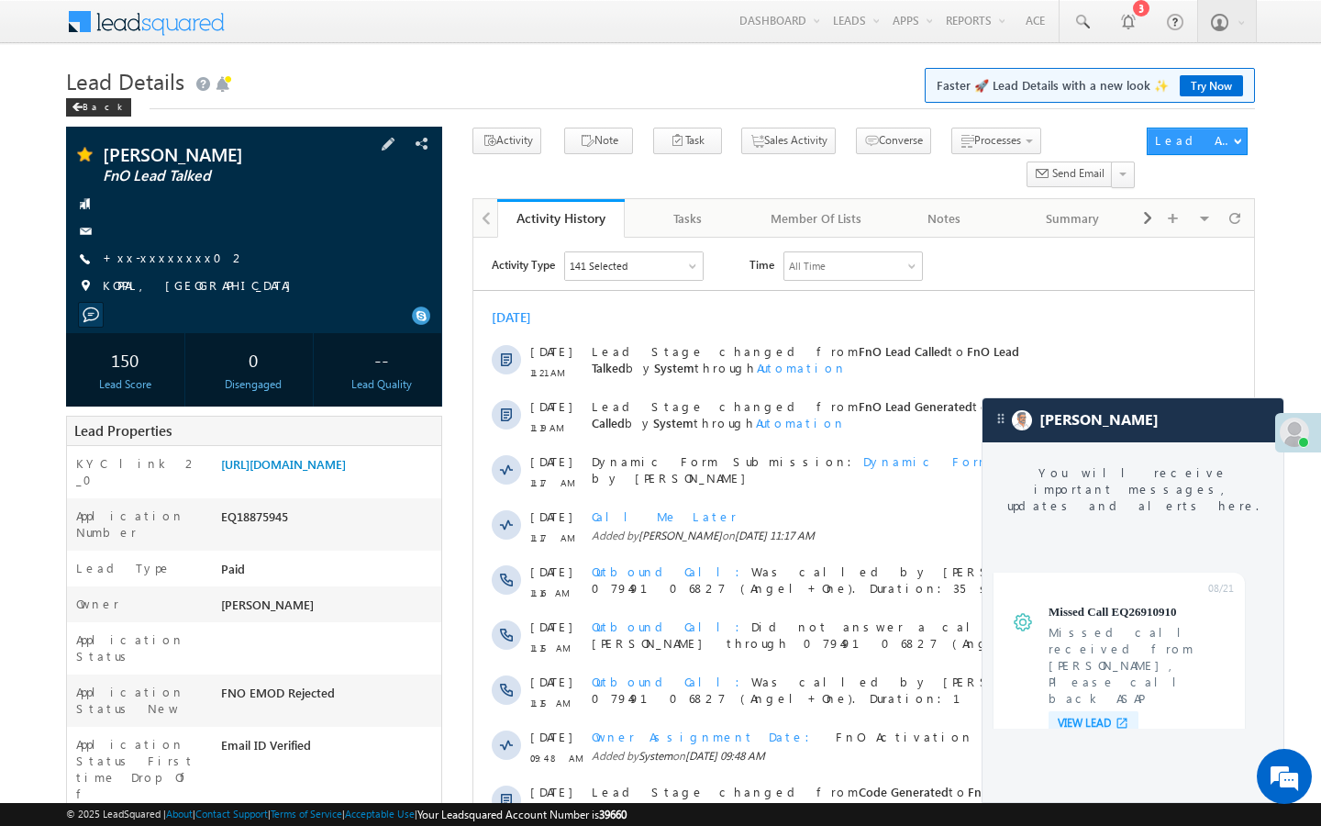
scroll to position [7327, 0]
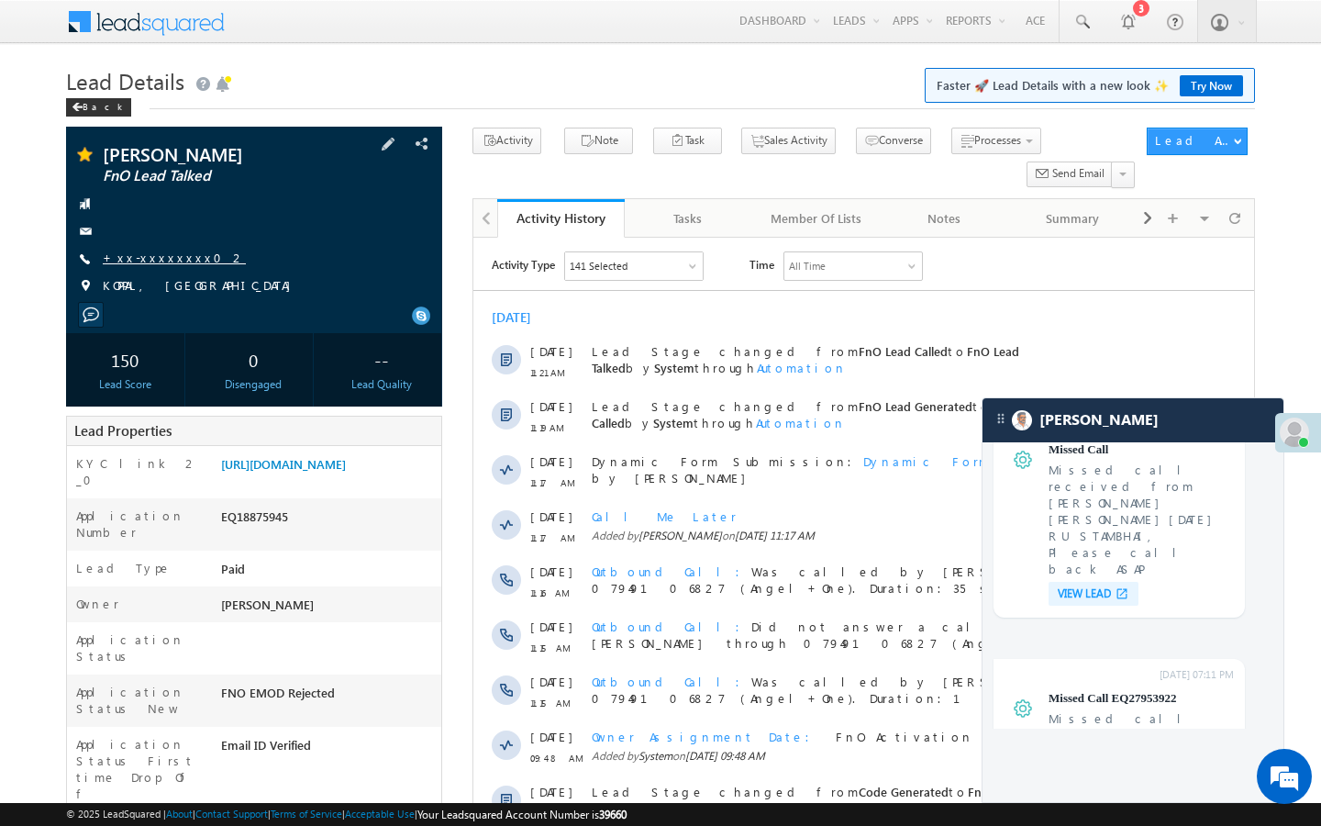
click at [172, 253] on link "+xx-xxxxxxxx02" at bounding box center [174, 258] width 143 height 16
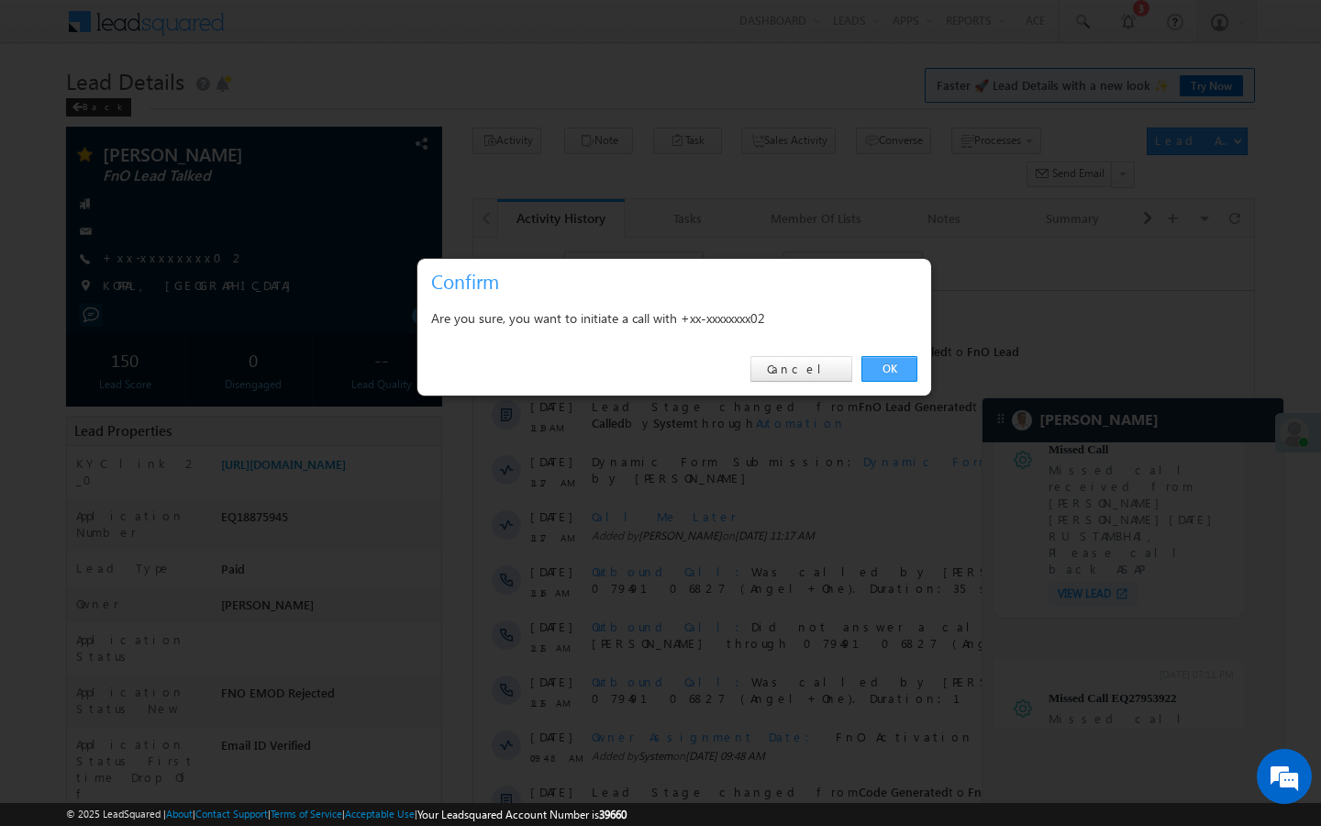
click at [905, 370] on link "OK" at bounding box center [889, 369] width 56 height 26
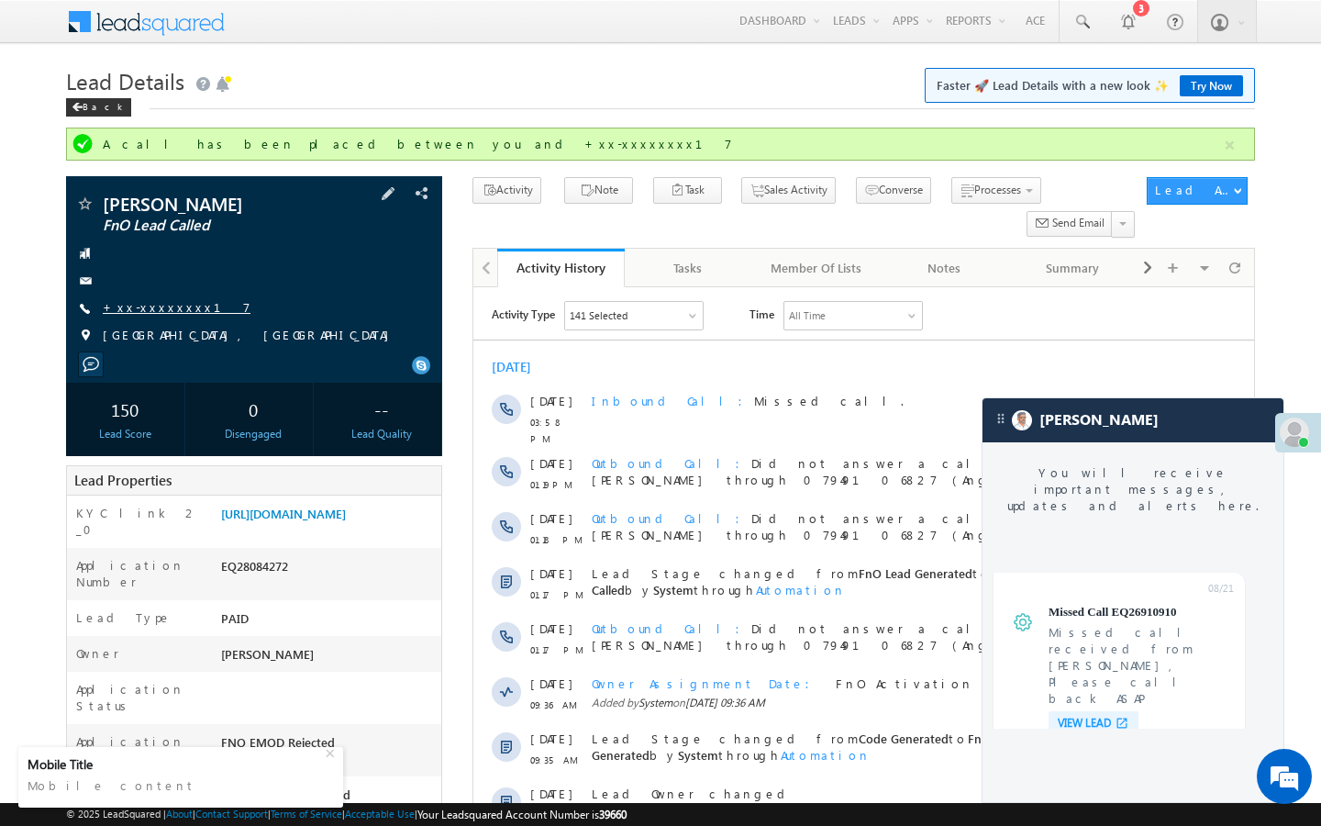
scroll to position [7327, 0]
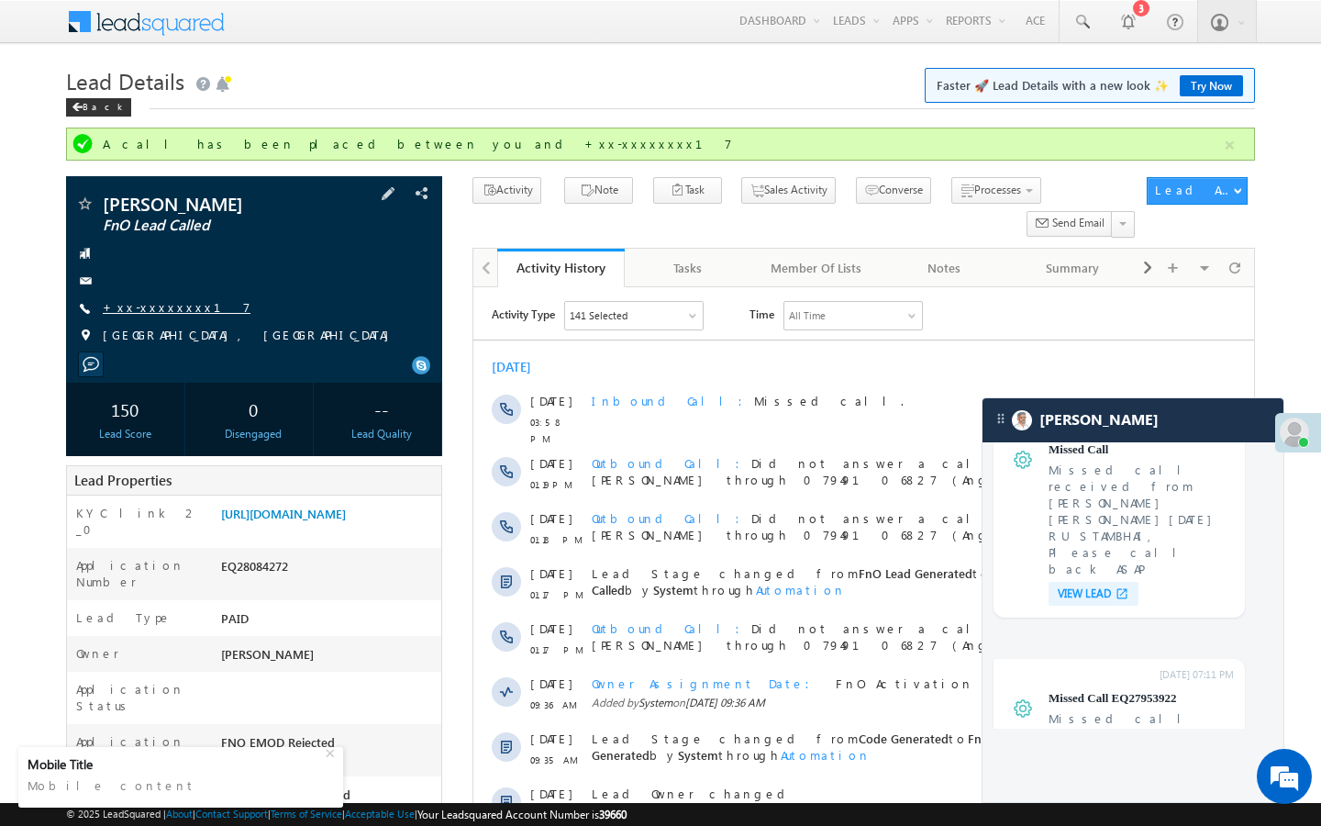
click at [162, 303] on link "+xx-xxxxxxxx17" at bounding box center [177, 307] width 148 height 16
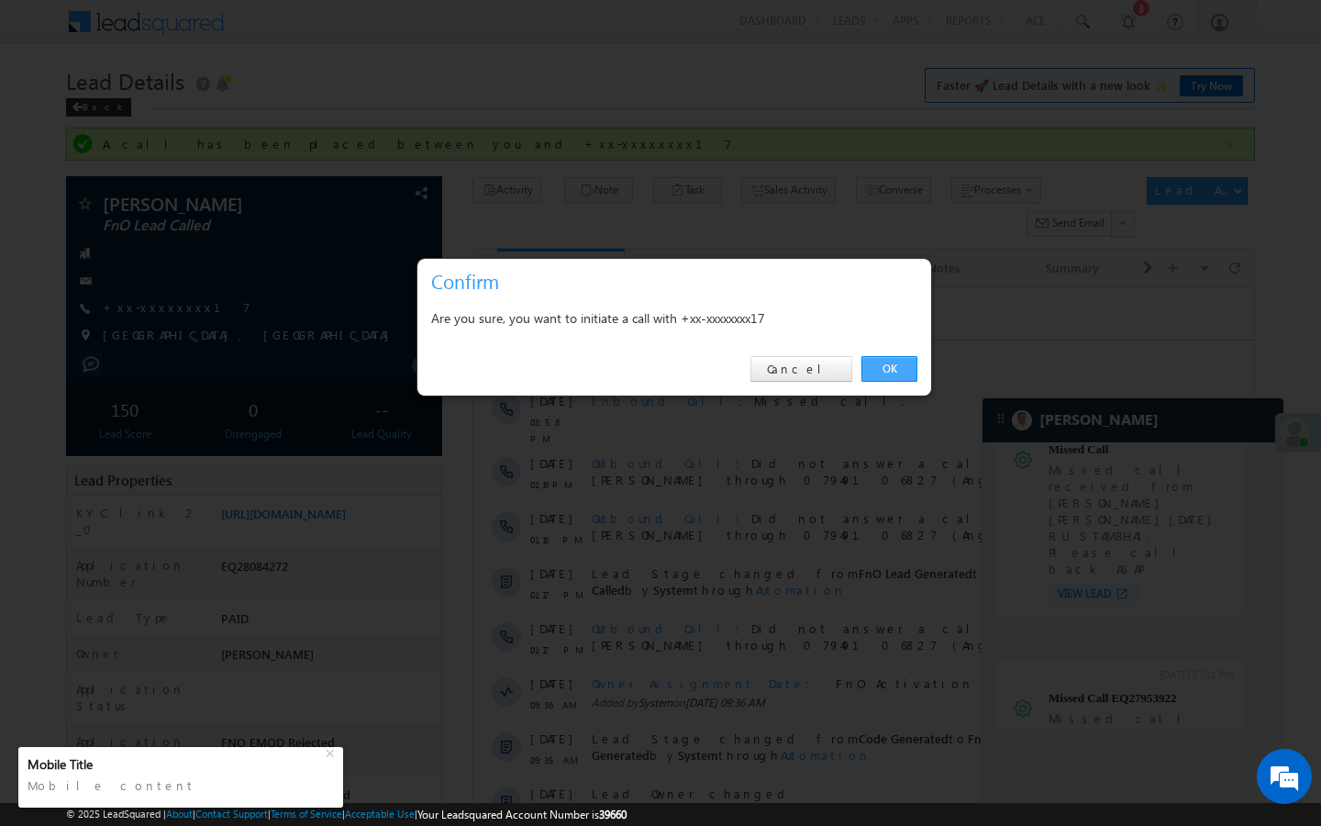
click at [889, 370] on link "OK" at bounding box center [889, 369] width 56 height 26
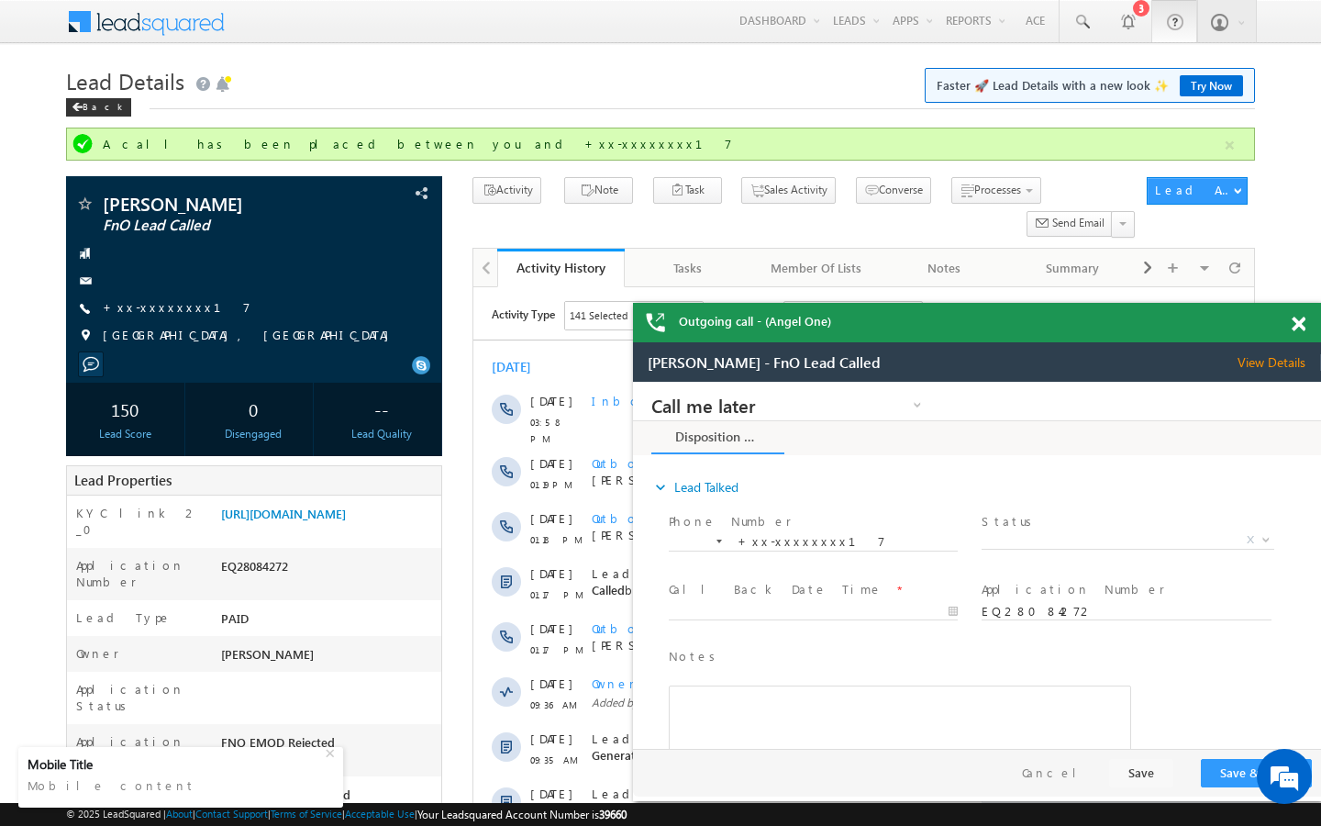
scroll to position [0, 0]
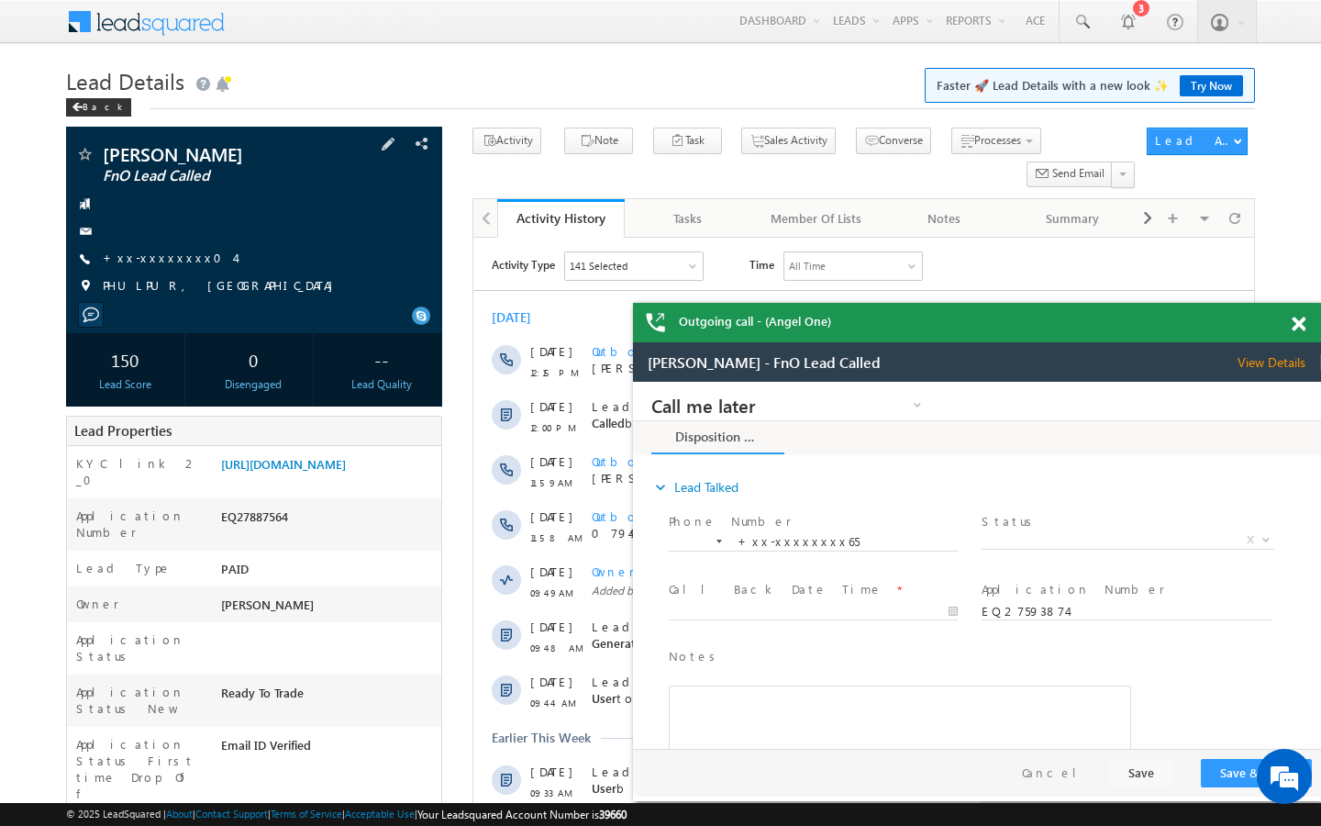
scroll to position [7327, 0]
click at [161, 266] on span "+xx-xxxxxxxx04" at bounding box center [169, 259] width 132 height 18
click at [162, 265] on link "+xx-xxxxxxxx04" at bounding box center [169, 258] width 132 height 16
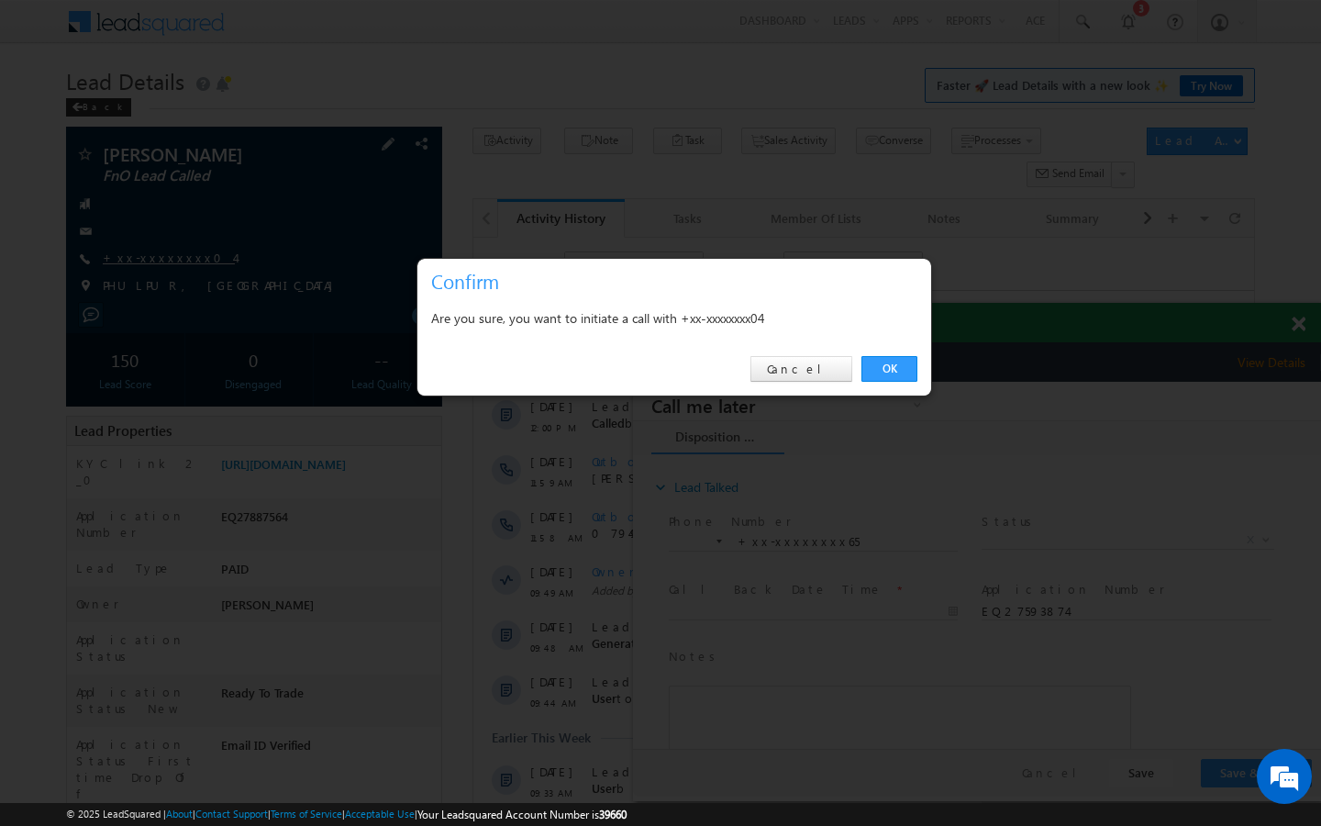
click at [162, 262] on div at bounding box center [660, 413] width 1321 height 826
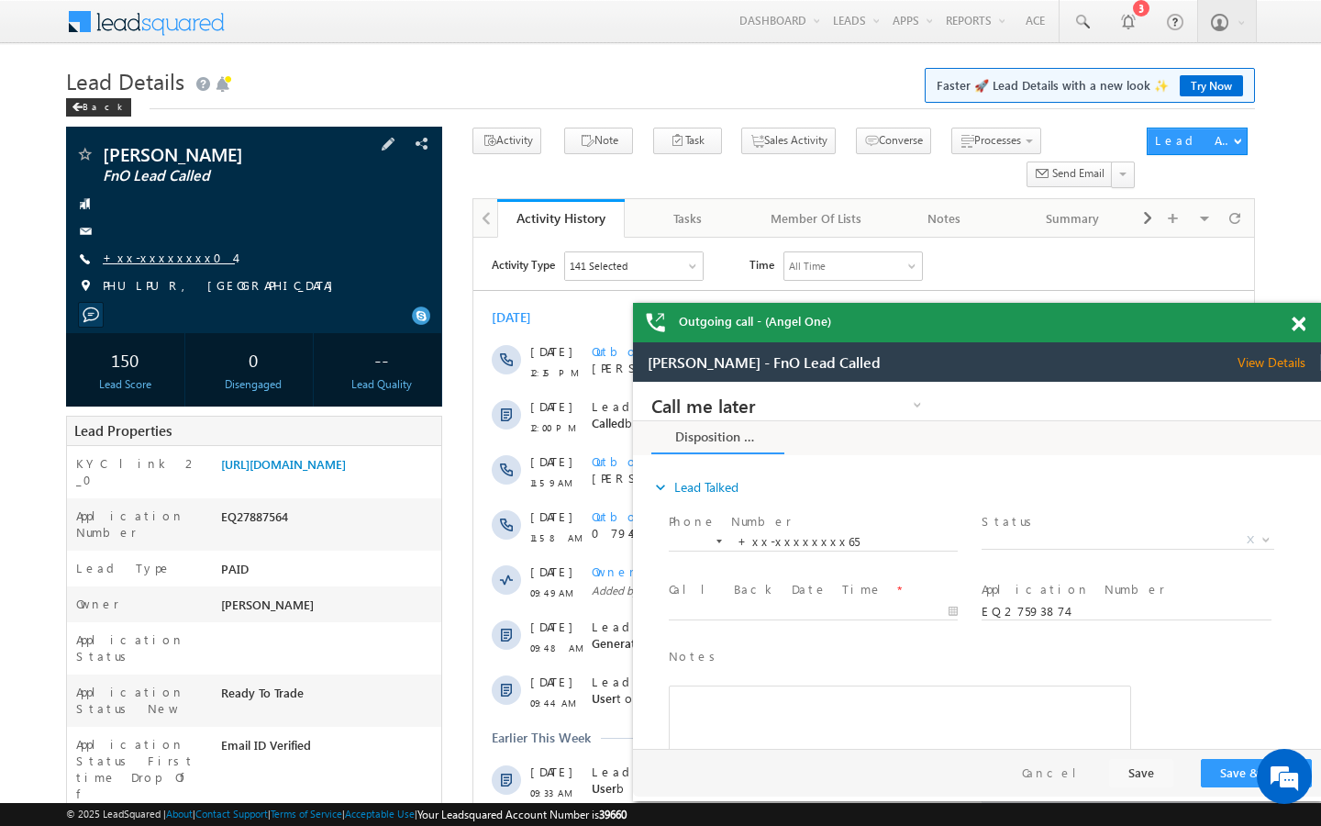
click at [155, 252] on link "+xx-xxxxxxxx04" at bounding box center [169, 258] width 132 height 16
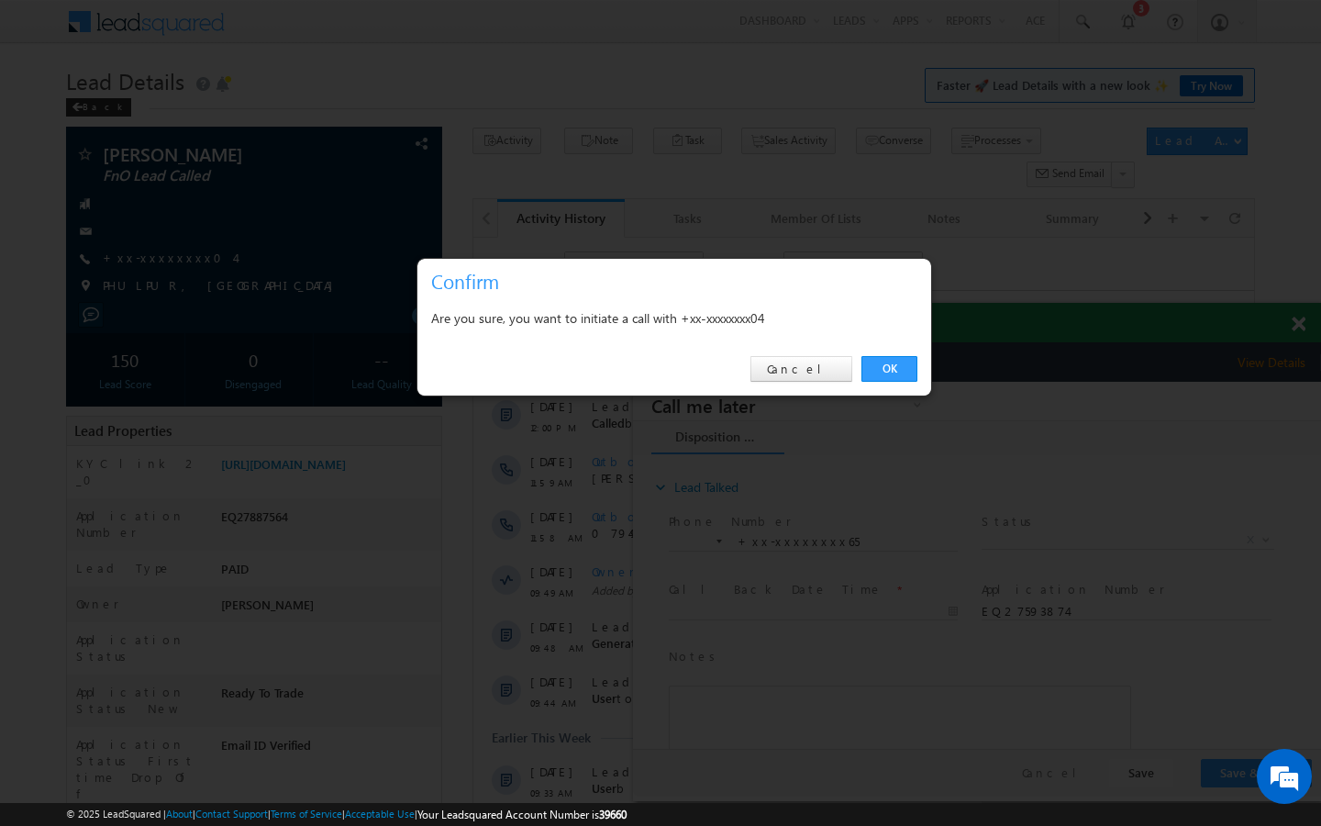
click at [853, 371] on div "OK Cancel" at bounding box center [674, 369] width 514 height 52
drag, startPoint x: 250, startPoint y: 28, endPoint x: 883, endPoint y: 371, distance: 719.6
click at [883, 371] on link "OK" at bounding box center [889, 369] width 56 height 26
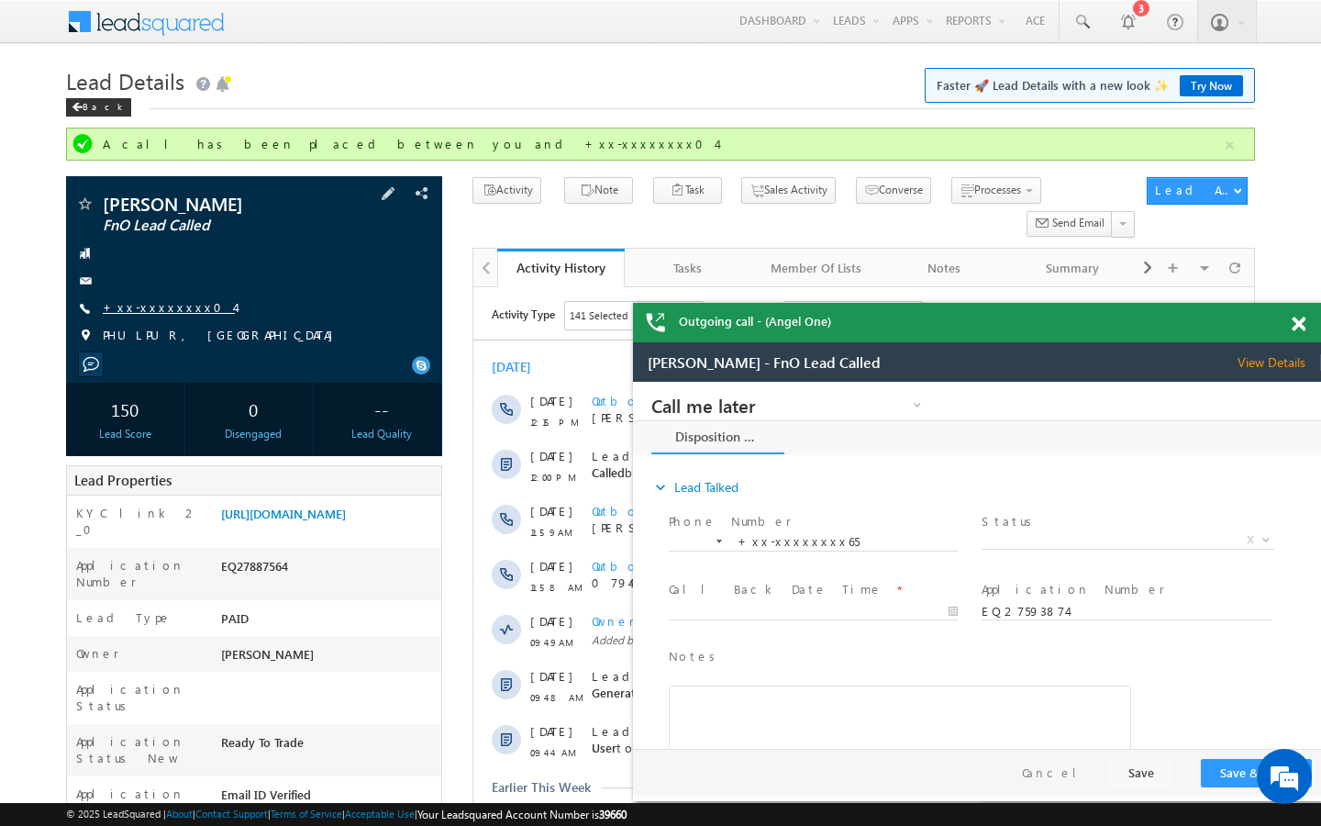
click at [172, 306] on link "+xx-xxxxxxxx04" at bounding box center [169, 307] width 132 height 16
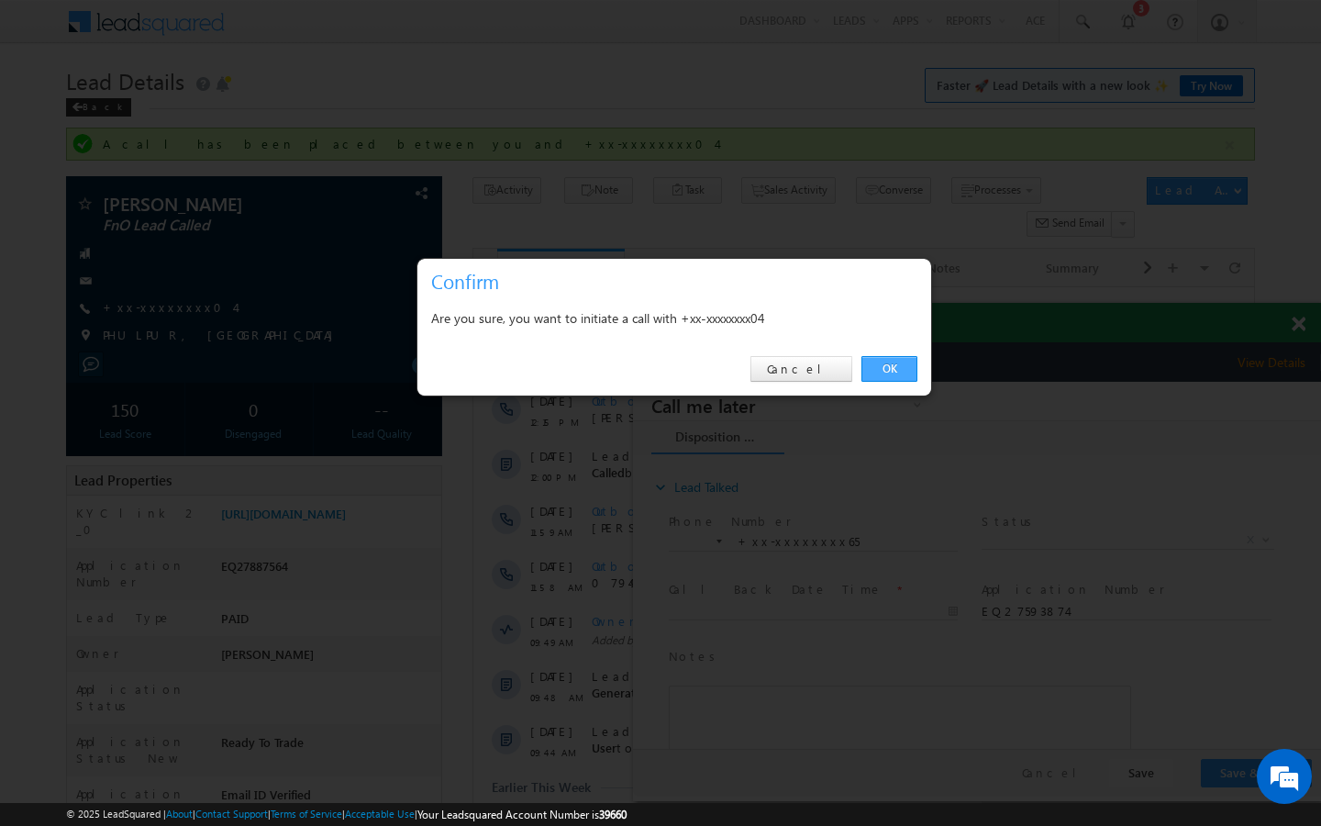
click at [873, 368] on link "OK" at bounding box center [889, 369] width 56 height 26
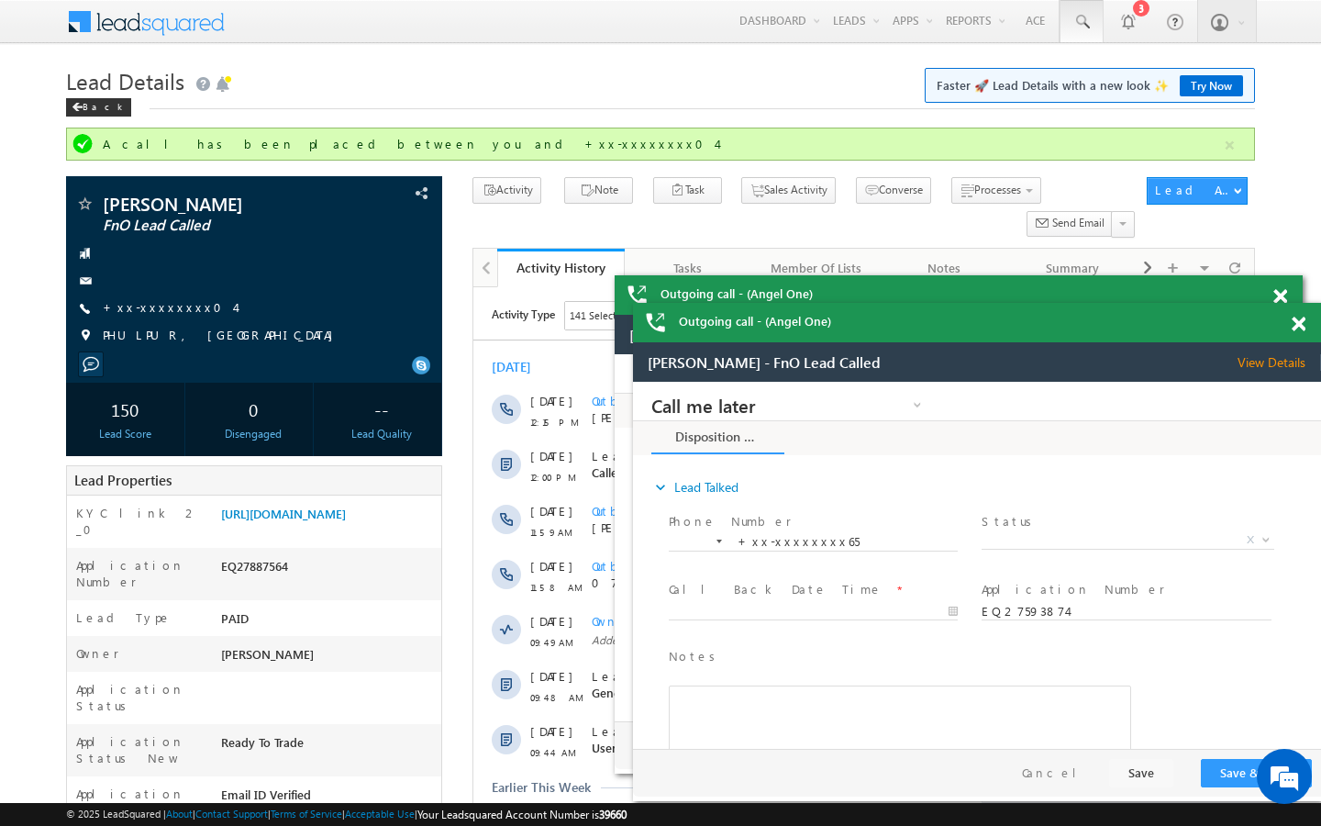
scroll to position [0, 0]
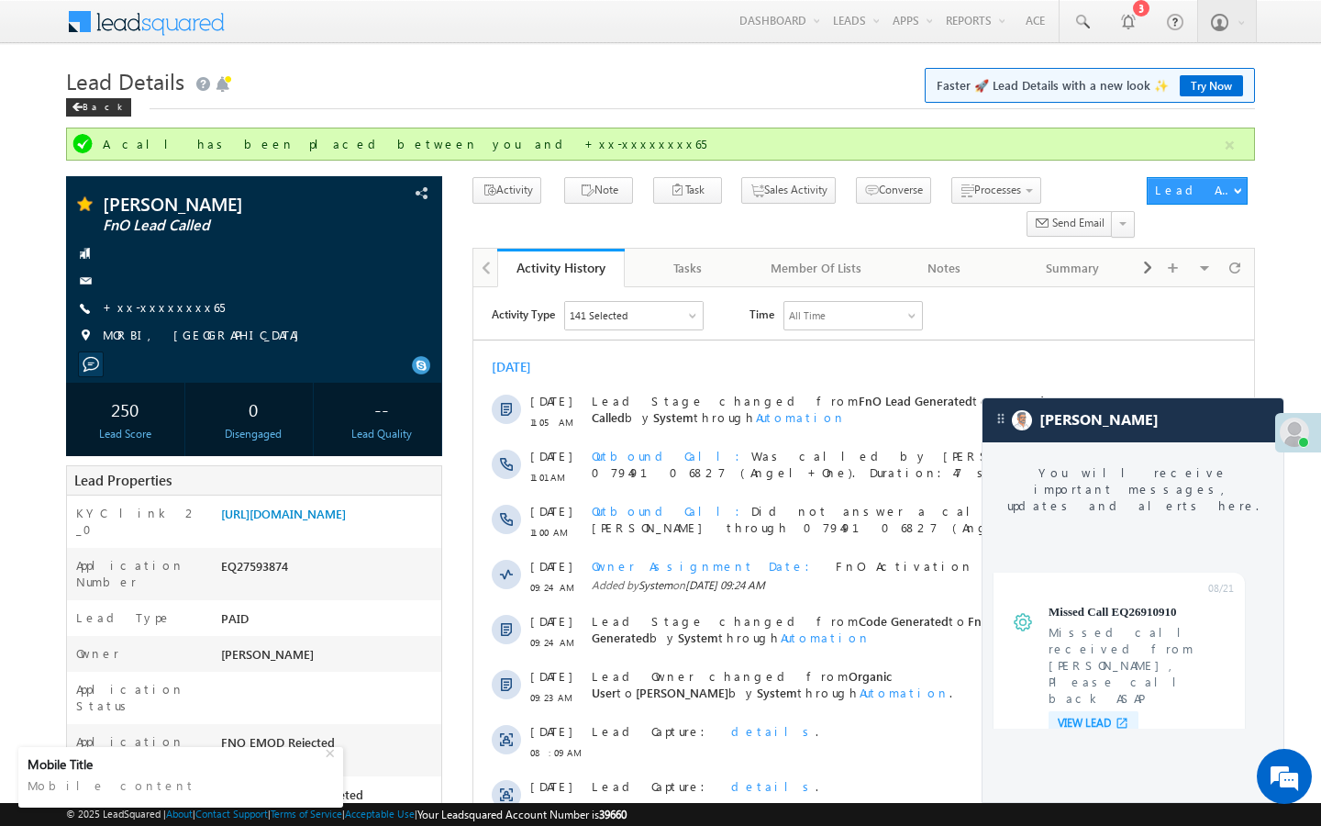
scroll to position [7327, 0]
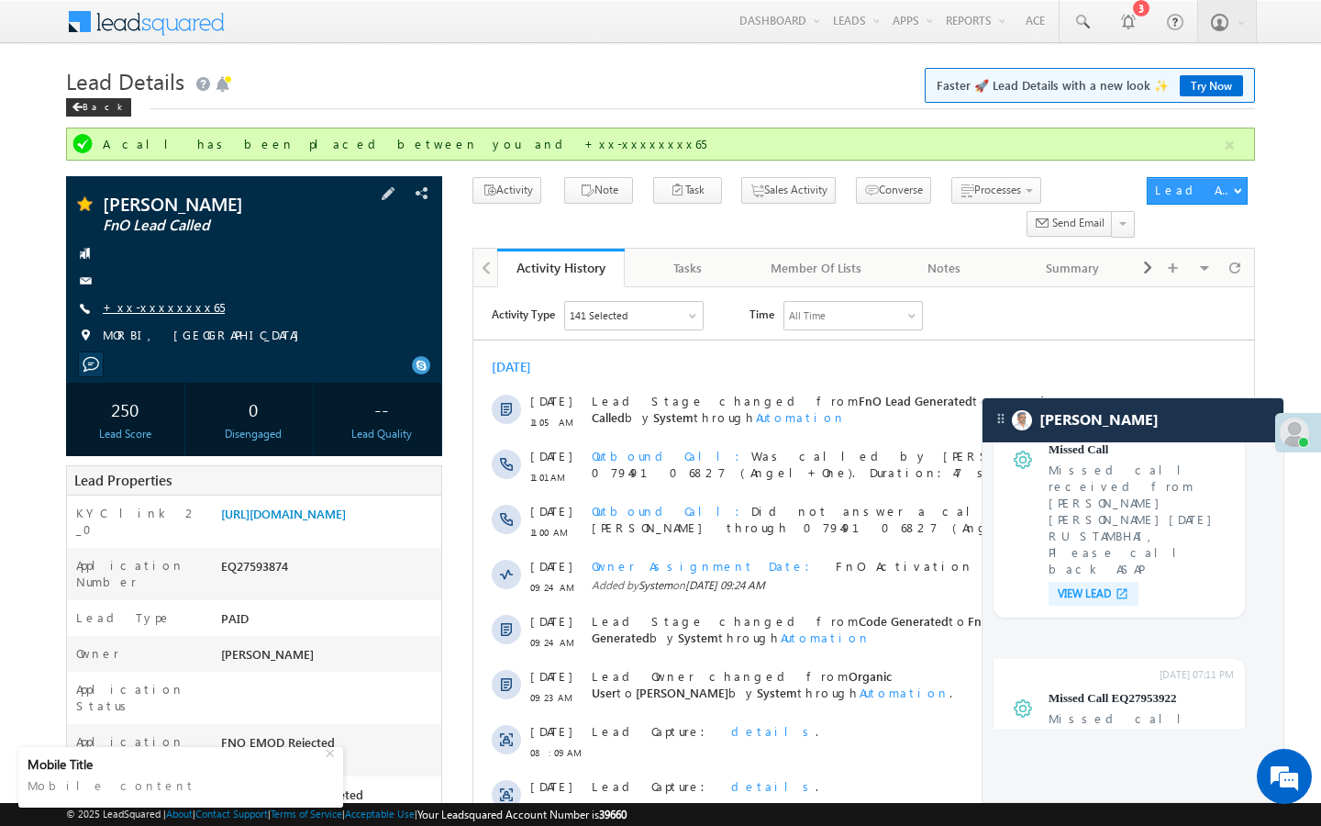
click at [167, 301] on link "+xx-xxxxxxxx65" at bounding box center [164, 307] width 122 height 16
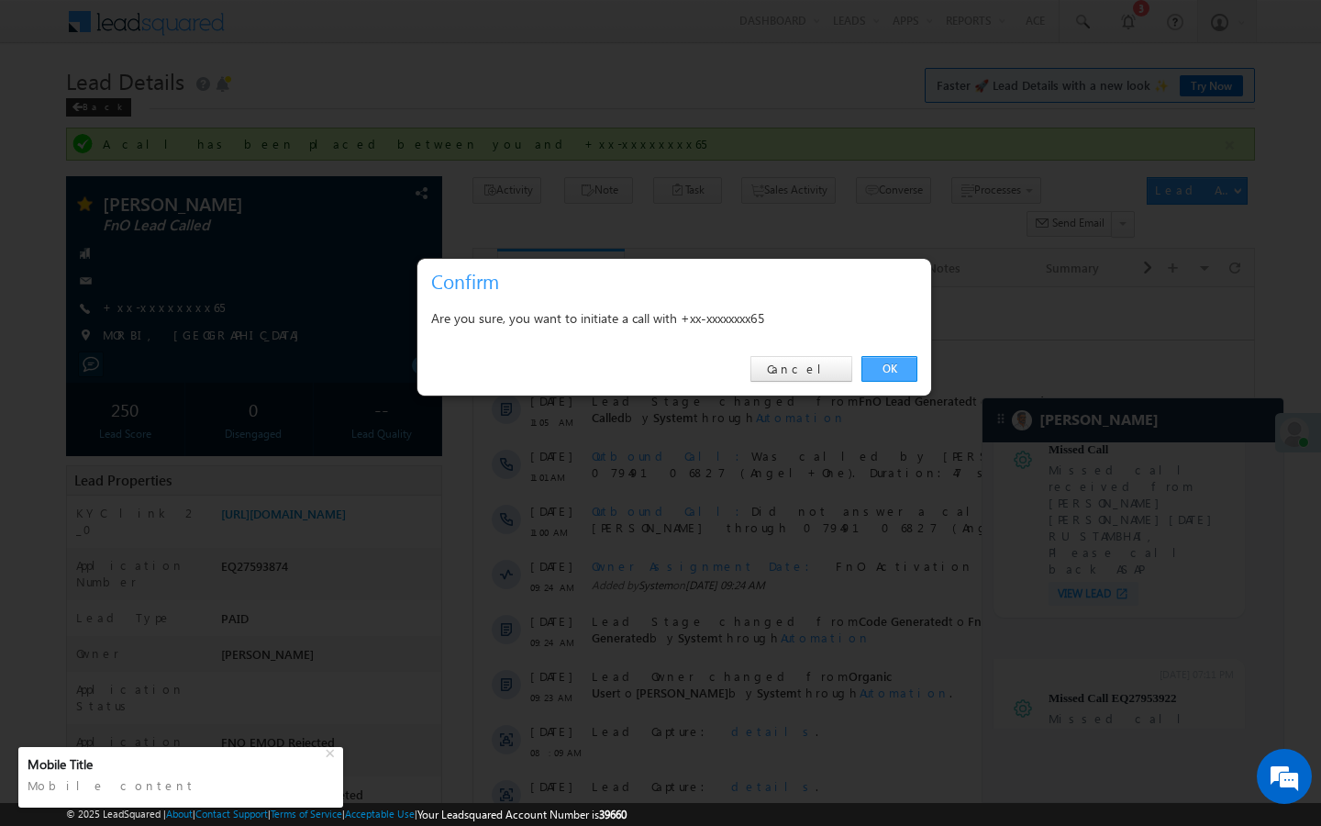
click at [893, 369] on link "OK" at bounding box center [889, 369] width 56 height 26
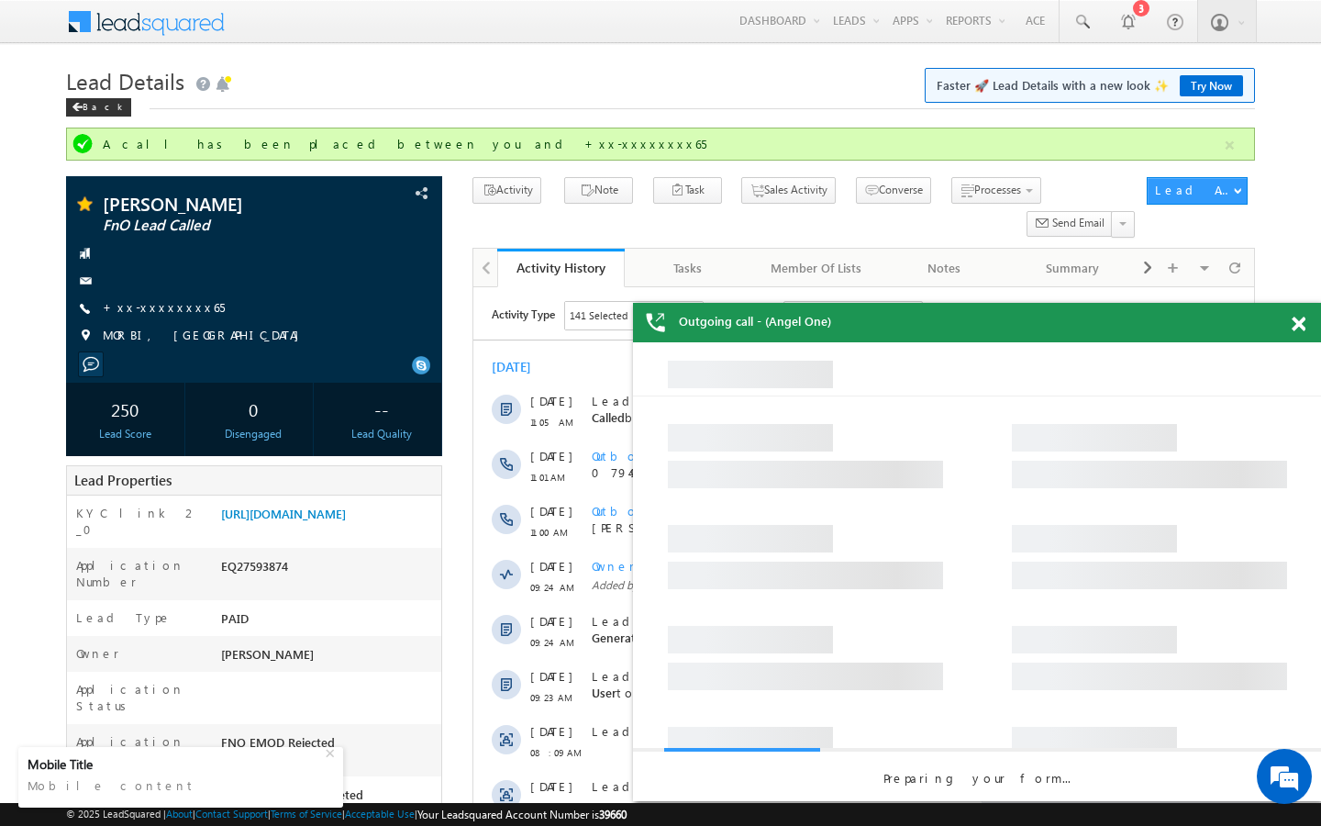
scroll to position [0, 0]
